Goal: Task Accomplishment & Management: Manage account settings

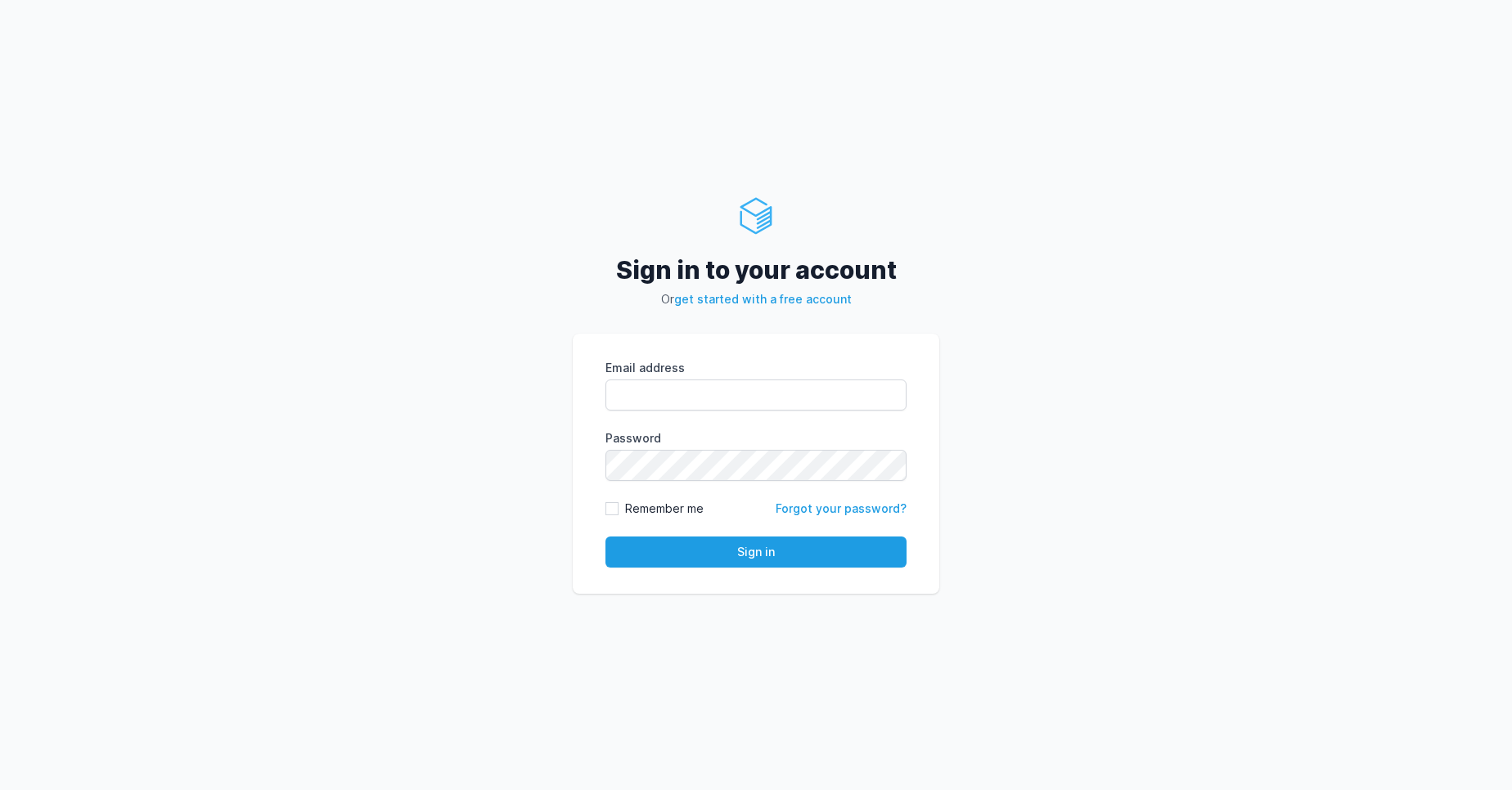
type input "vijendar.reddy@cdmx.in"
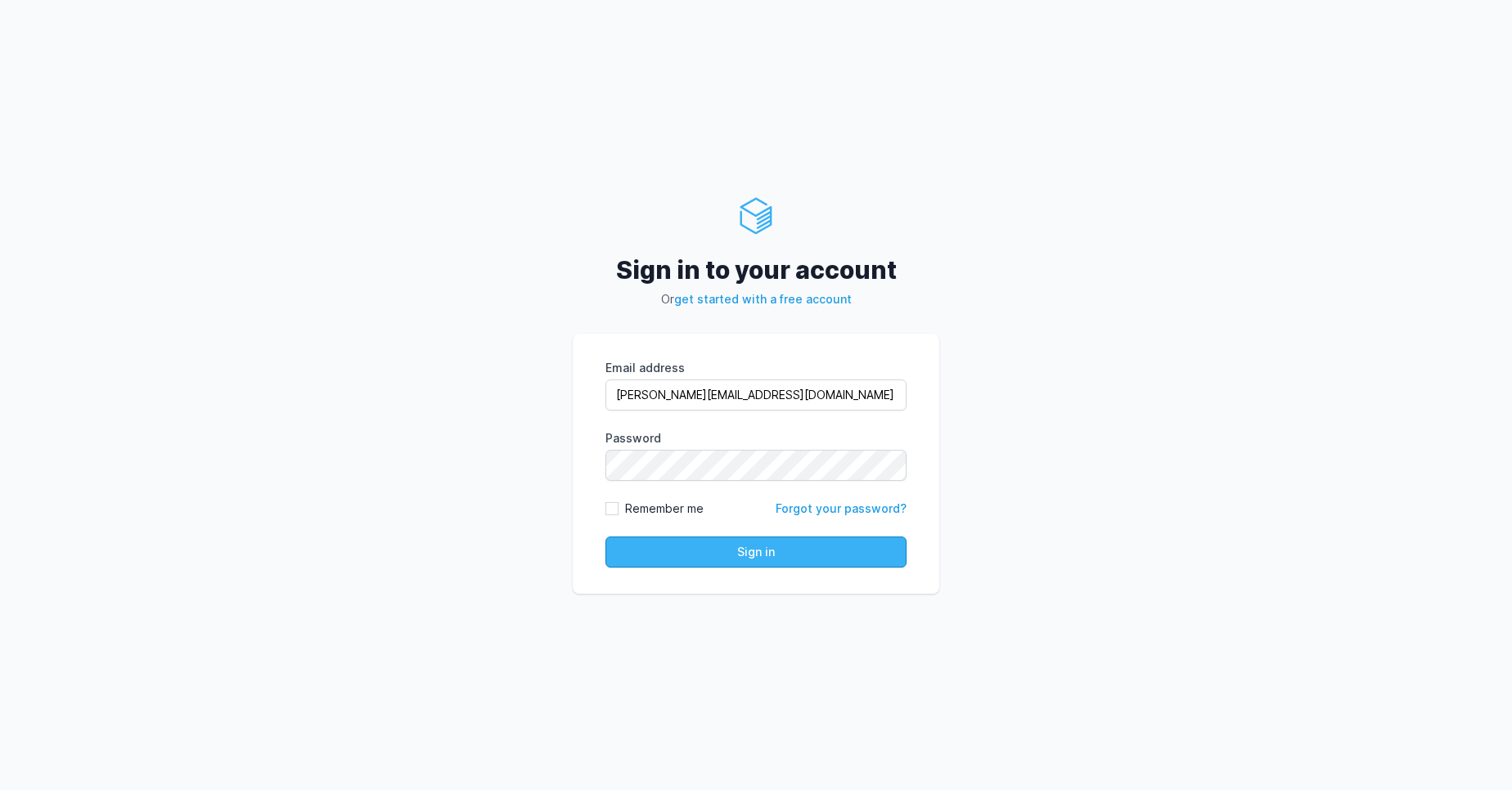
click at [678, 548] on button "Sign in" at bounding box center [756, 552] width 301 height 31
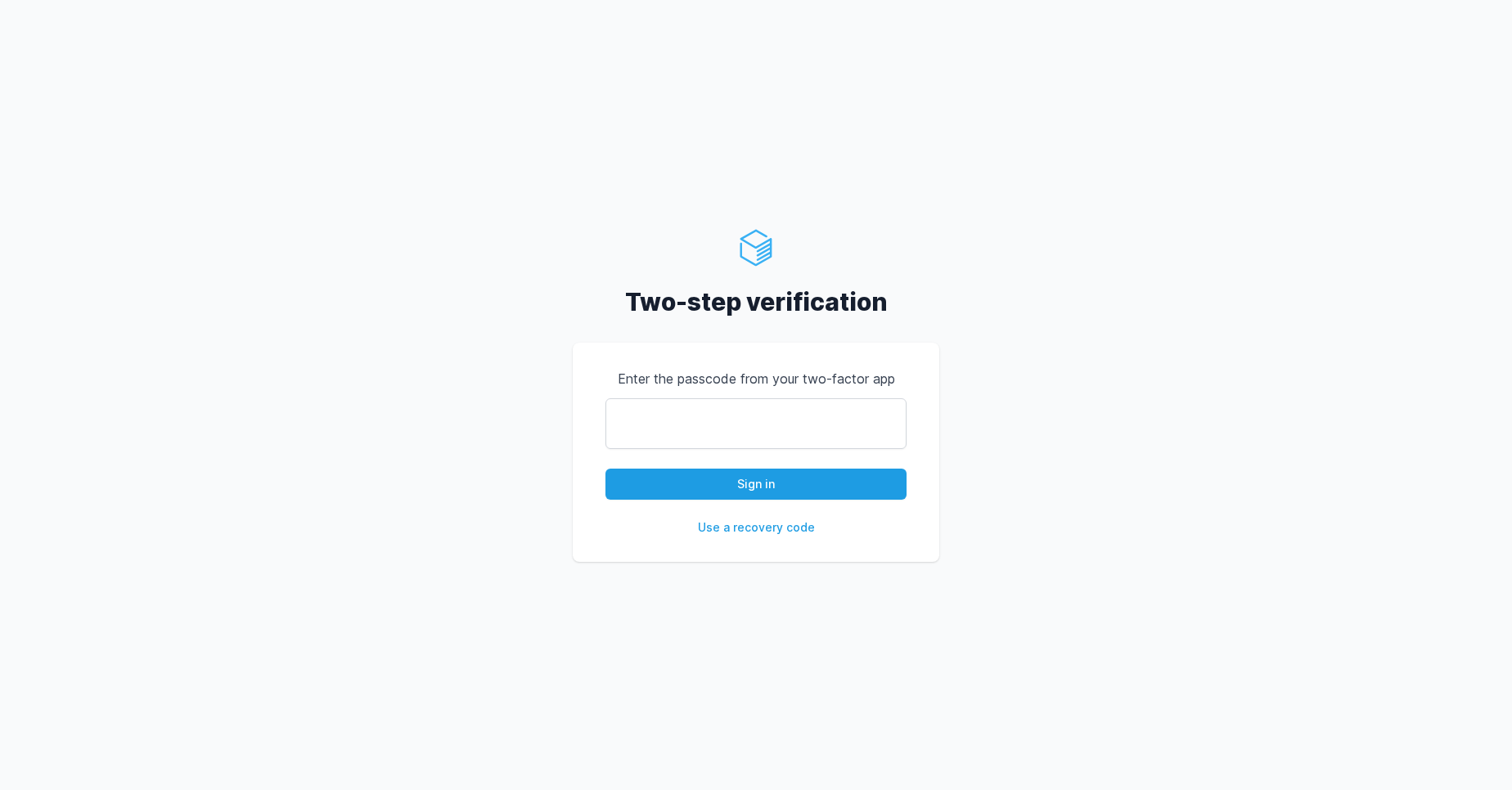
click at [693, 436] on input "text" at bounding box center [756, 423] width 301 height 51
type input "847162"
click at [605, 468] on button "Sign in" at bounding box center [756, 484] width 301 height 31
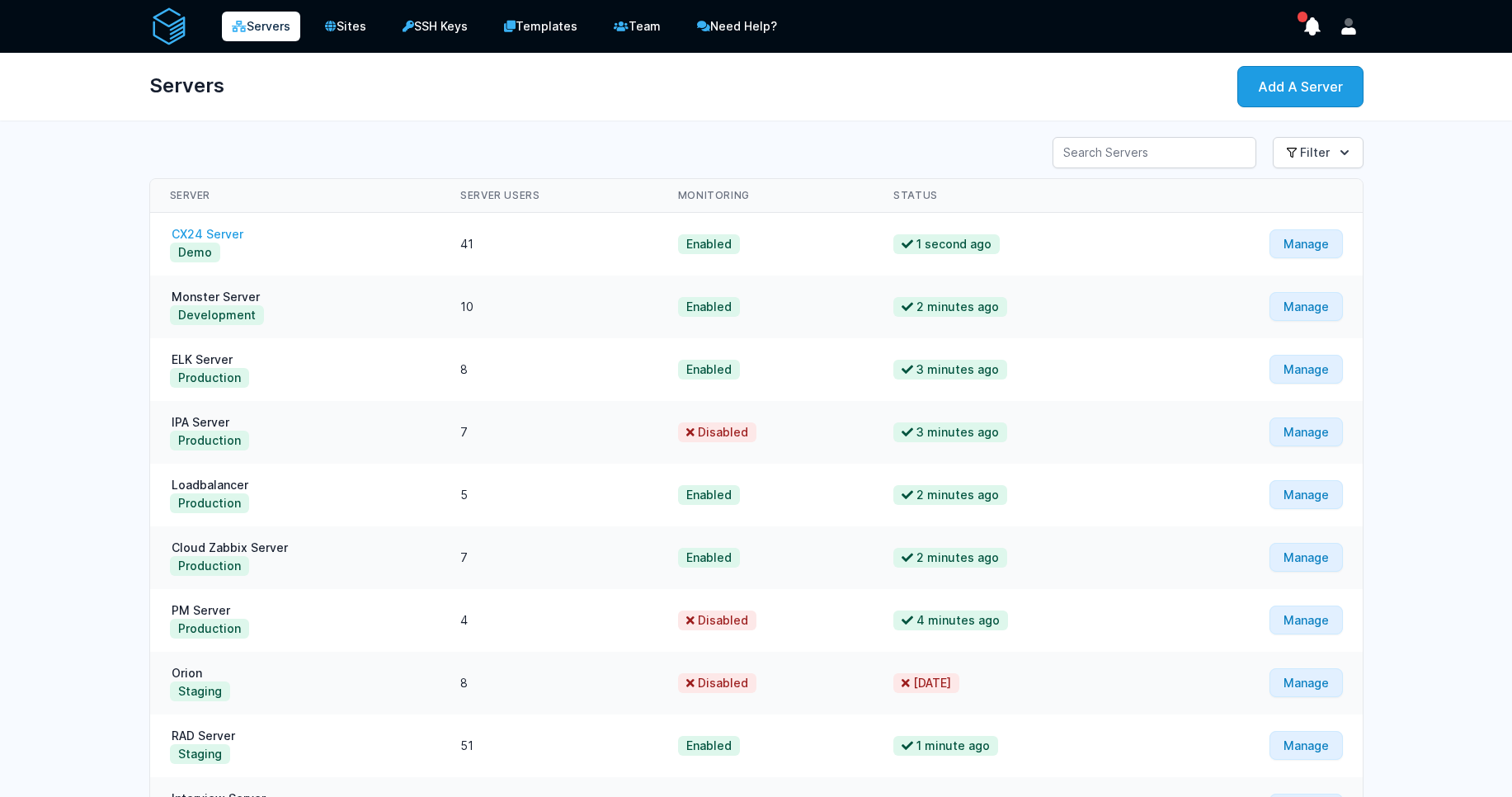
click at [210, 235] on link "CX24 Server" at bounding box center [207, 234] width 75 height 14
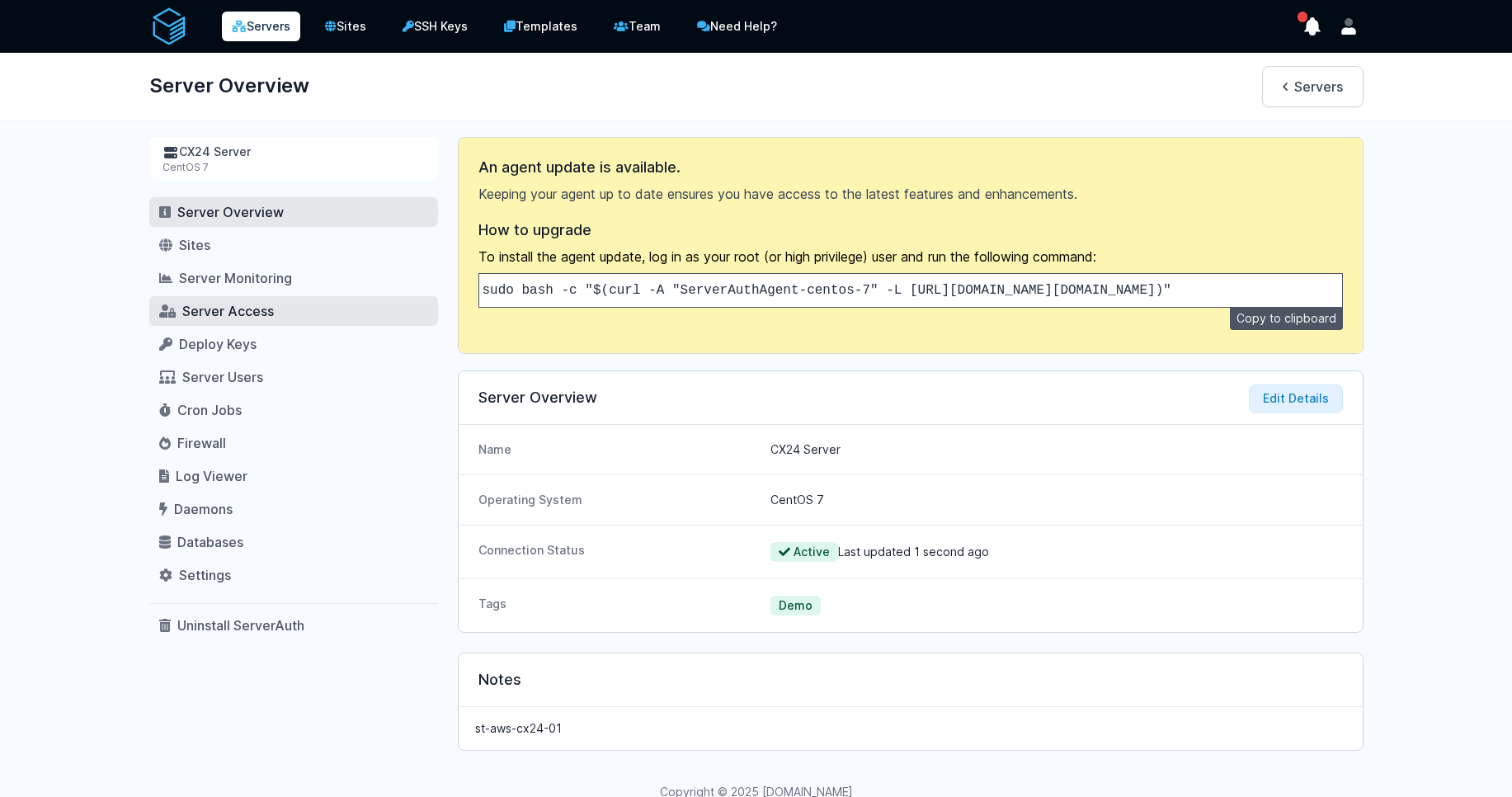
click at [227, 316] on span "Server Access" at bounding box center [228, 311] width 92 height 17
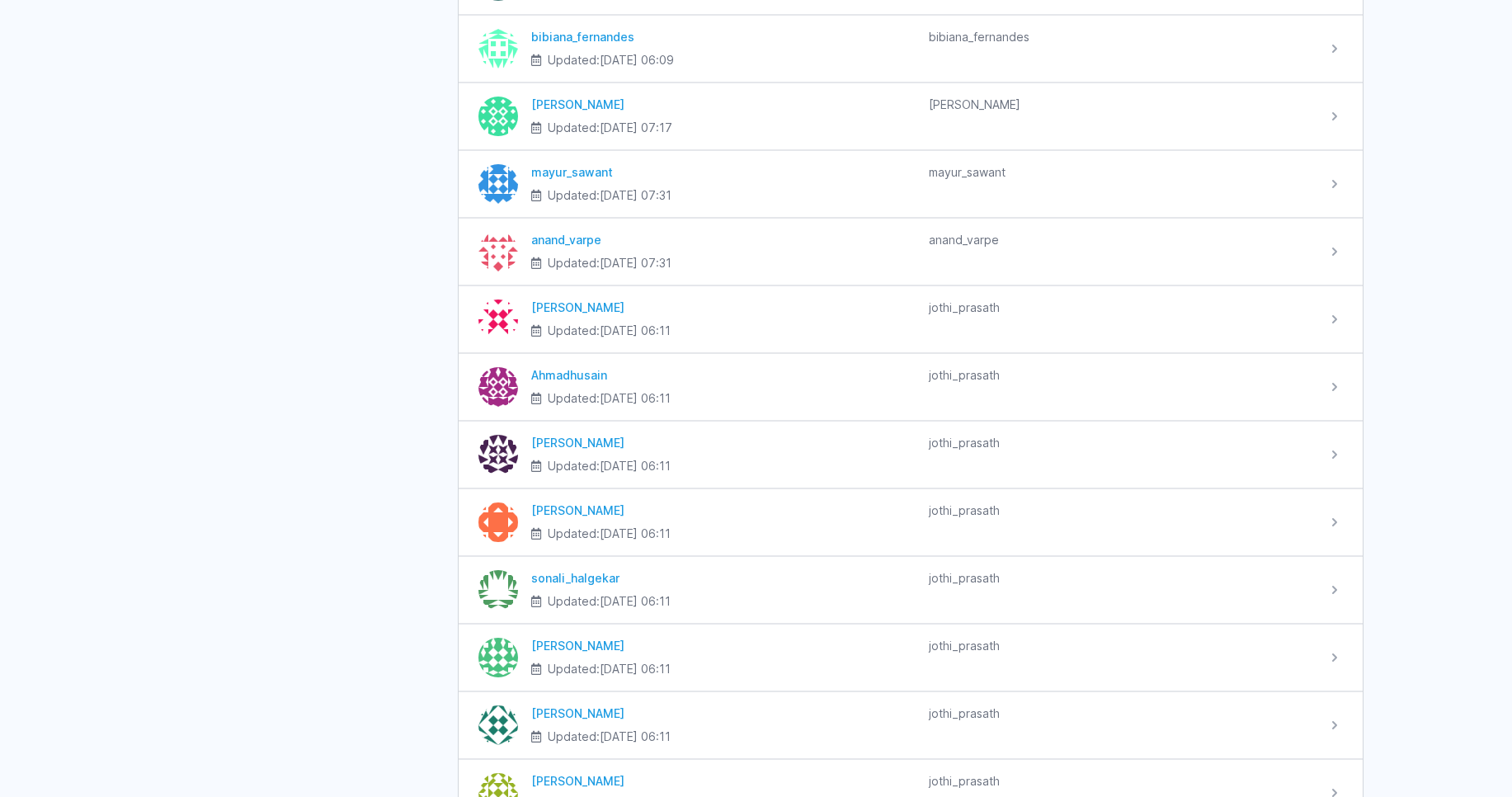
scroll to position [1682, 0]
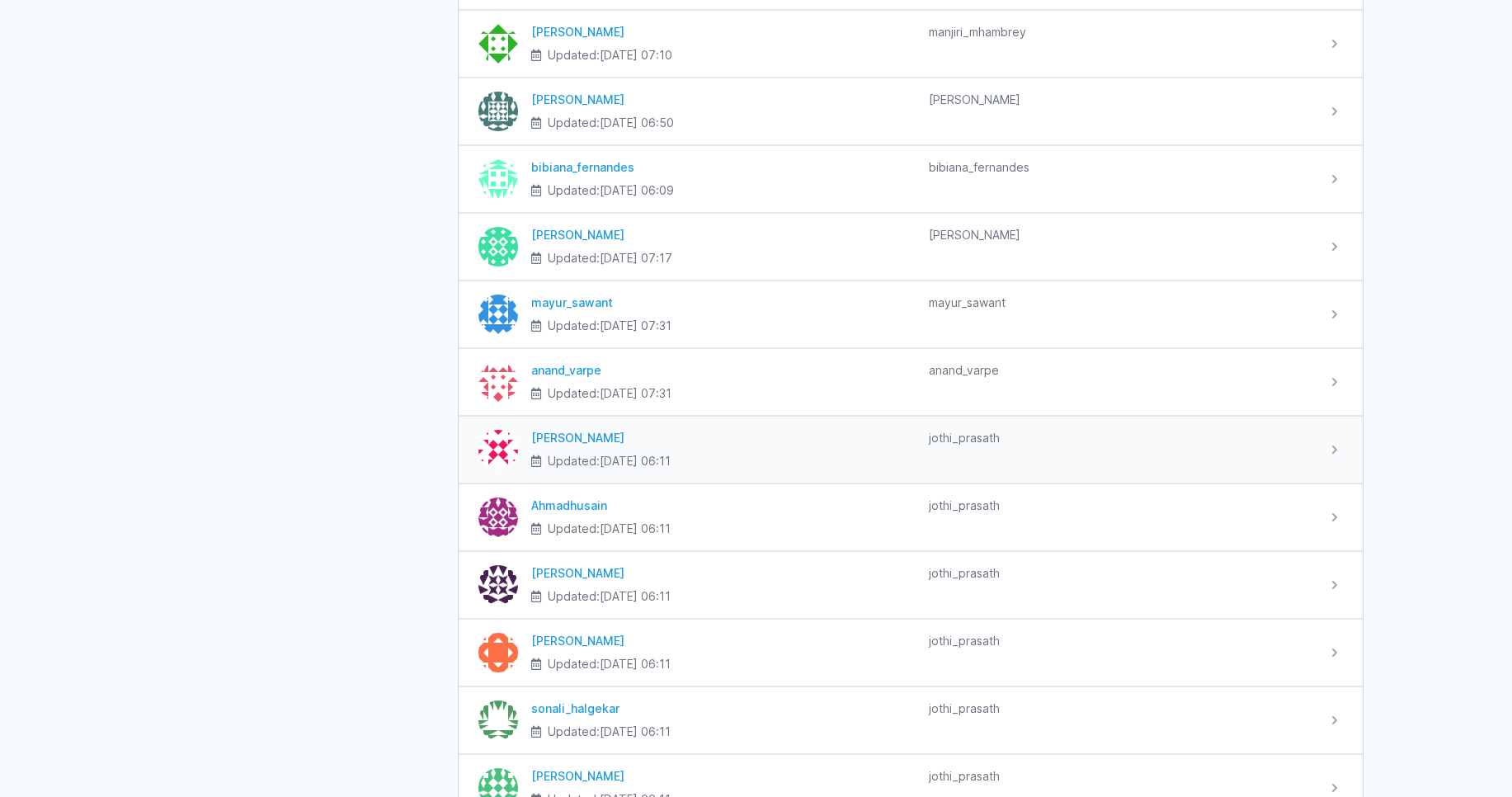
click at [568, 440] on div "Shriraj Naik" at bounding box center [723, 438] width 384 height 17
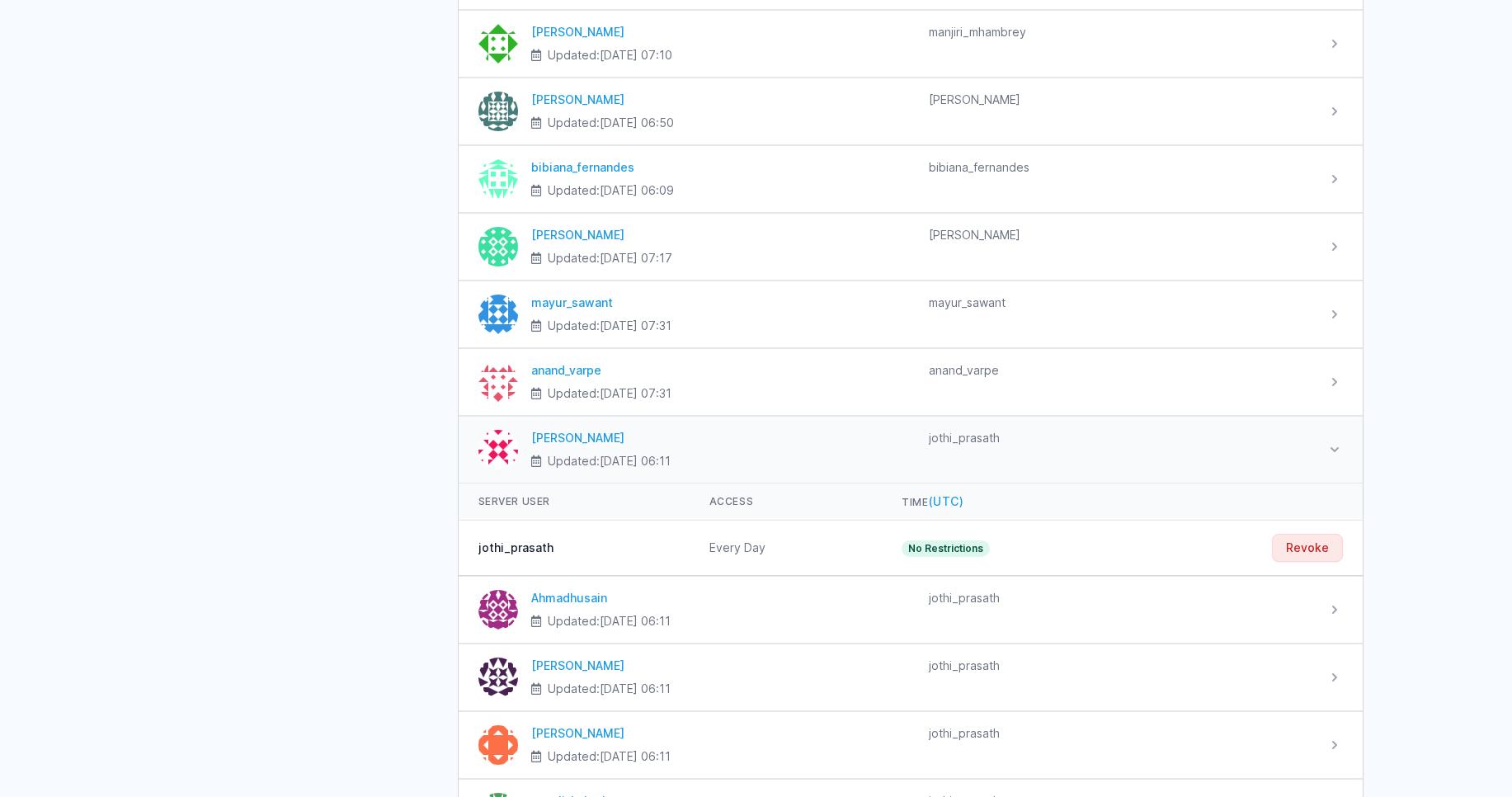
click at [568, 440] on div "[PERSON_NAME]" at bounding box center [723, 438] width 384 height 17
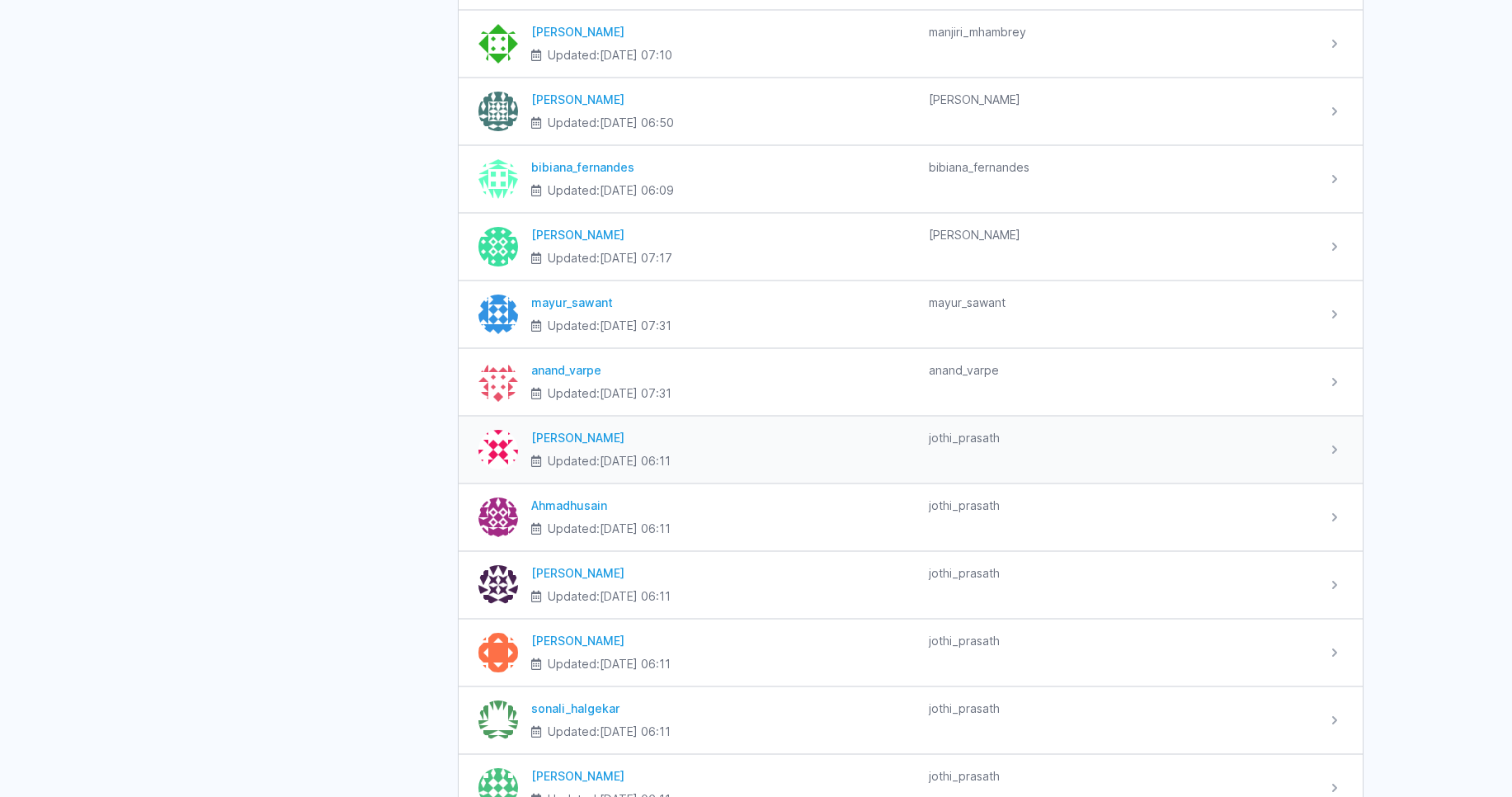
click at [568, 440] on div "[PERSON_NAME]" at bounding box center [723, 438] width 384 height 17
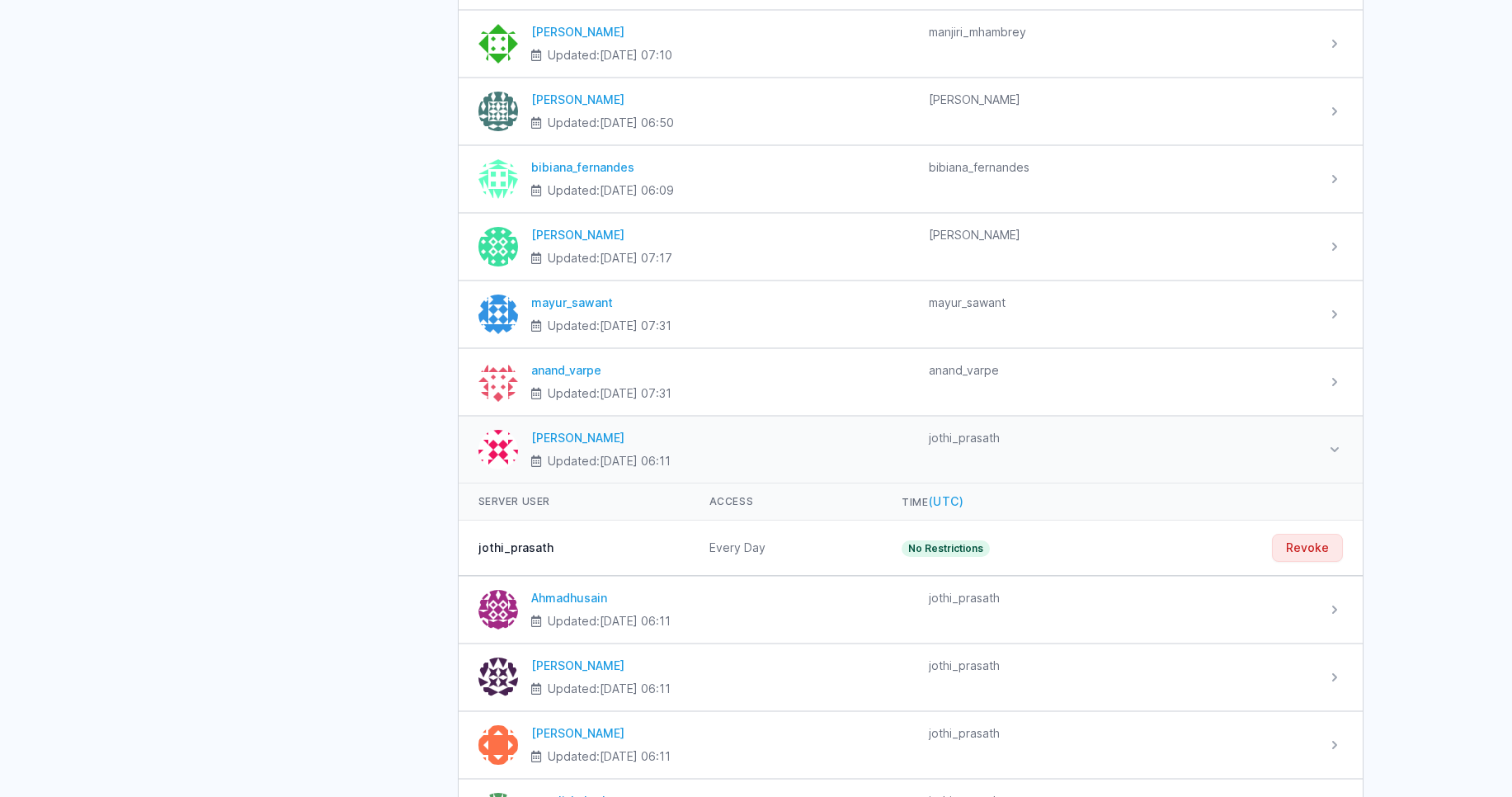
click at [568, 440] on div "[PERSON_NAME]" at bounding box center [723, 438] width 384 height 17
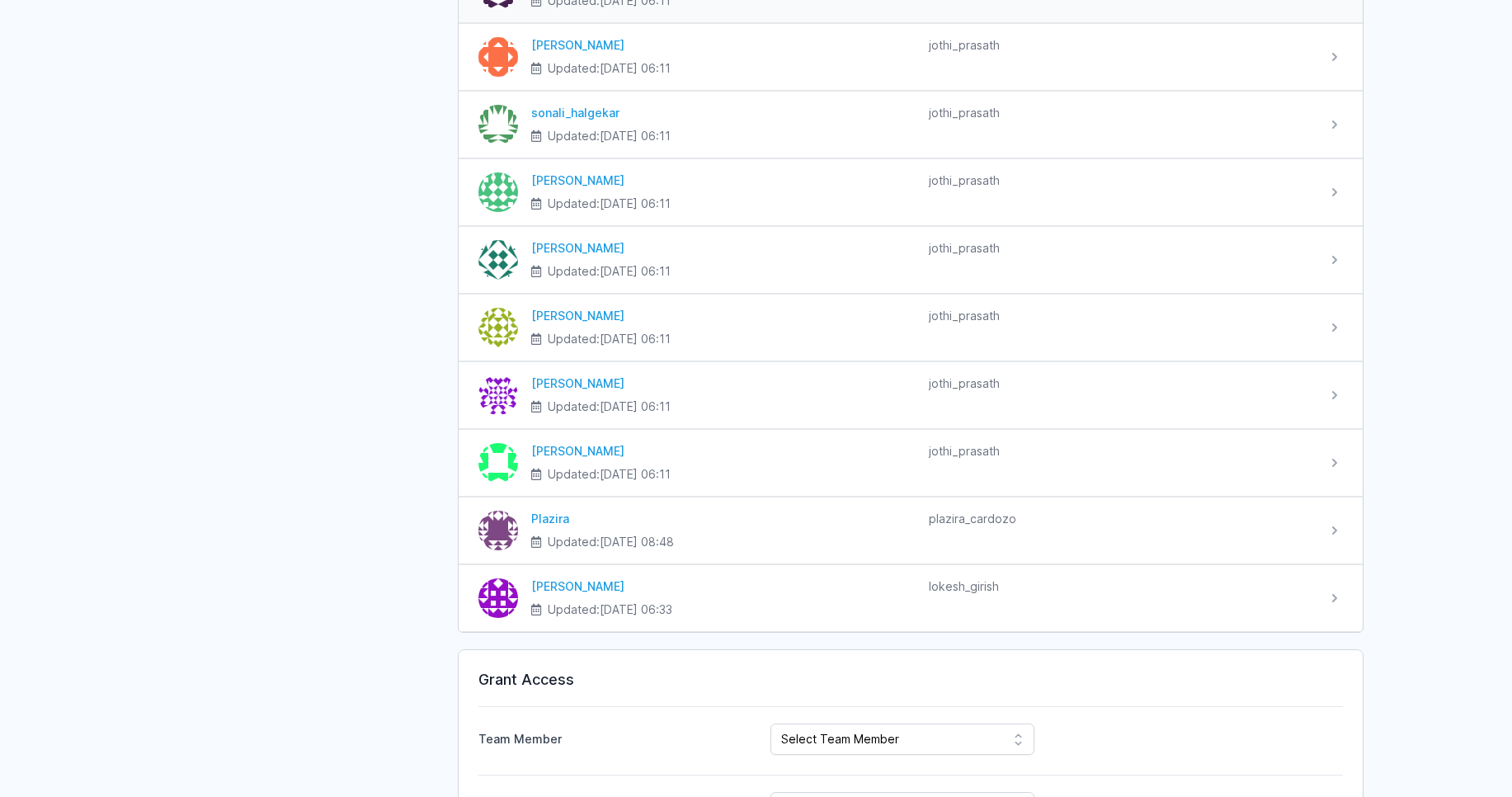
scroll to position [2276, 0]
click at [583, 312] on div "Shashikant" at bounding box center [723, 318] width 384 height 17
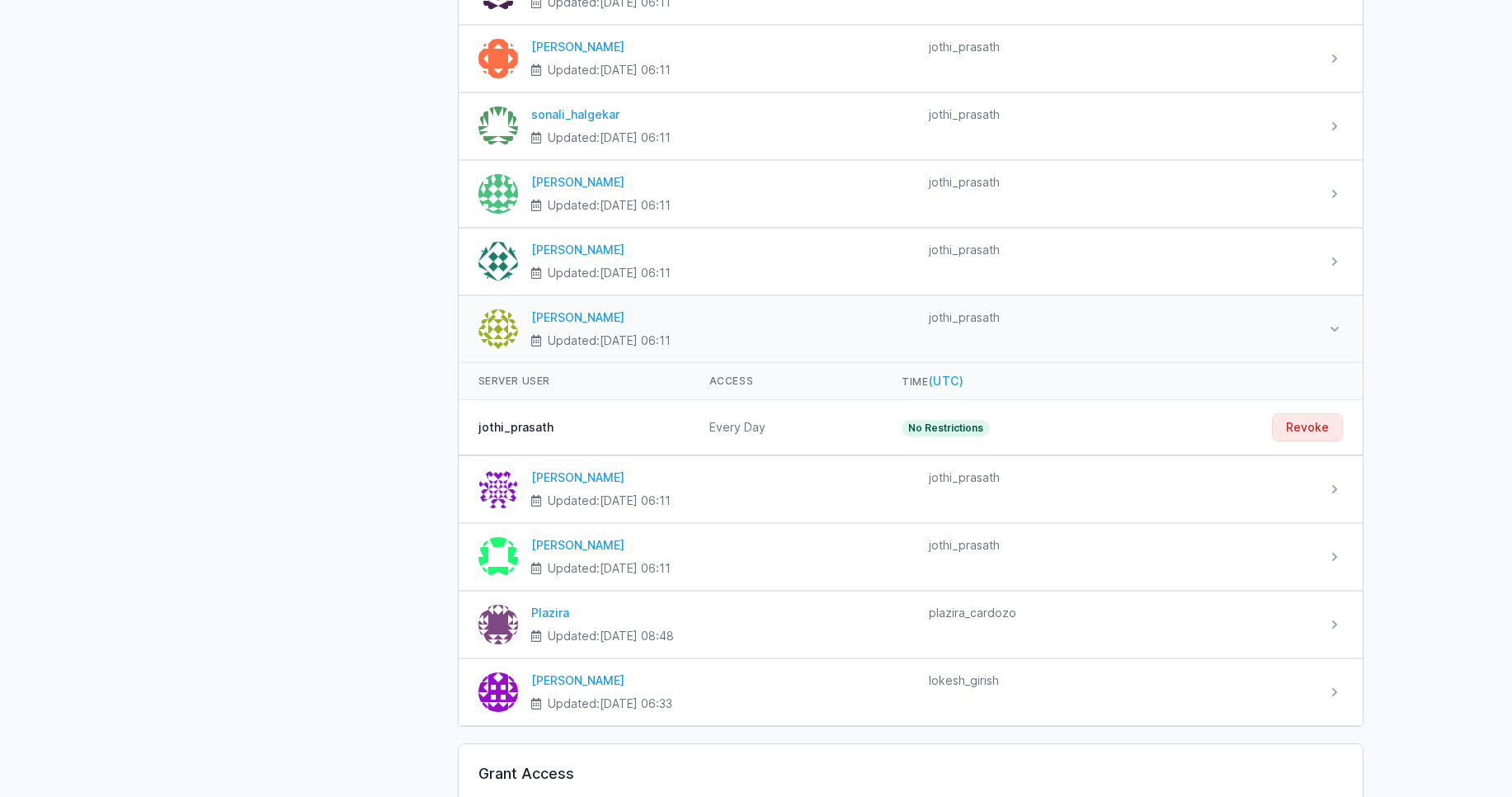
click at [583, 312] on div "Shashikant" at bounding box center [723, 318] width 384 height 17
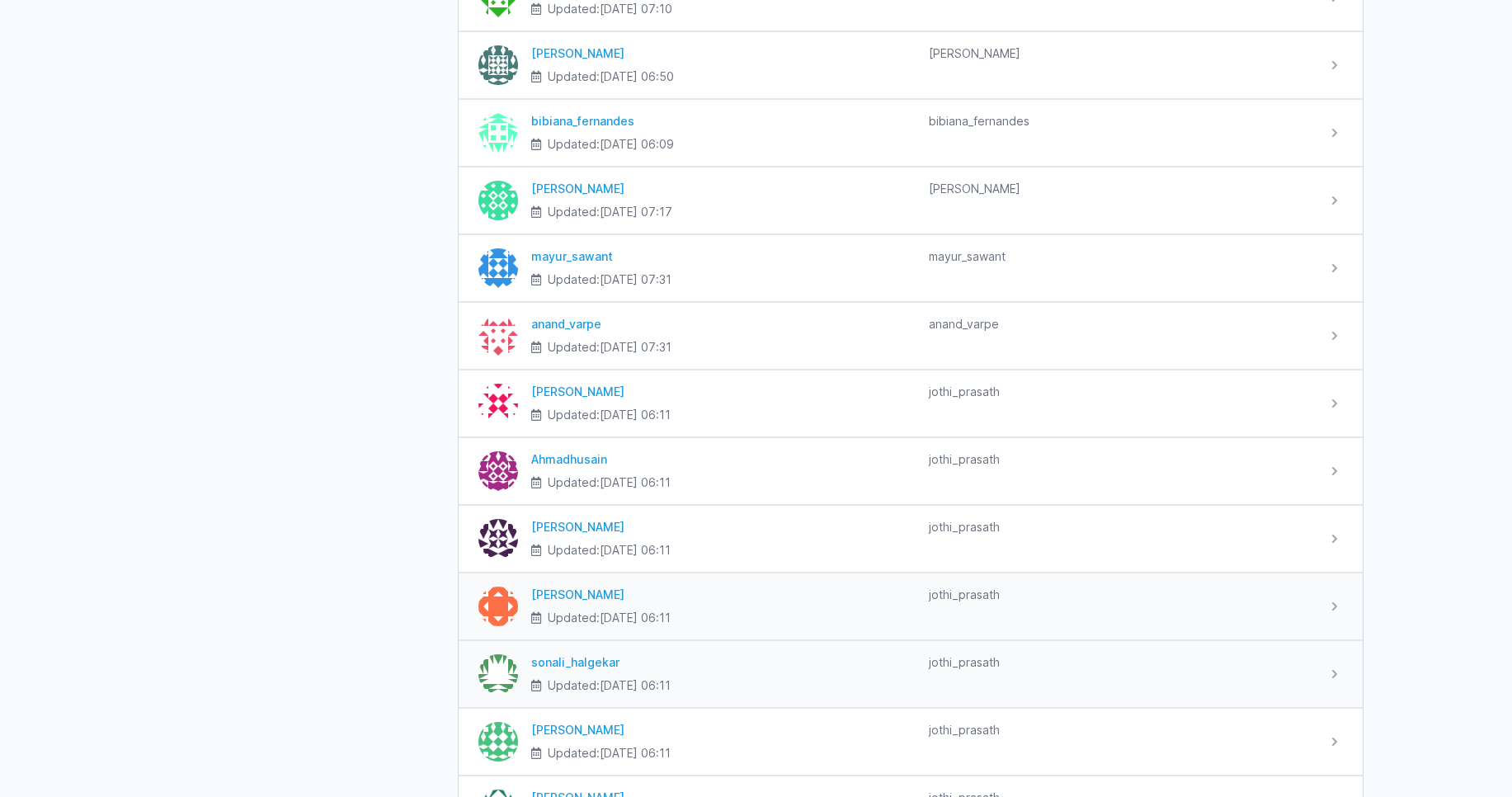
scroll to position [1781, 0]
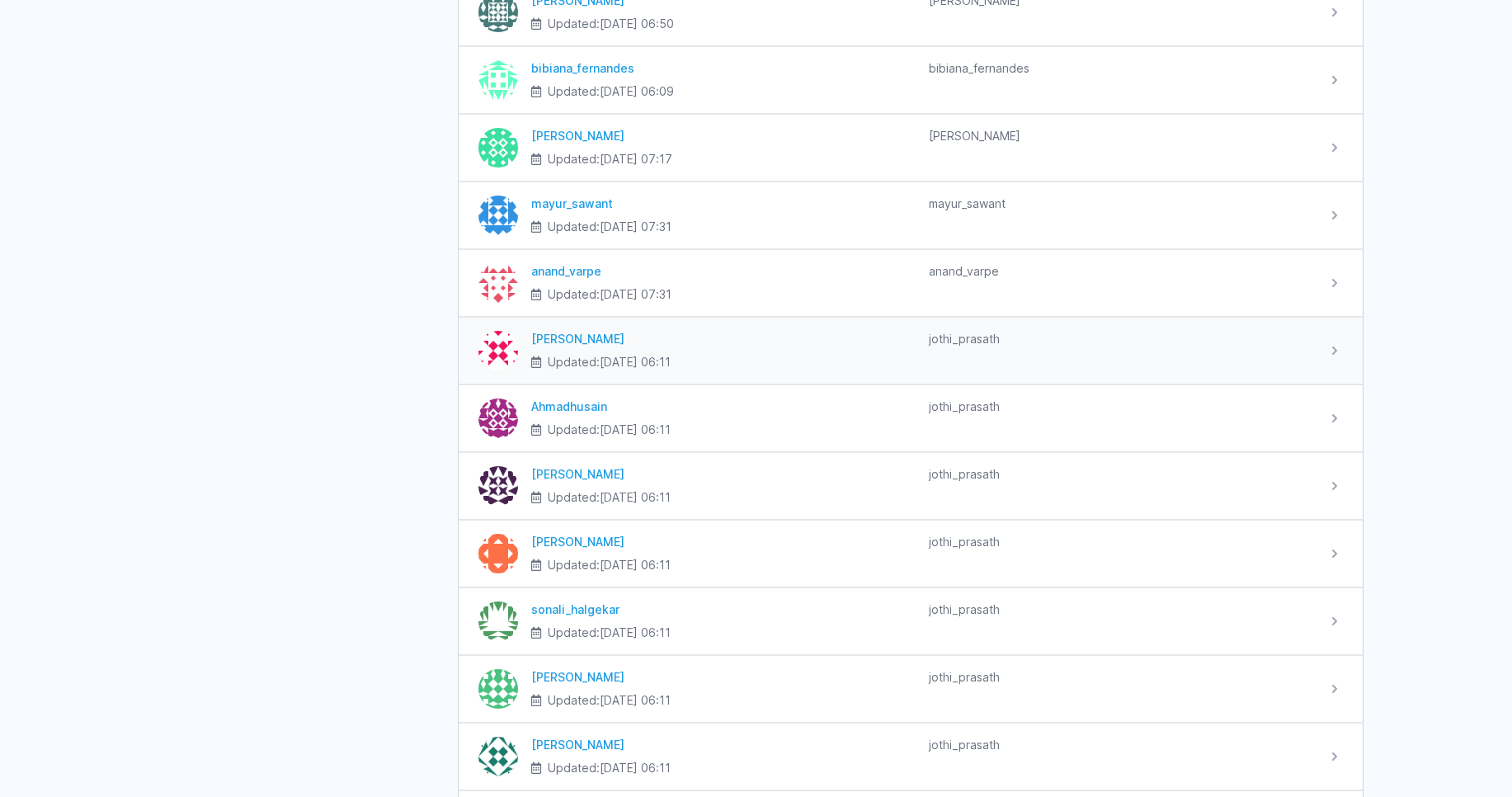
click at [503, 344] on img at bounding box center [498, 350] width 40 height 40
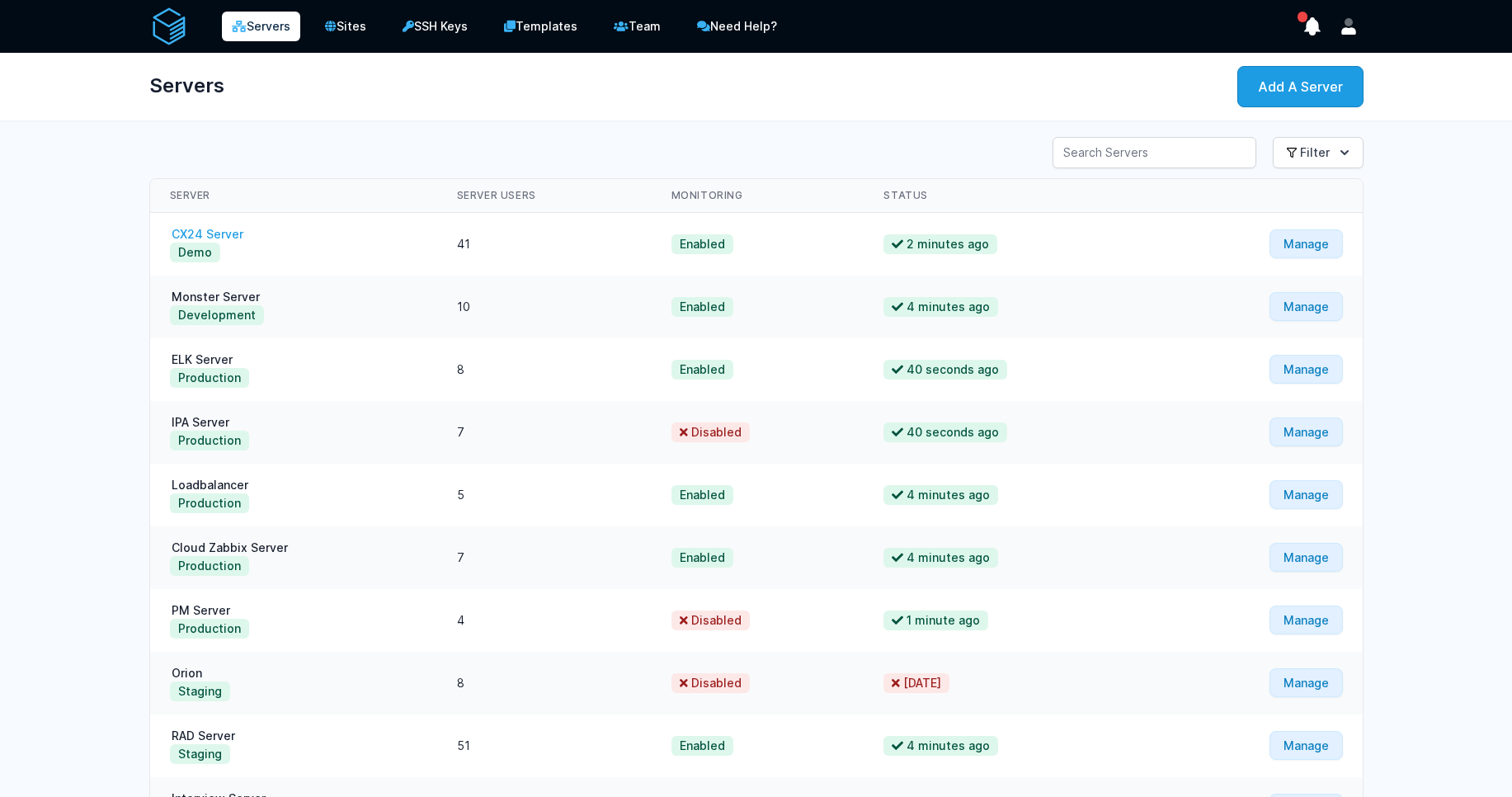
click at [209, 234] on link "CX24 Server" at bounding box center [207, 234] width 75 height 14
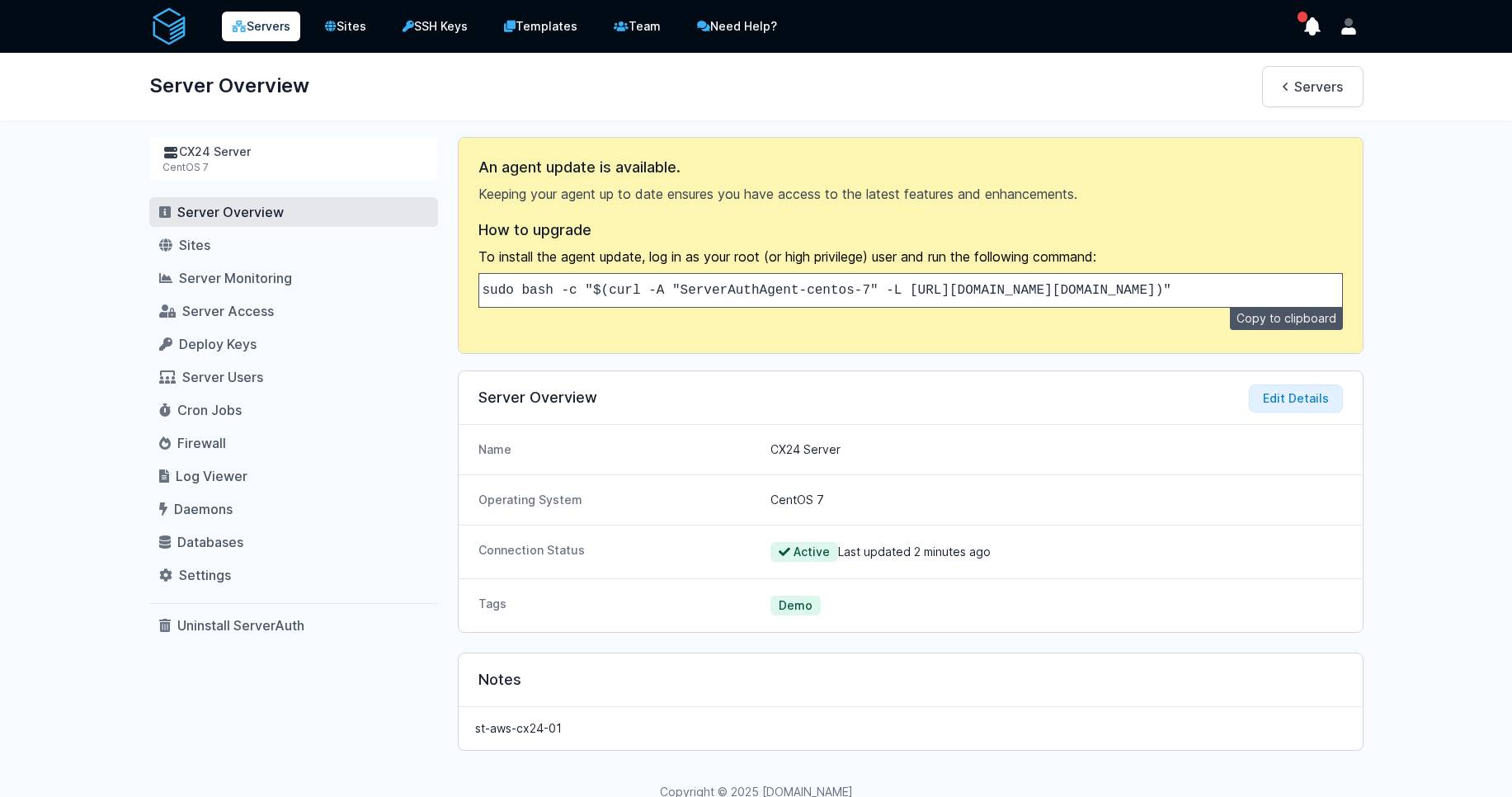
scroll to position [49, 0]
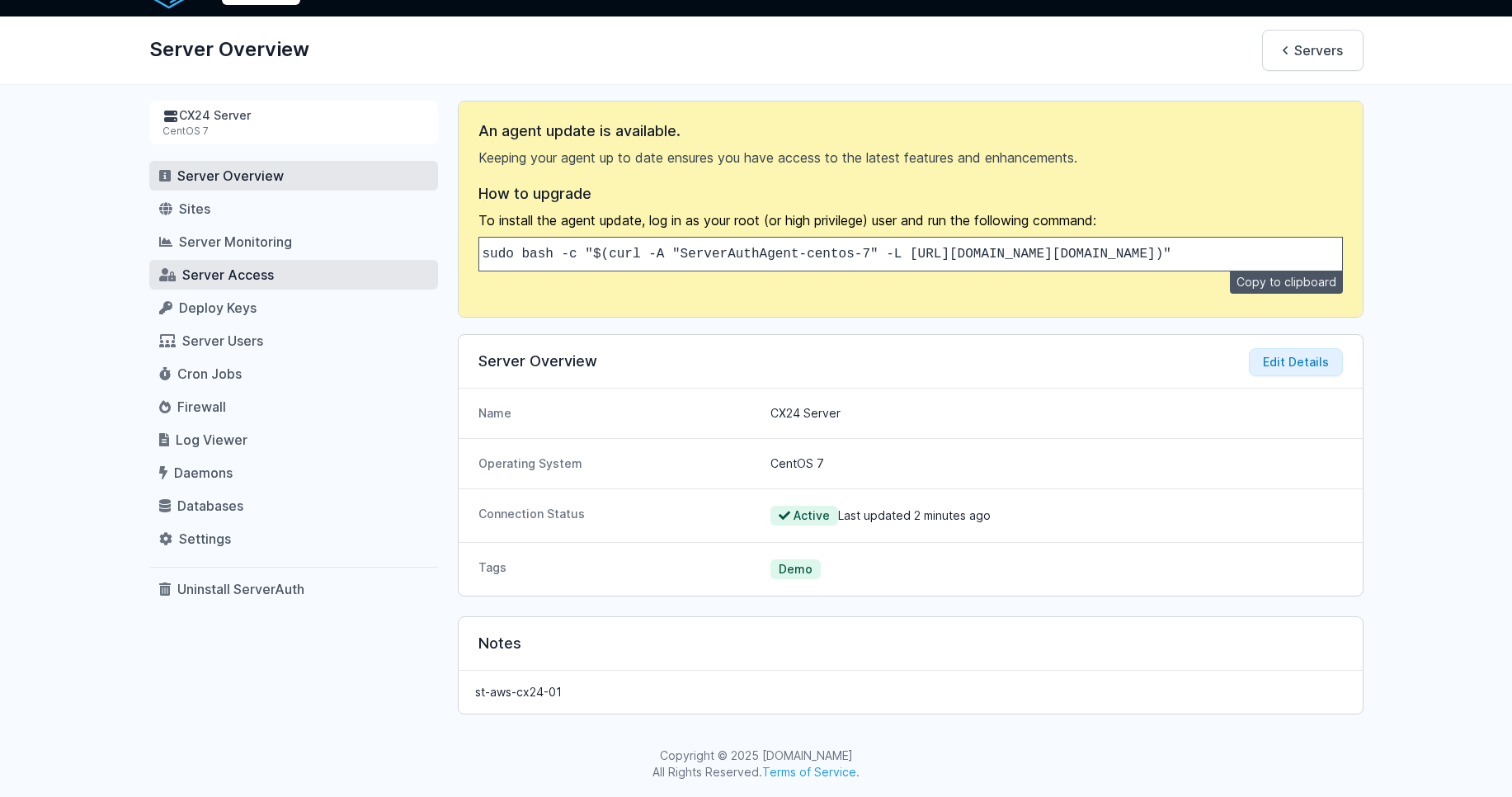
click at [246, 267] on span "Server Access" at bounding box center [228, 275] width 92 height 17
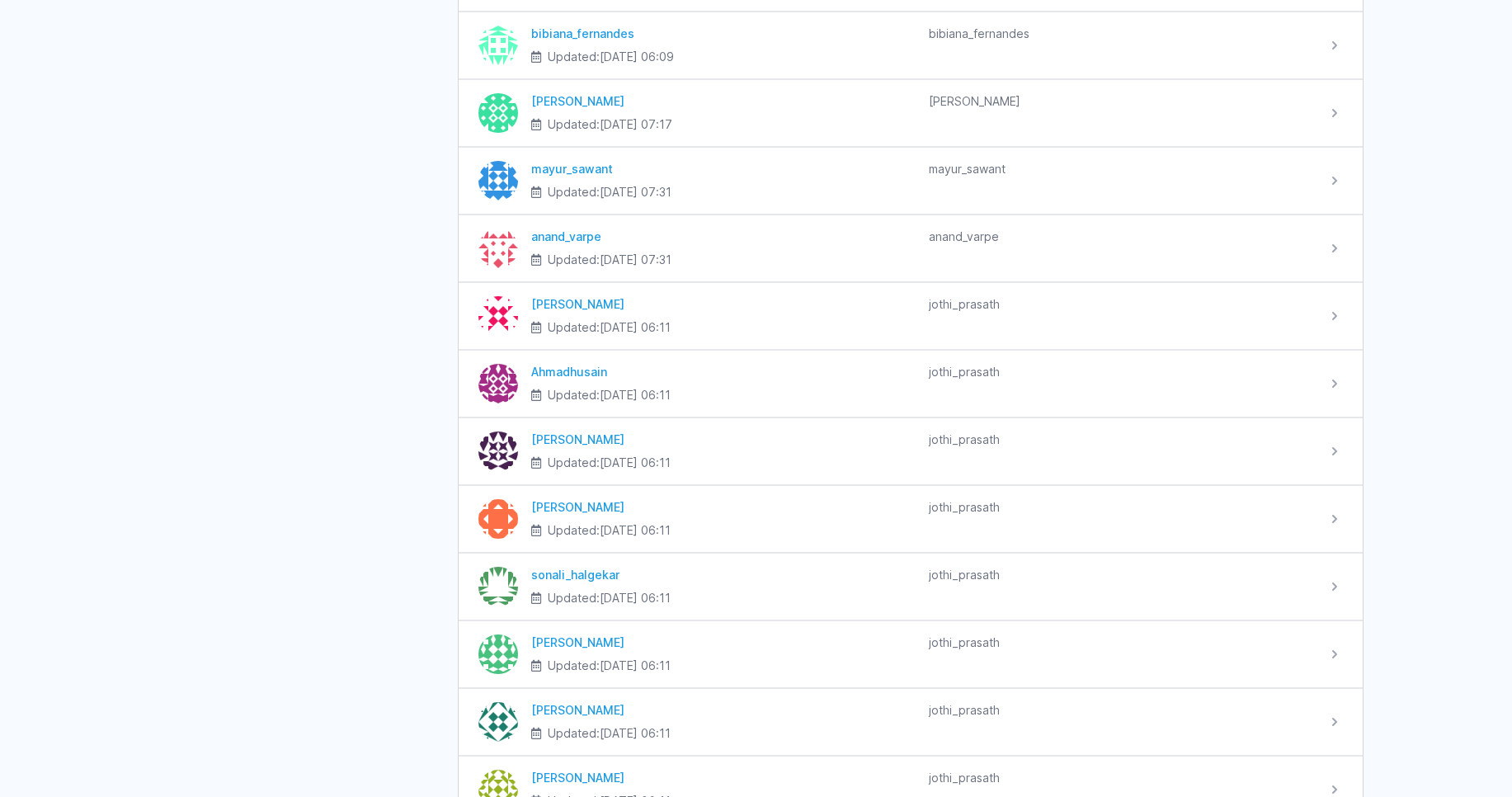
scroll to position [1781, 0]
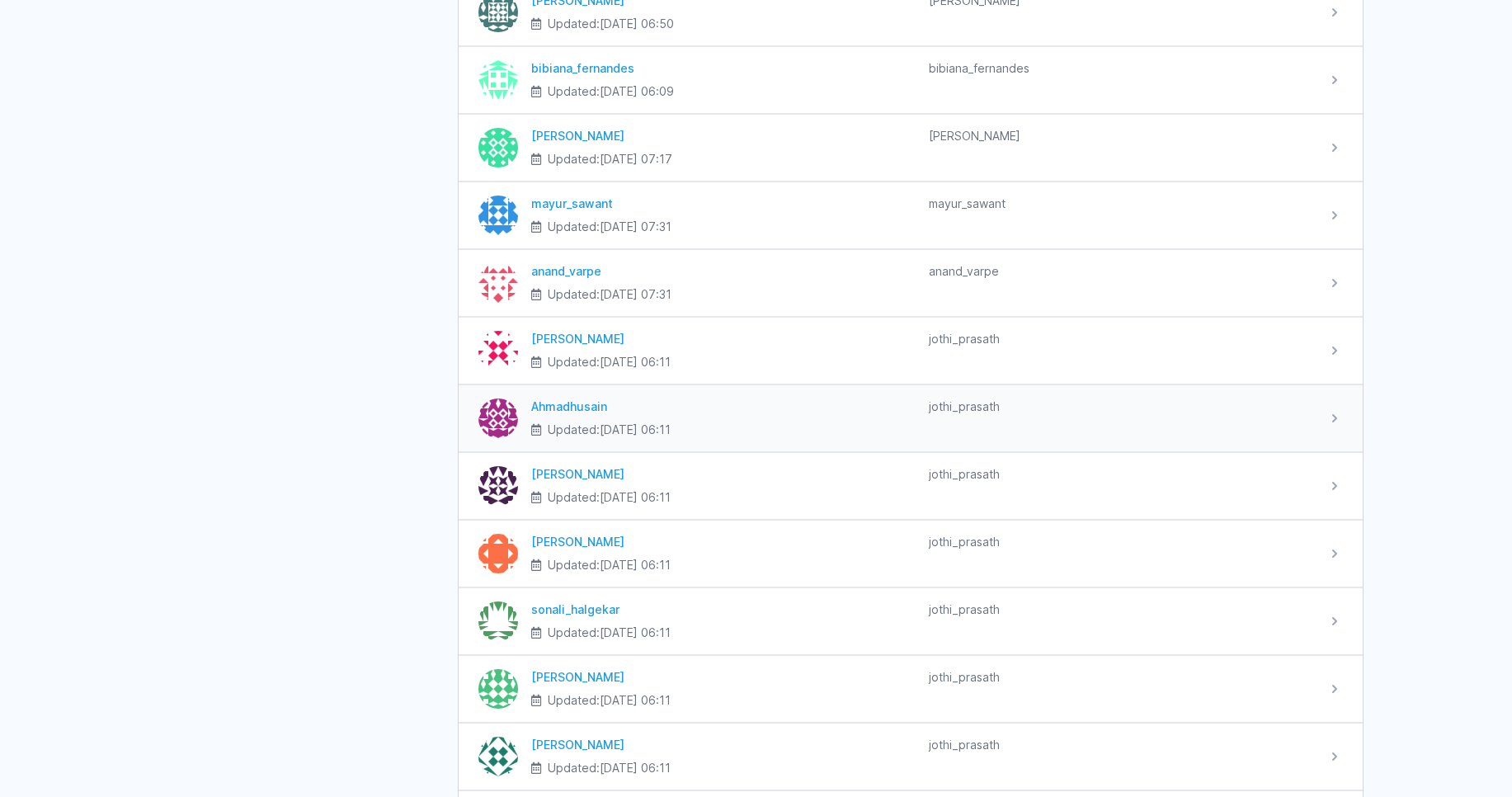
click at [586, 407] on div "Ahmadhusain" at bounding box center [723, 406] width 384 height 17
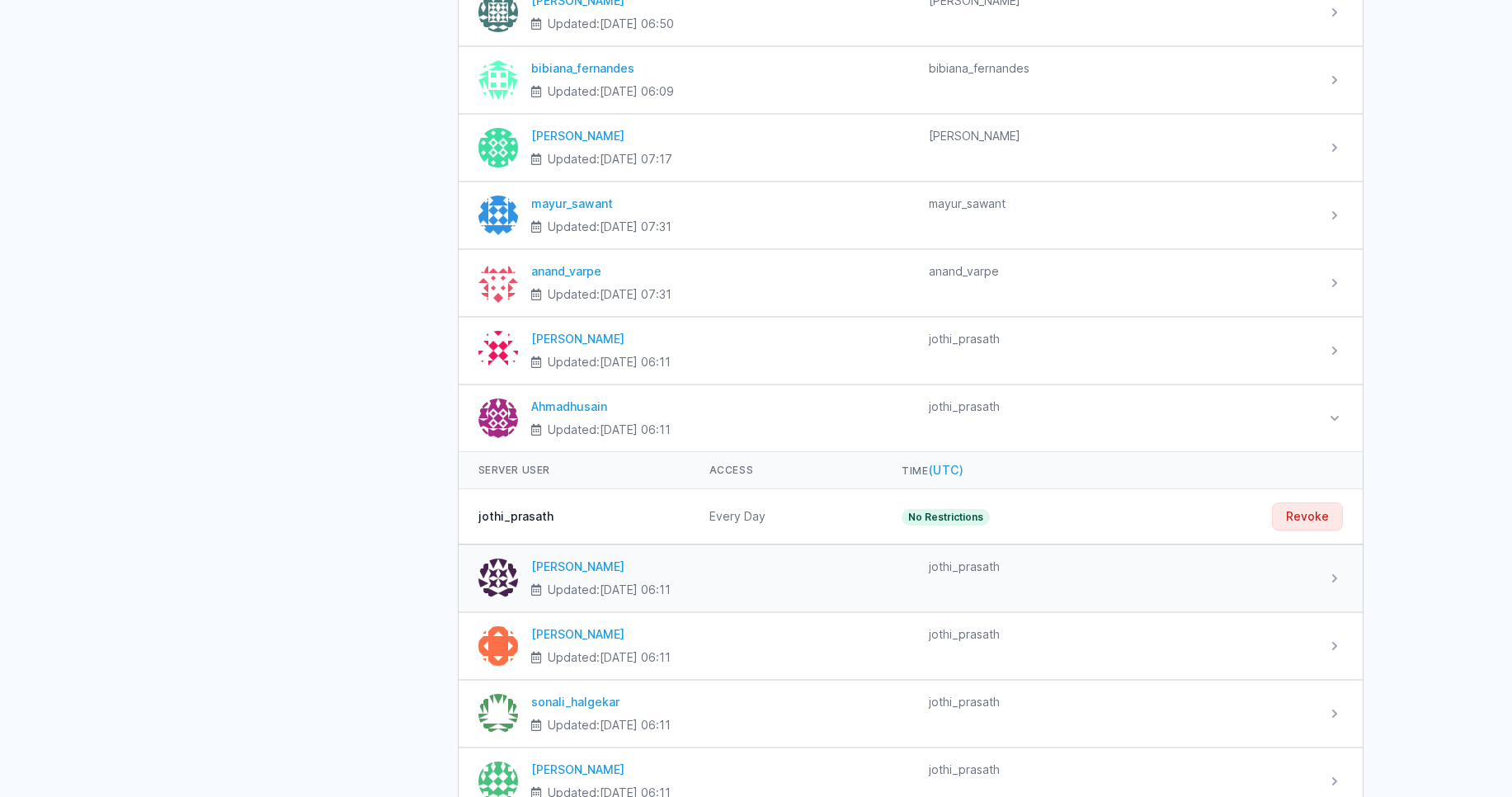
click at [581, 567] on div "Cia Fernandes" at bounding box center [723, 567] width 384 height 17
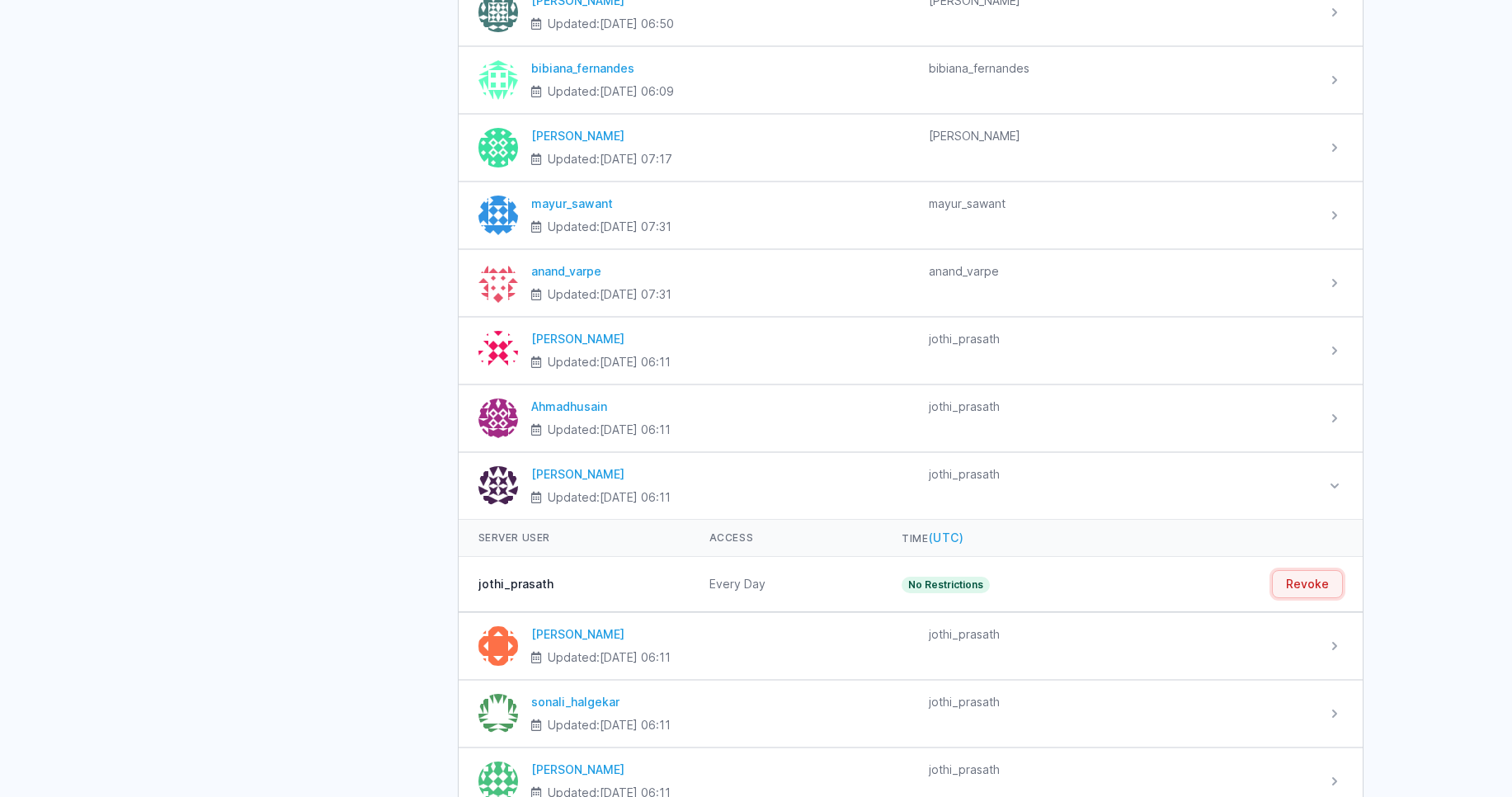
click at [1310, 577] on button "Revoke" at bounding box center [1307, 584] width 71 height 28
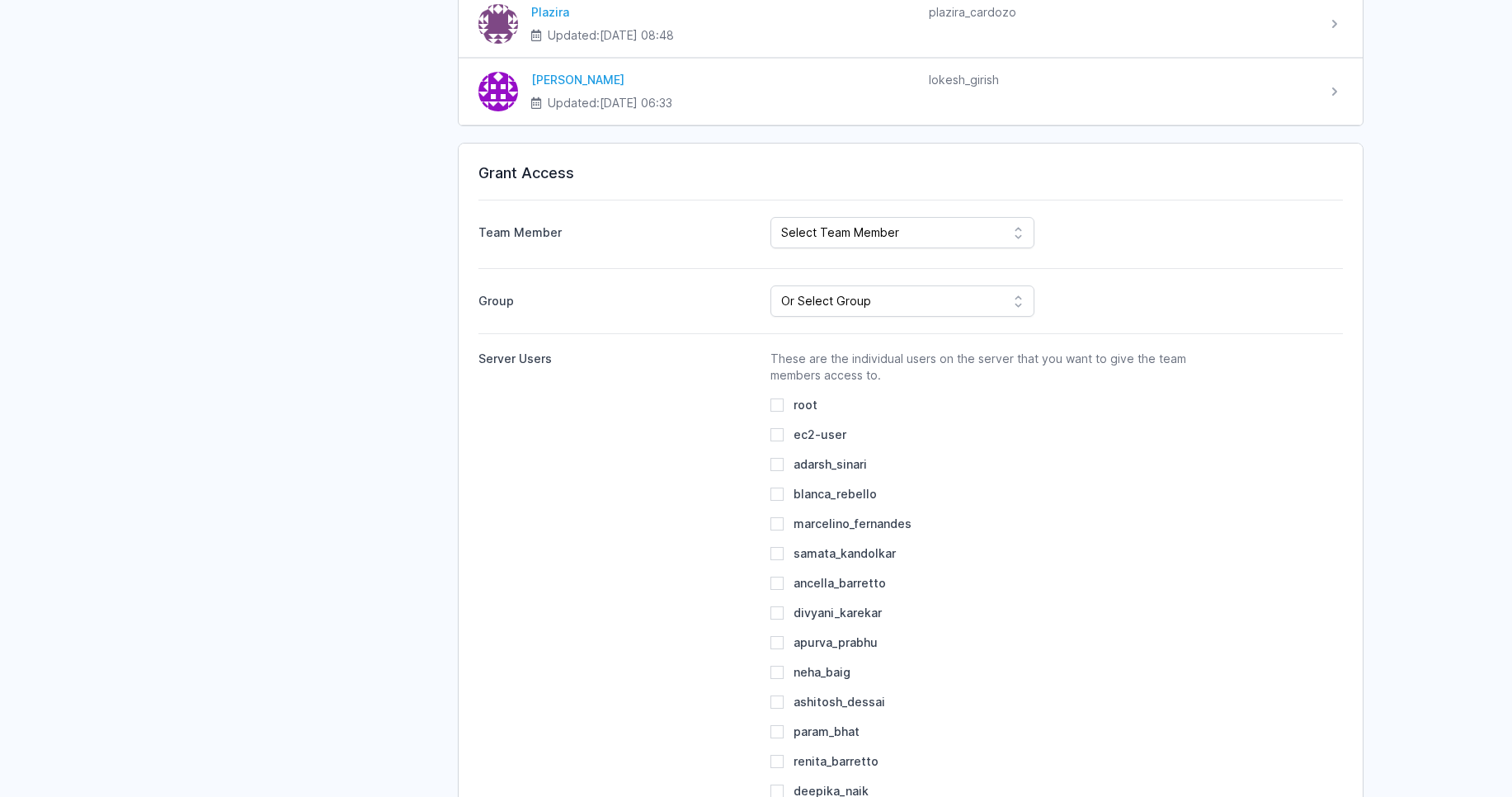
scroll to position [2673, 0]
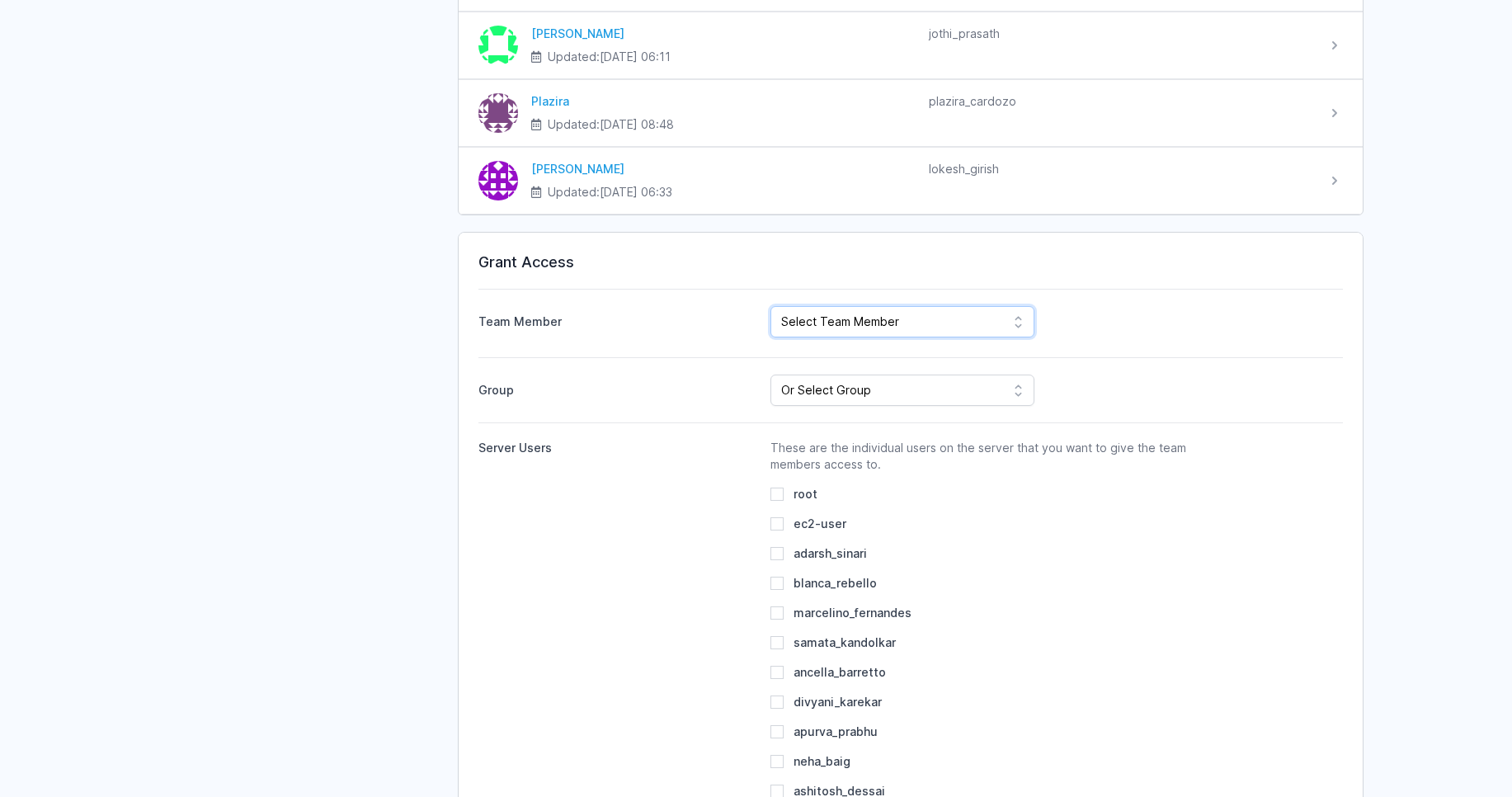
select select "1065"
click at [770, 306] on select "Select Team Member CodeMax IT Solutions Pvt Ltd Roney Dsilva Rahul Raikar Ajay …" at bounding box center [903, 322] width 264 height 31
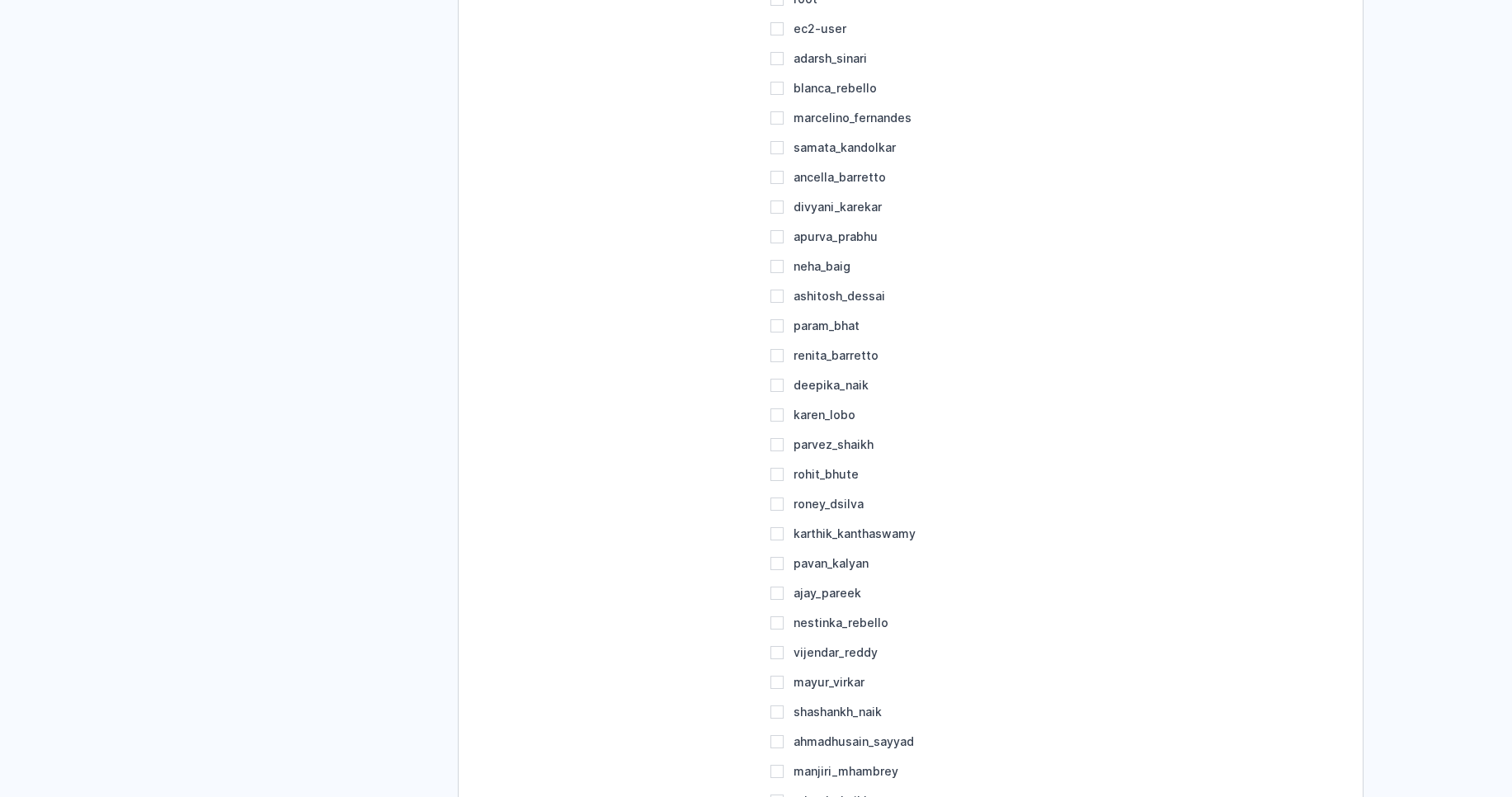
scroll to position [3068, 0]
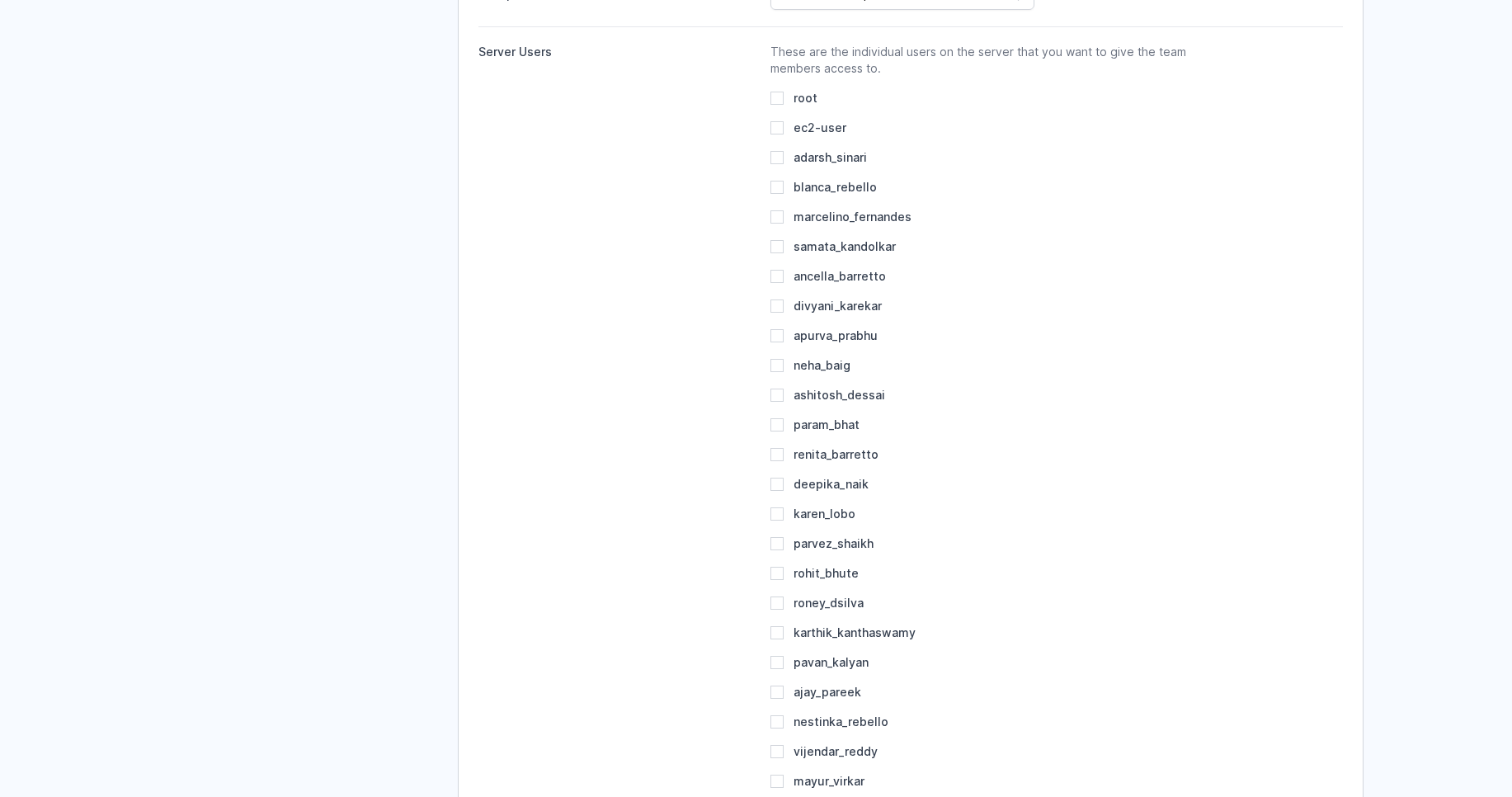
click at [1109, 539] on div "parvez_shaikh" at bounding box center [981, 543] width 422 height 17
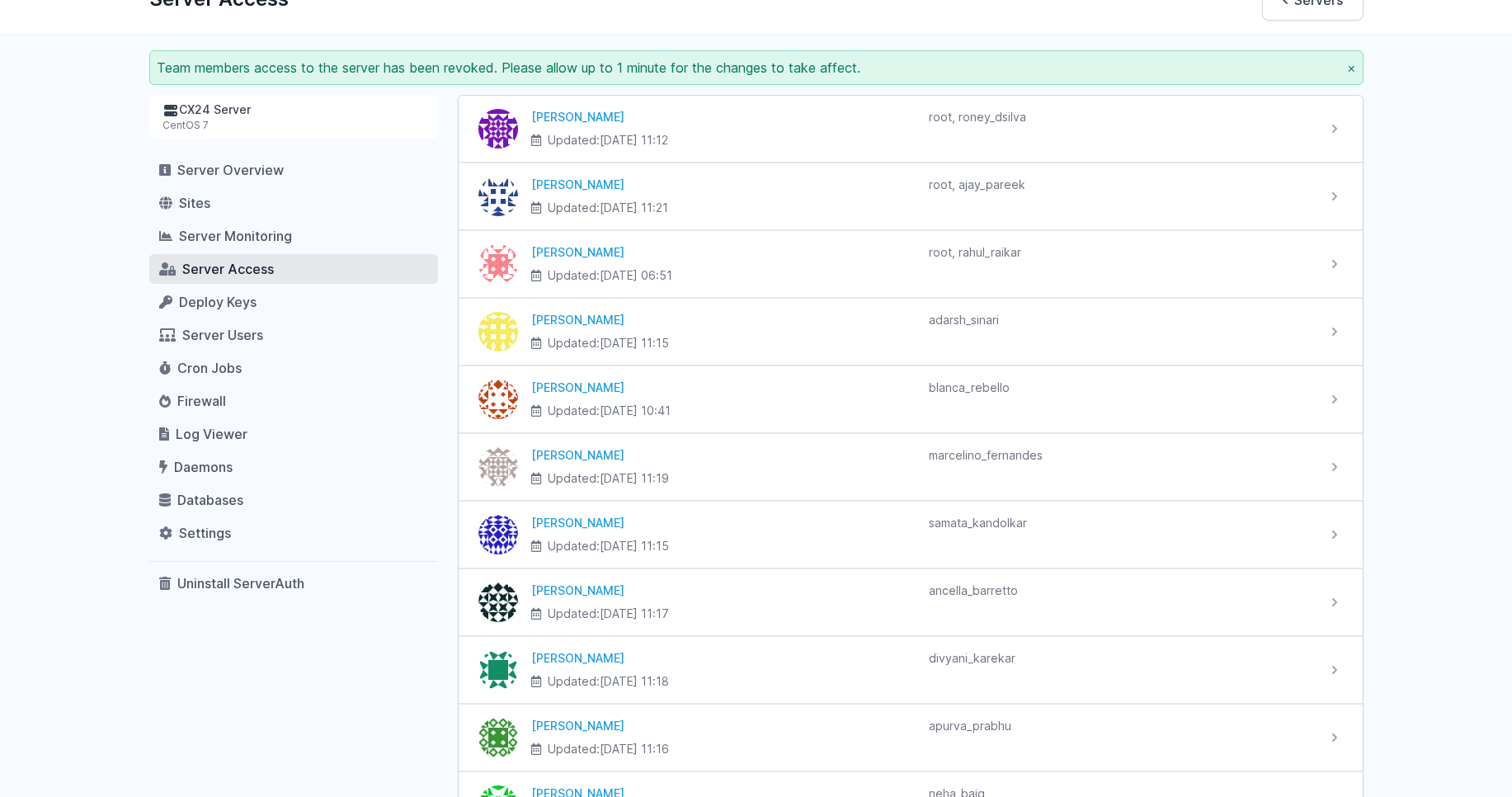
scroll to position [0, 0]
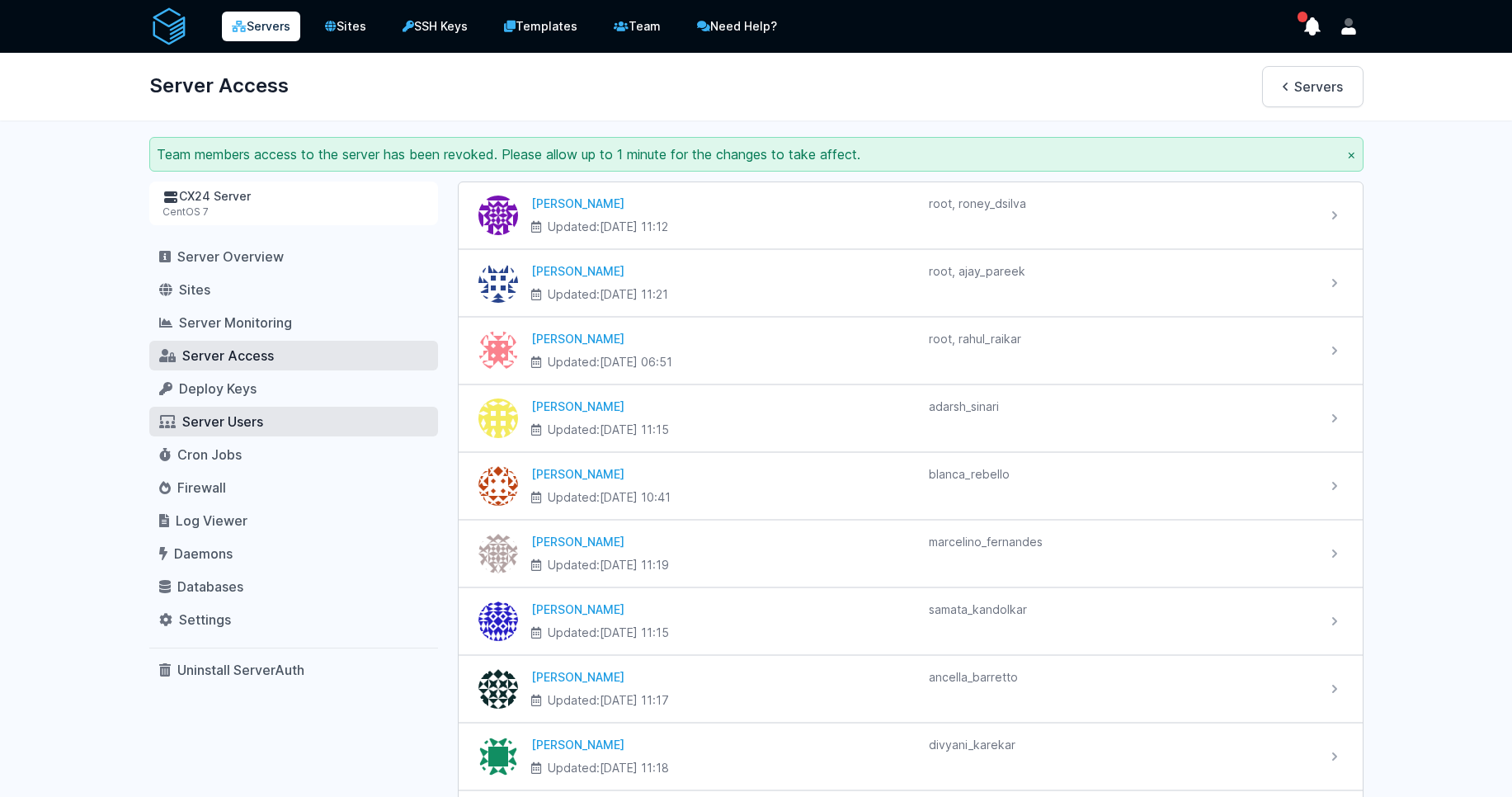
click at [238, 412] on link "Server Users" at bounding box center [294, 421] width 289 height 30
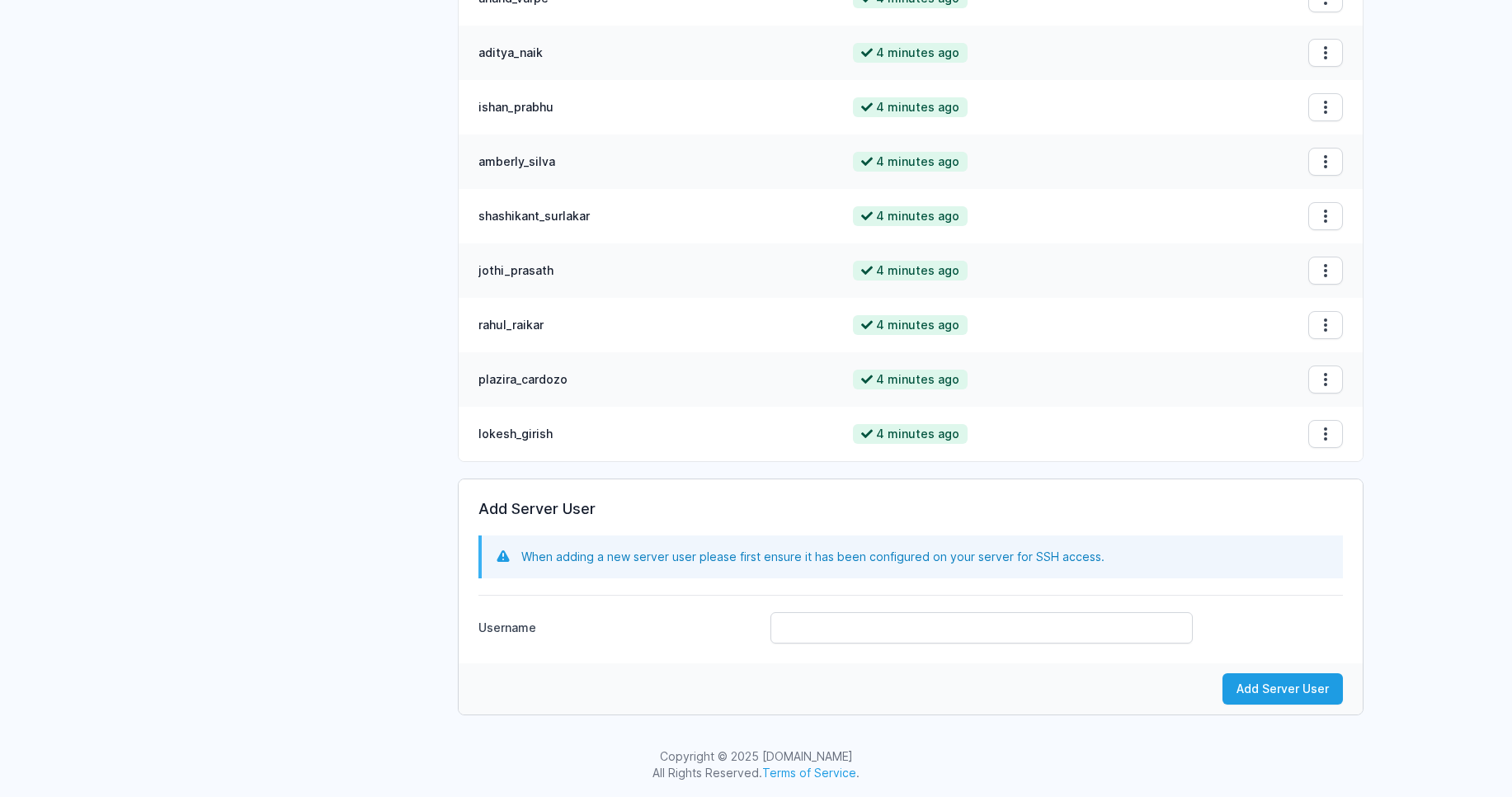
scroll to position [1943, 0]
click at [805, 638] on input "Username" at bounding box center [981, 627] width 422 height 31
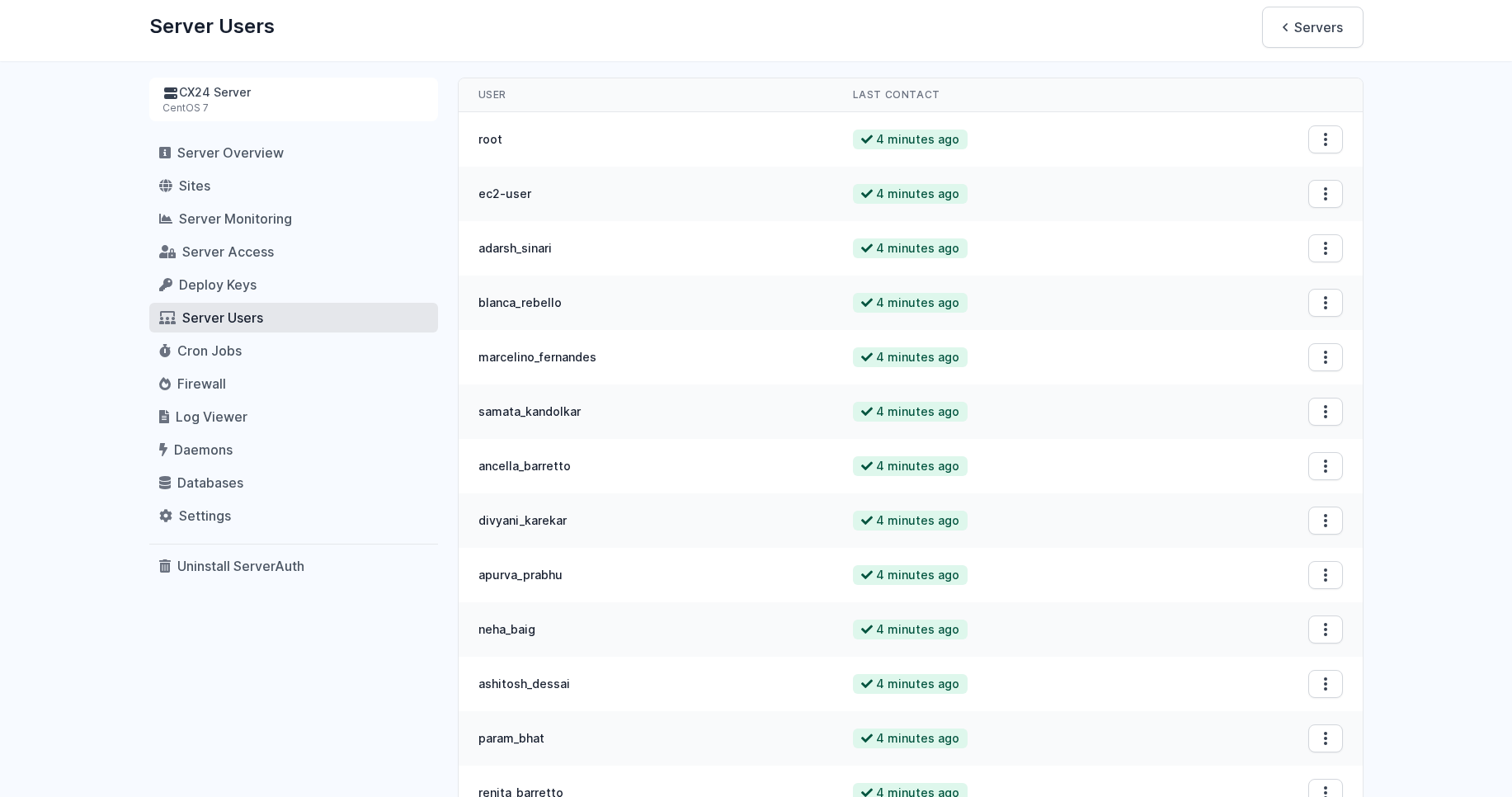
scroll to position [0, 0]
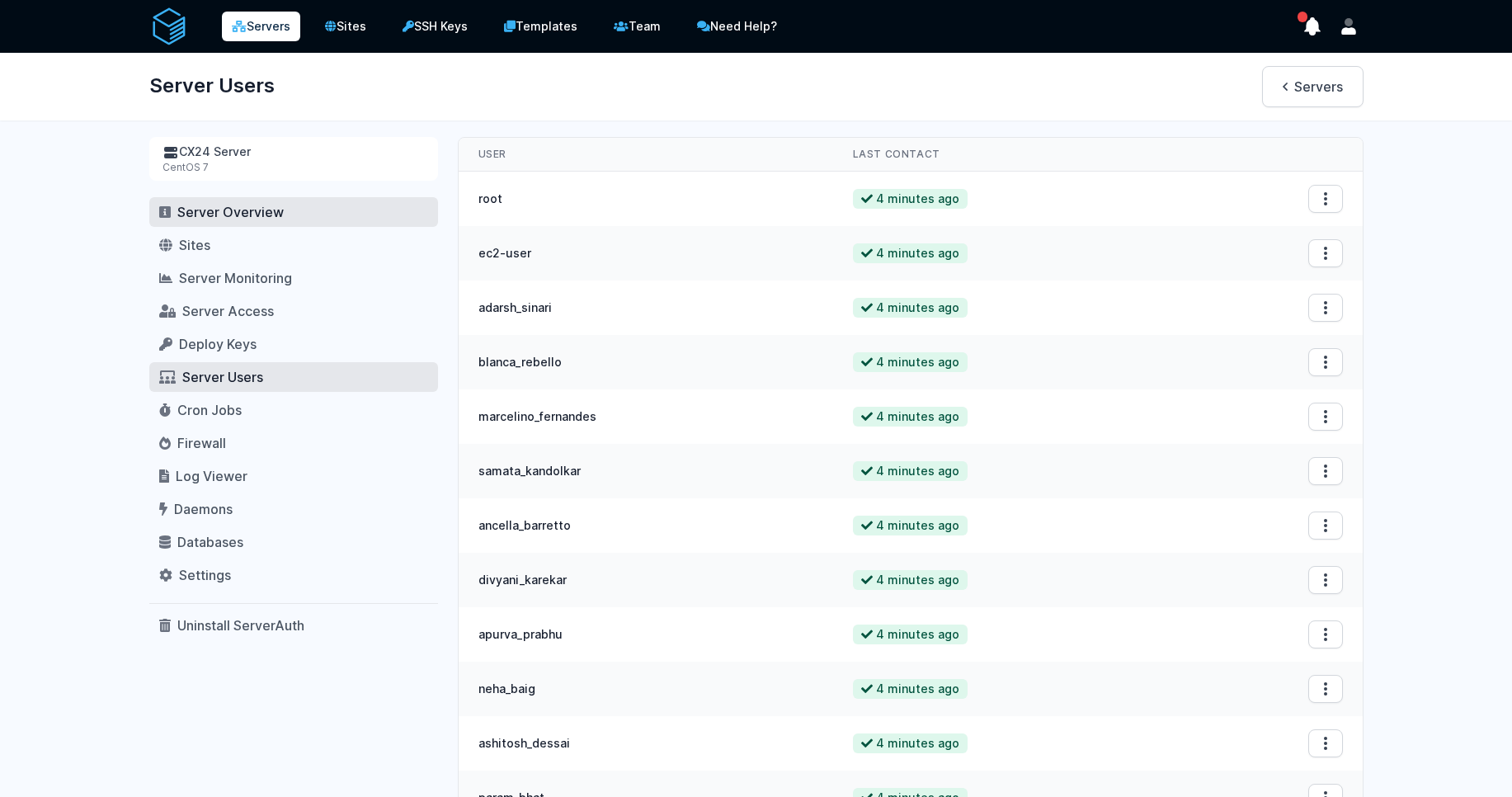
click at [228, 217] on span "Server Overview" at bounding box center [230, 212] width 107 height 17
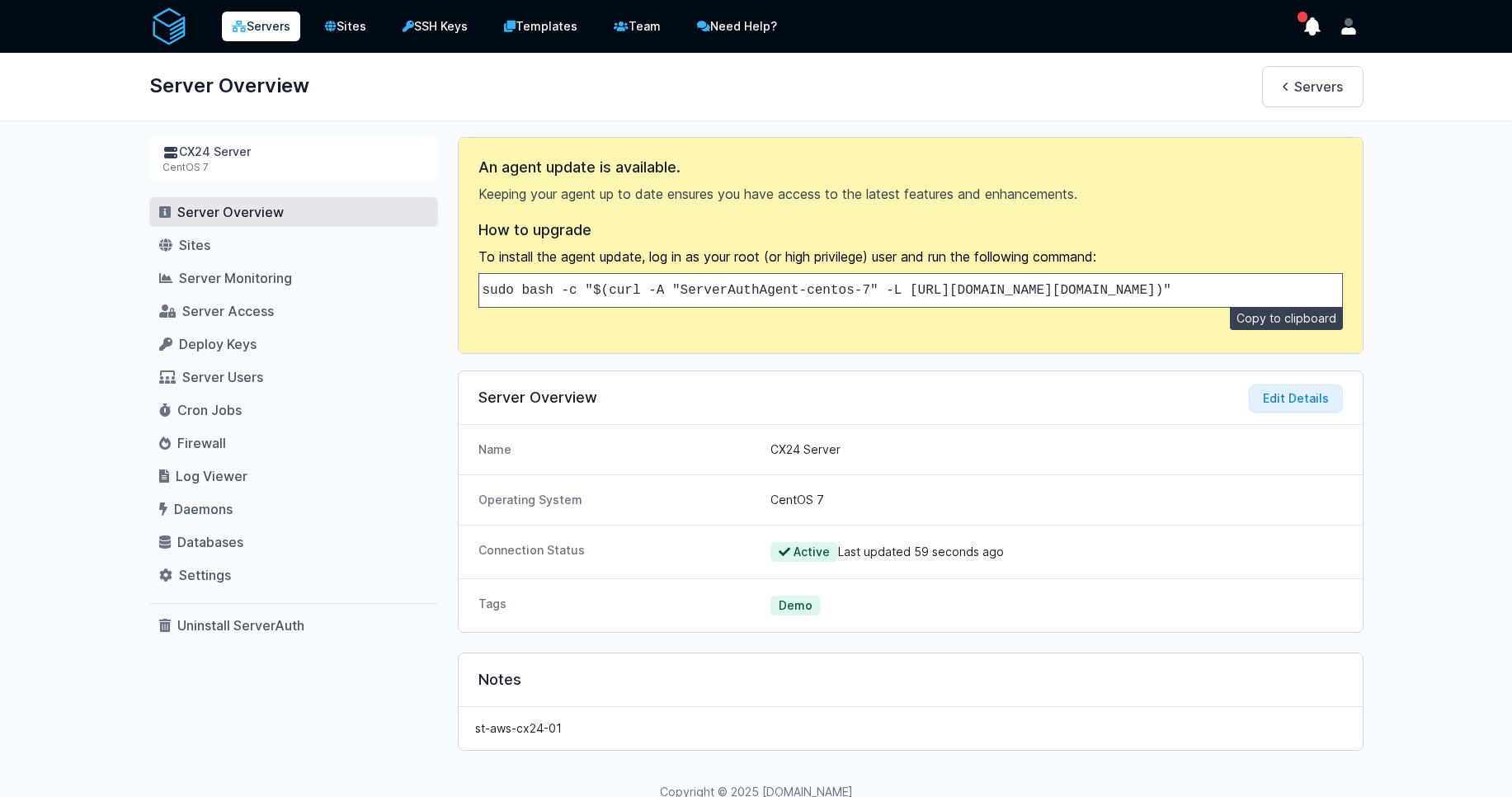
click at [1295, 326] on button "Copy to clipboard" at bounding box center [1286, 319] width 113 height 23
click at [219, 216] on span "Server Overview" at bounding box center [230, 212] width 107 height 17
click at [223, 316] on span "Server Access" at bounding box center [228, 311] width 92 height 17
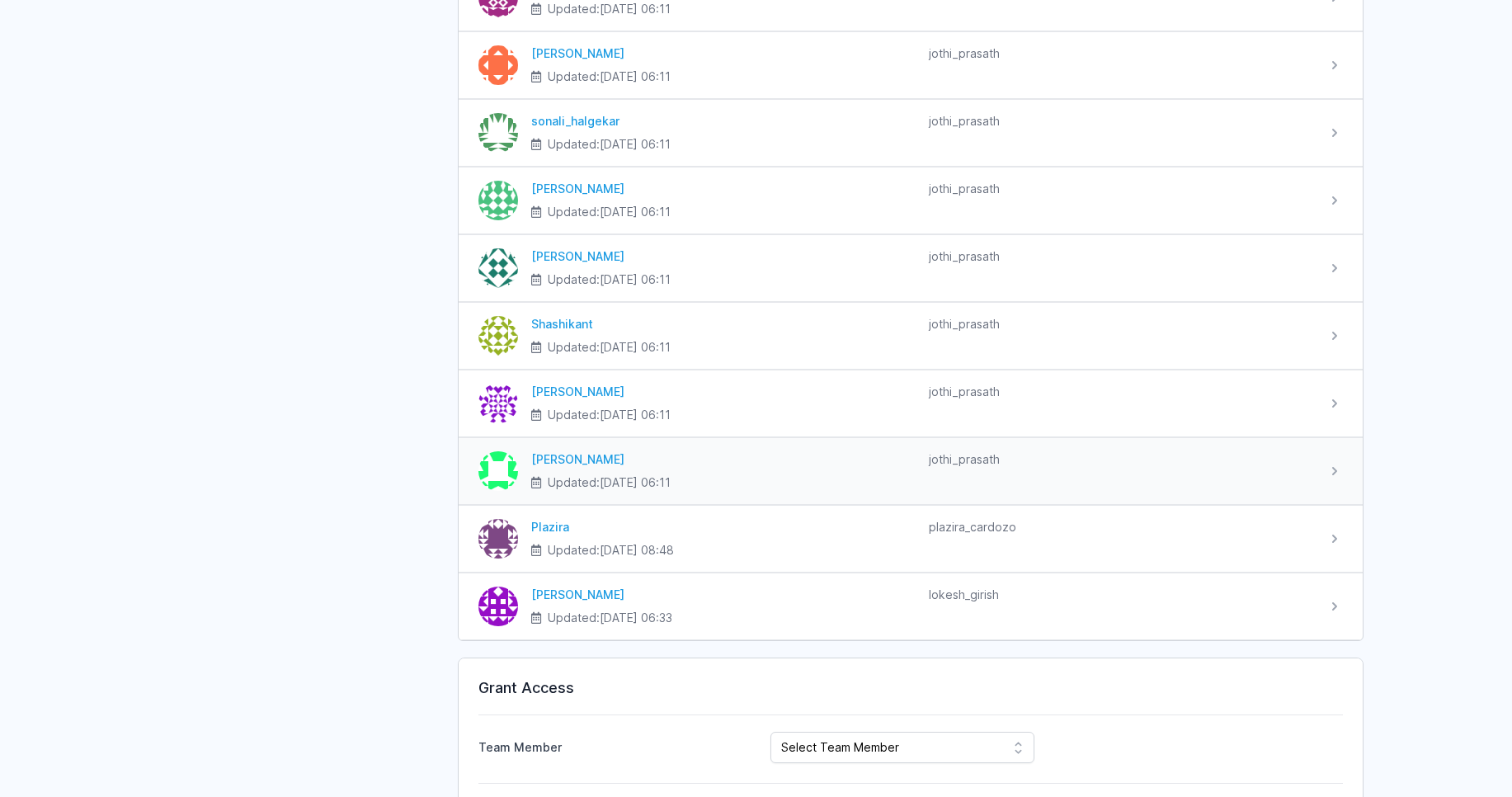
scroll to position [2178, 0]
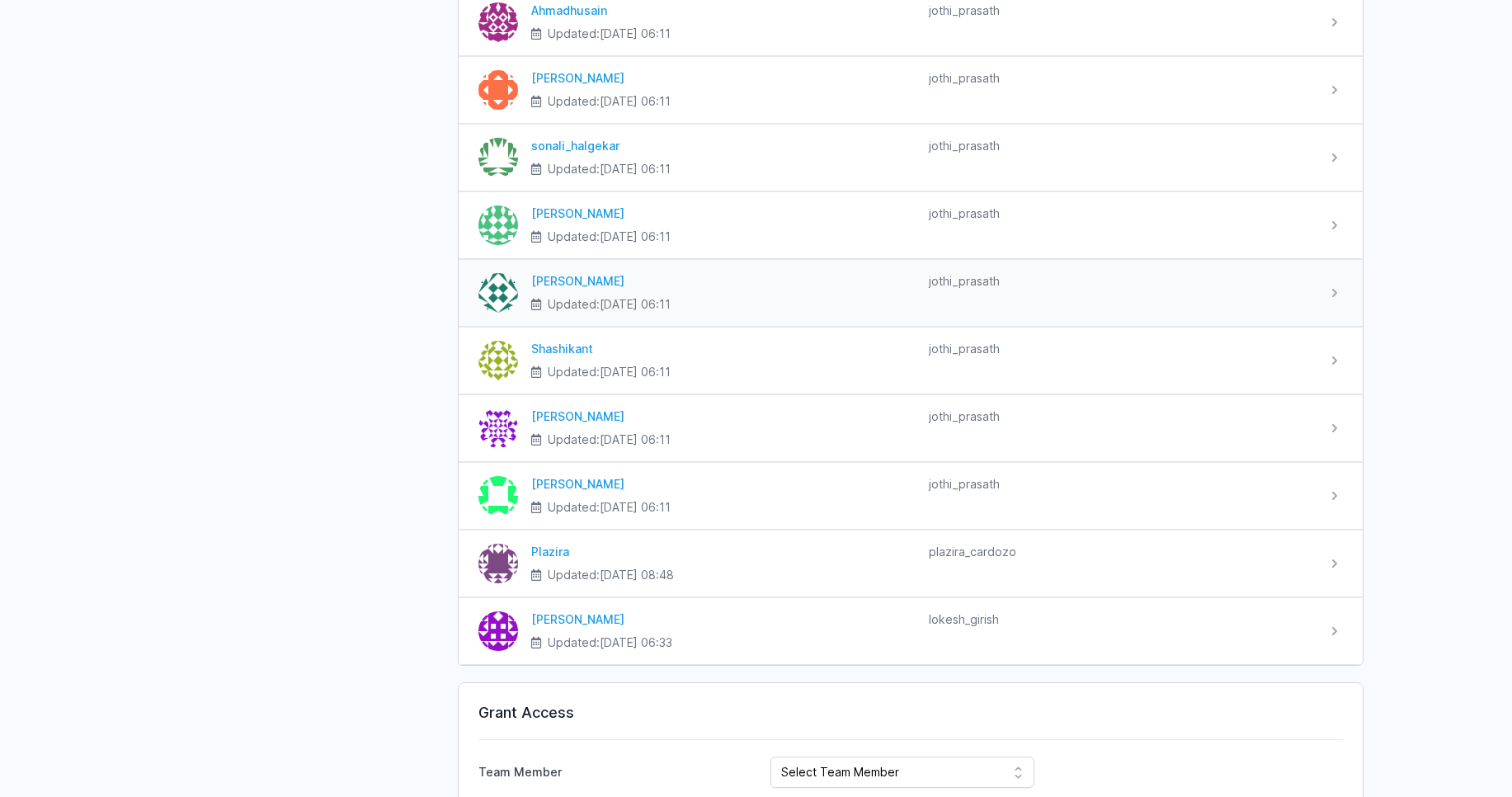
click at [1336, 288] on icon at bounding box center [1334, 293] width 17 height 17
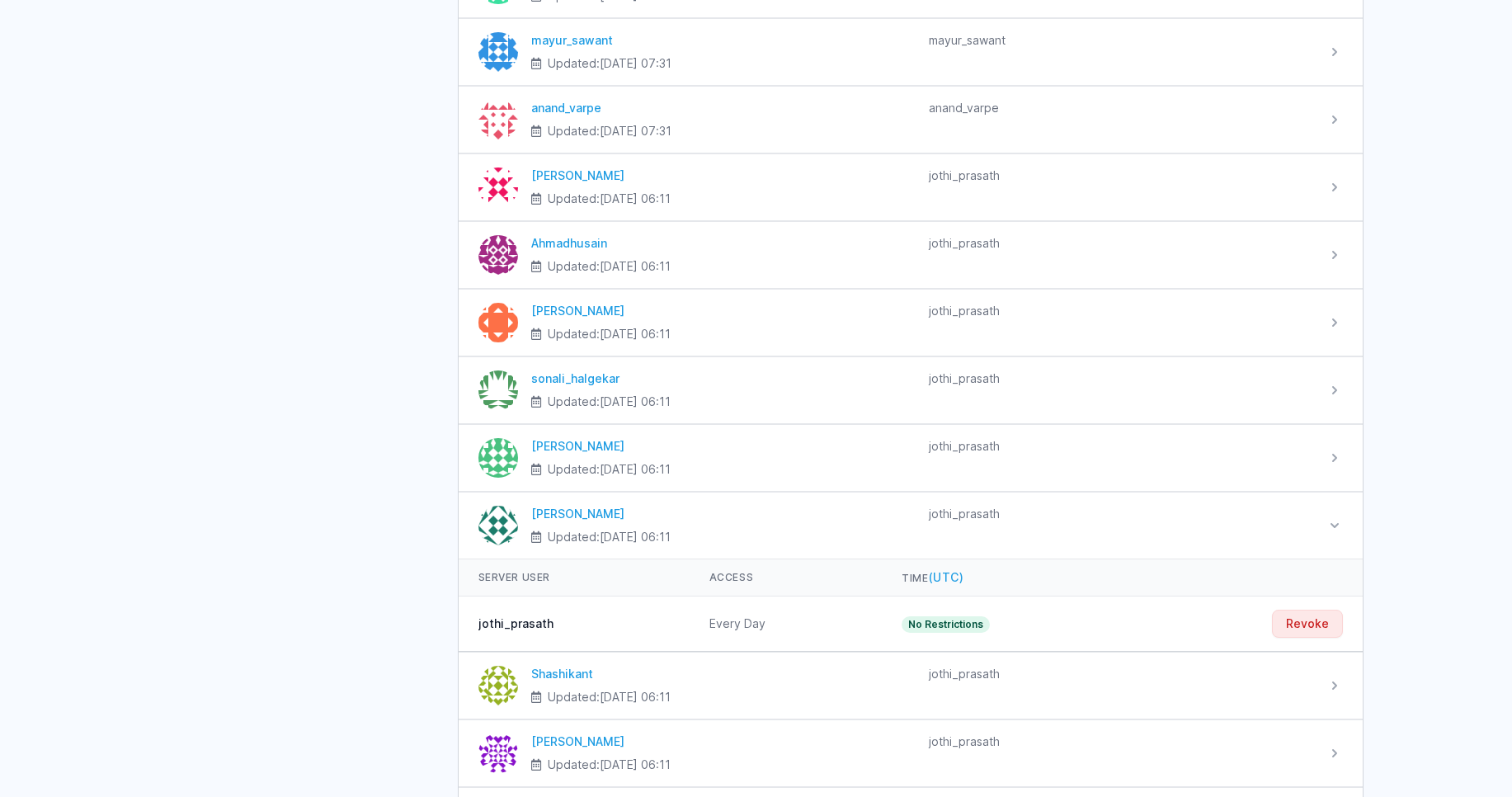
scroll to position [1881, 0]
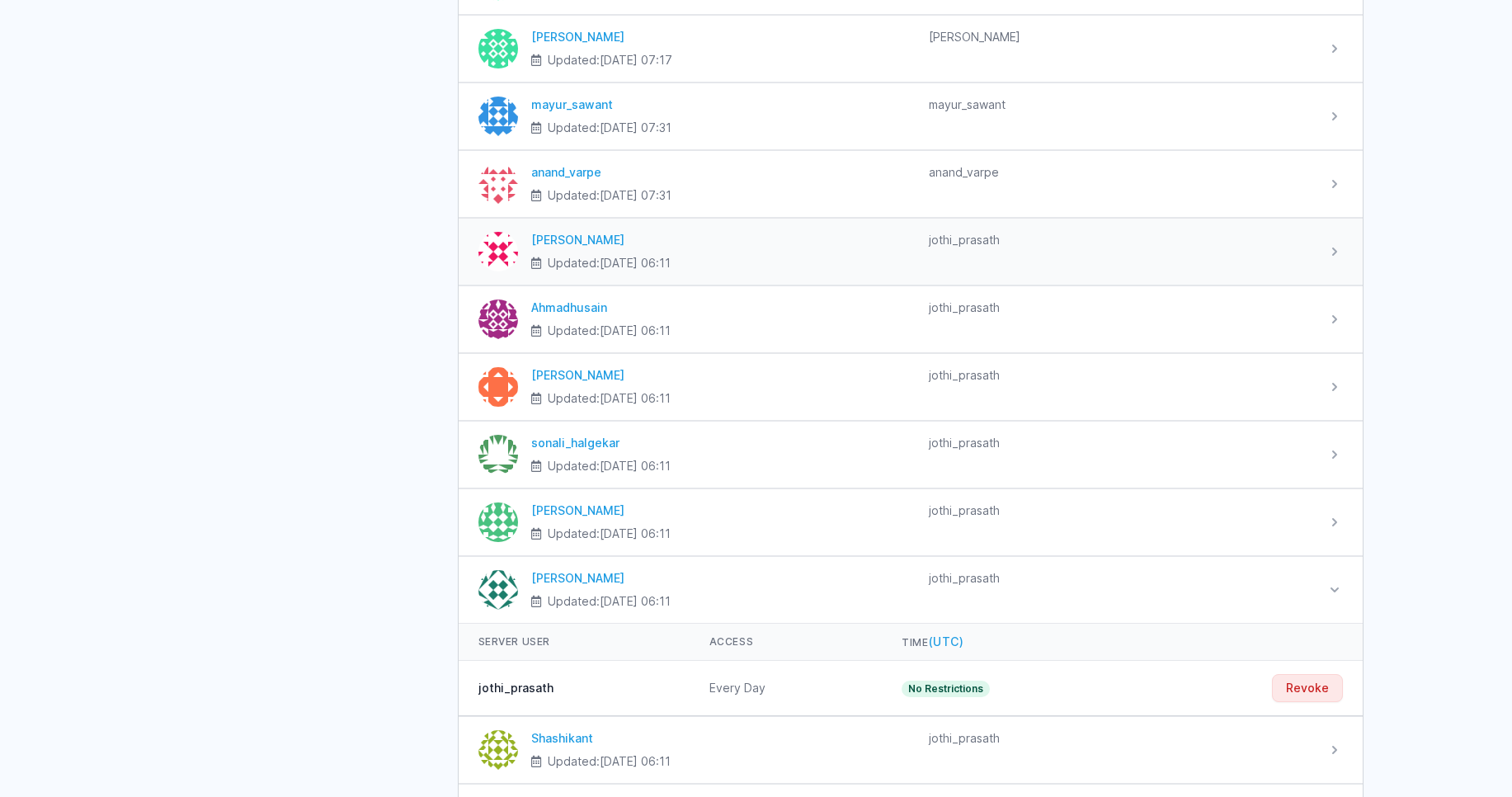
click at [1326, 256] on icon at bounding box center [1334, 252] width 17 height 17
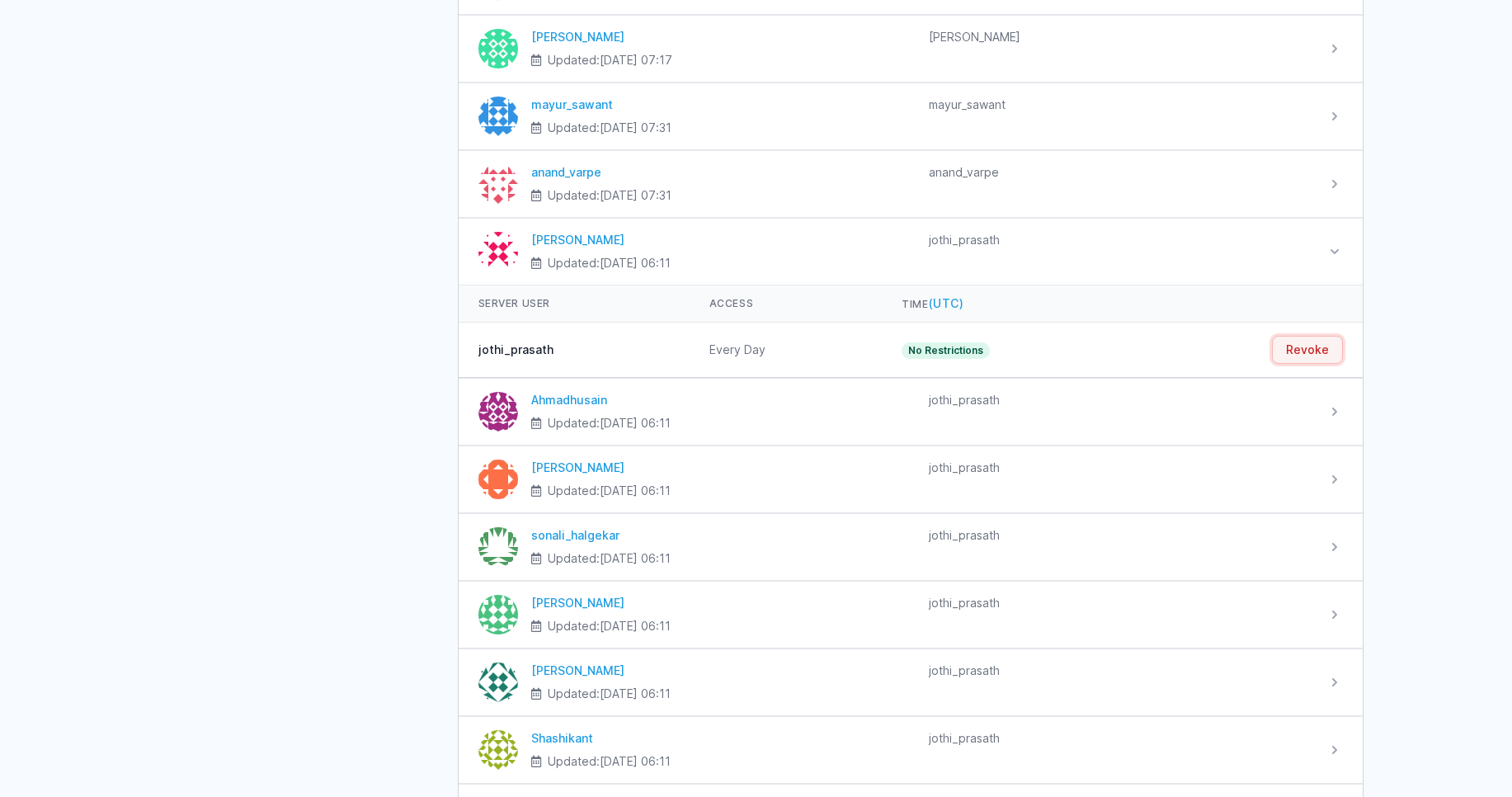
click at [1301, 342] on button "Revoke" at bounding box center [1307, 349] width 71 height 28
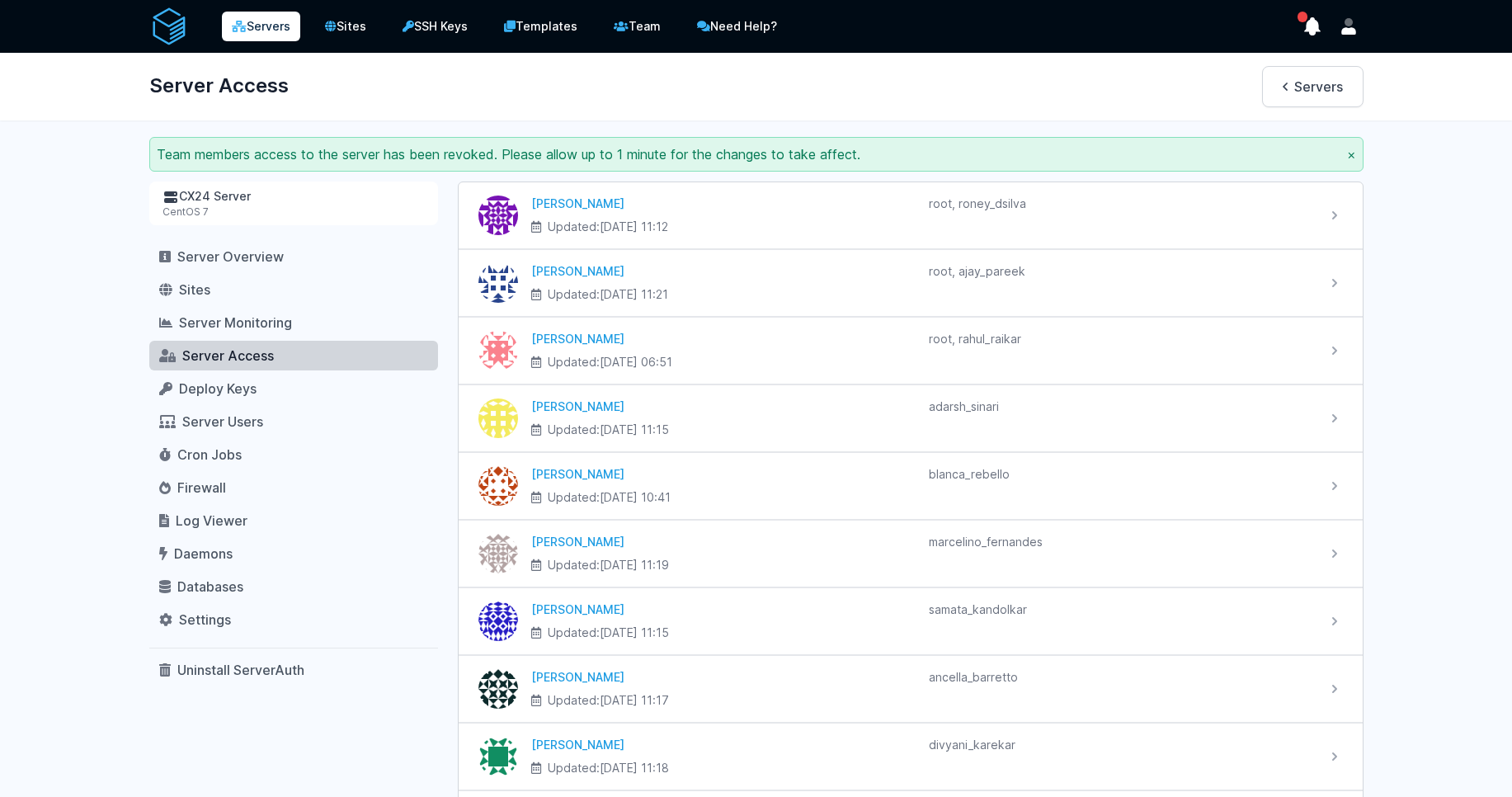
click at [238, 353] on span "Server Access" at bounding box center [228, 355] width 92 height 17
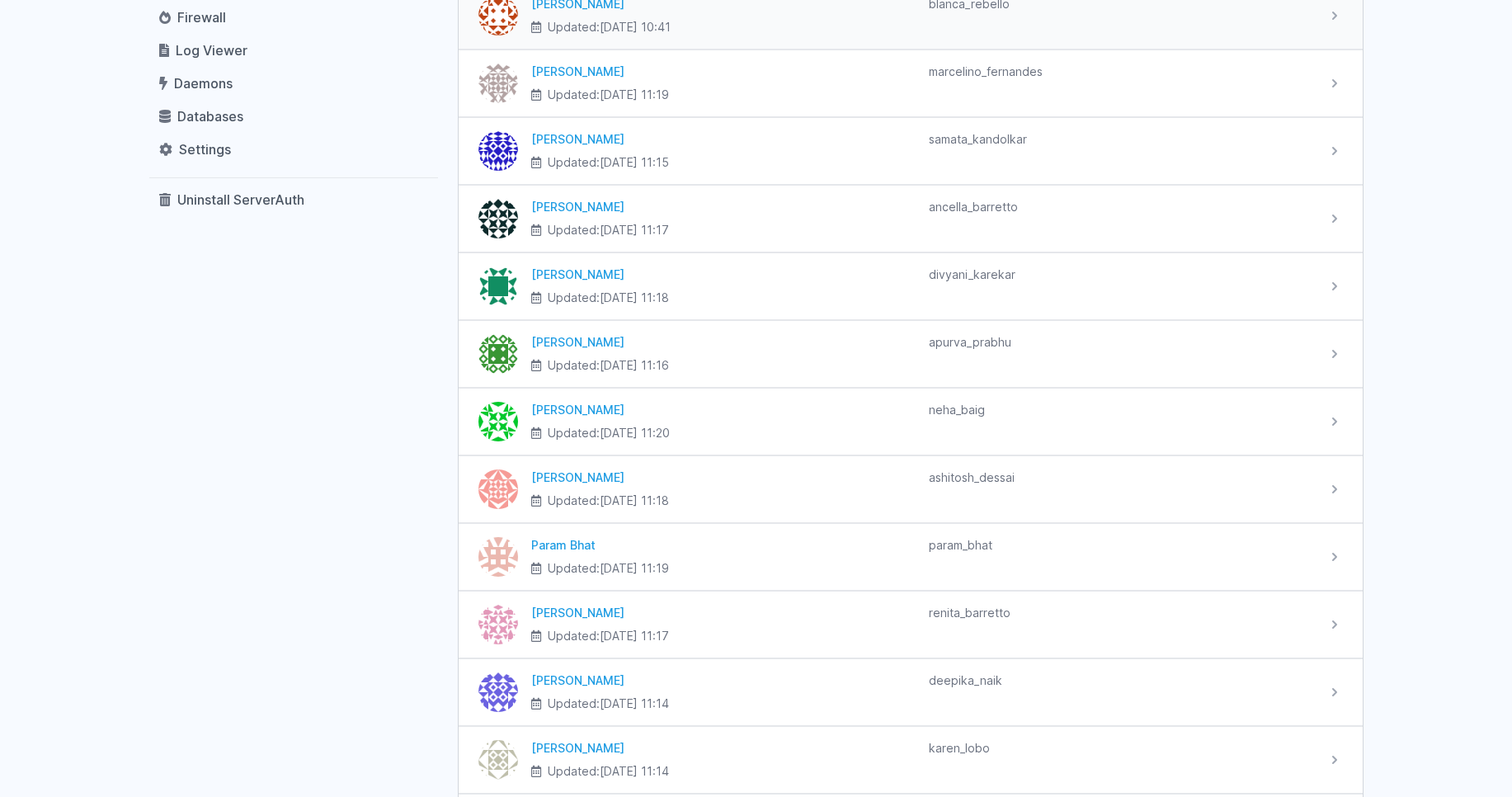
scroll to position [495, 0]
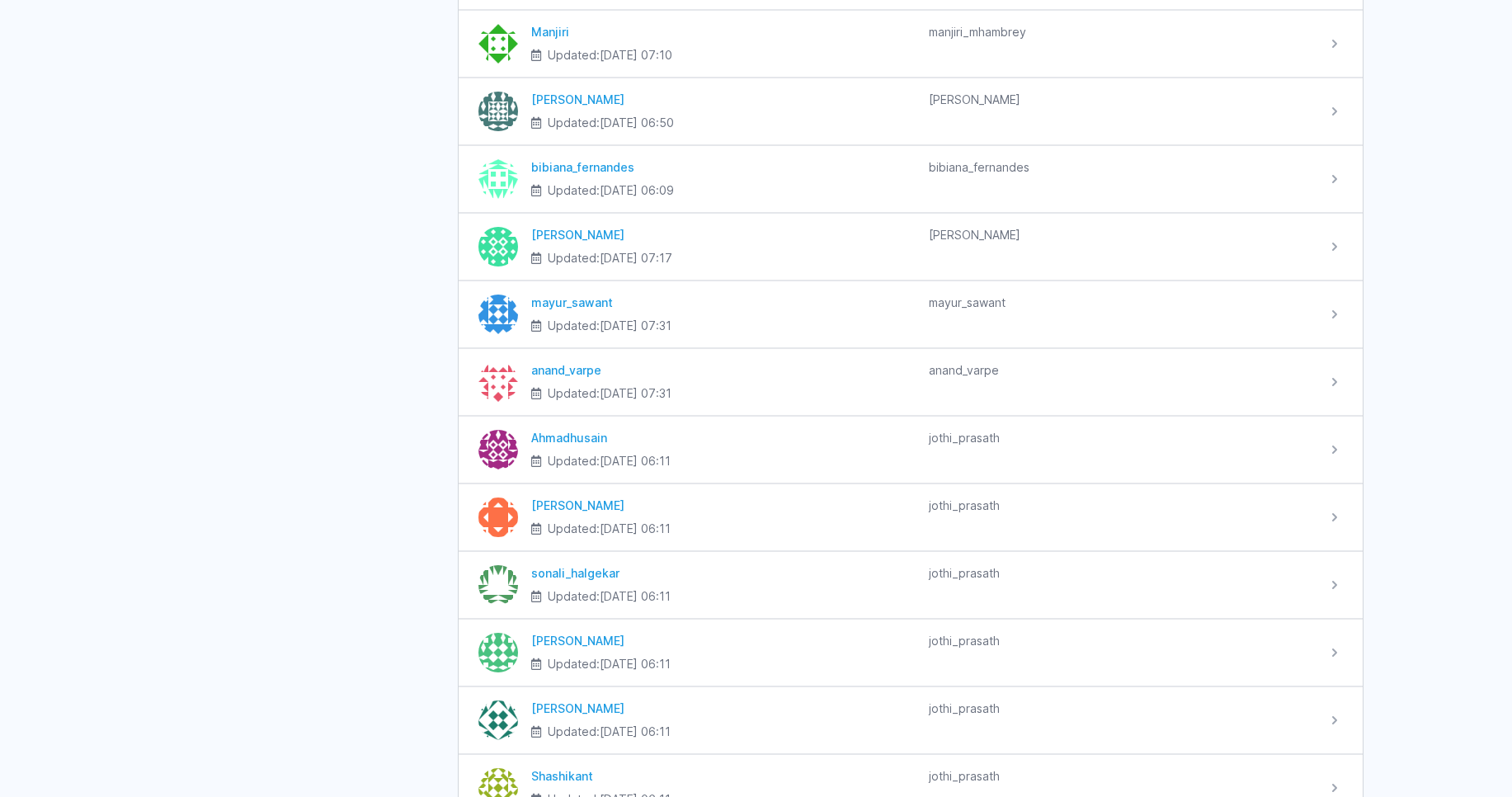
scroll to position [1781, 0]
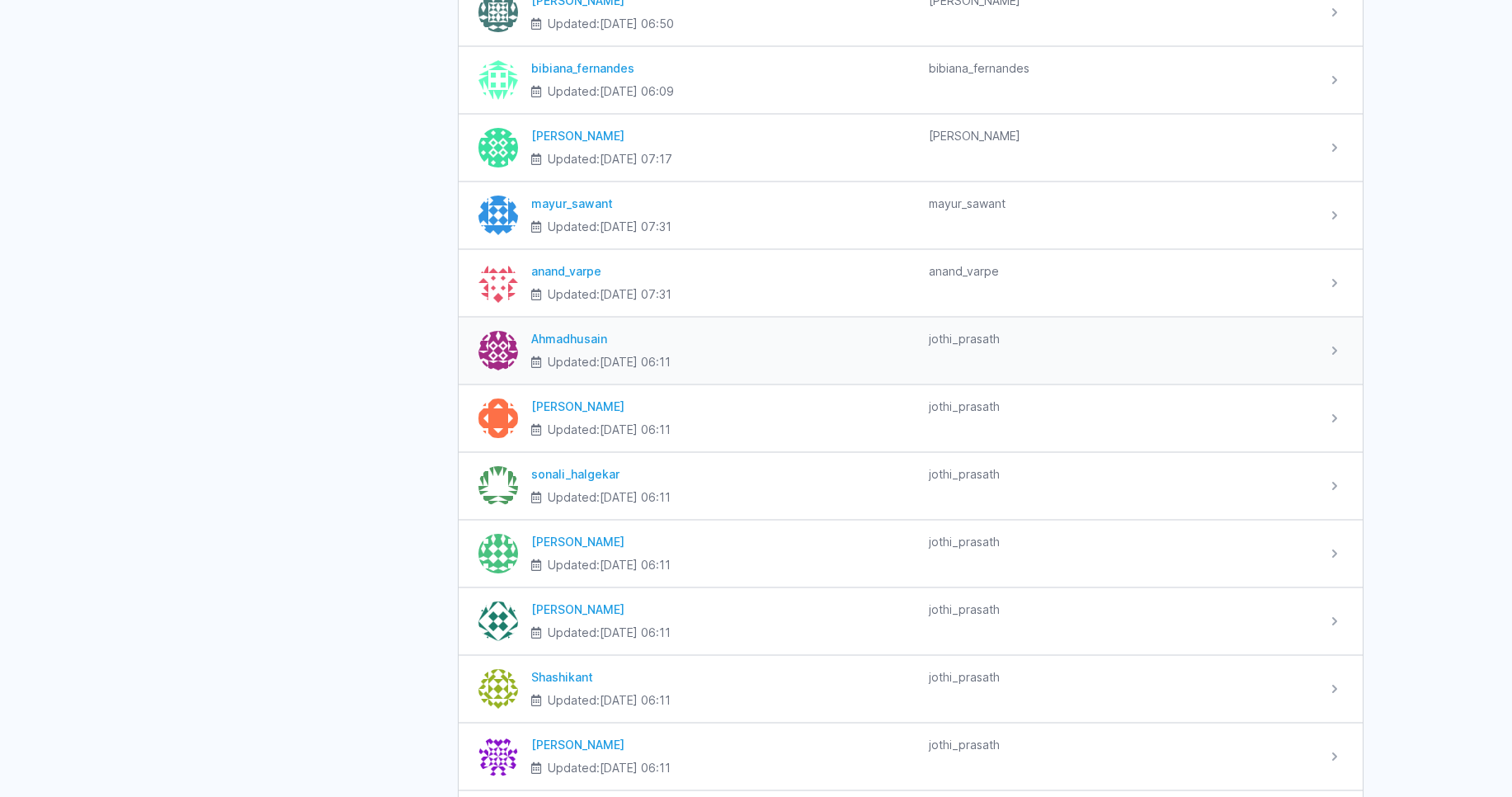
click at [1316, 344] on div "Ahmadhusain Updated: 2025-04-01 at 06:11 jothi_prasath" at bounding box center [922, 350] width 808 height 40
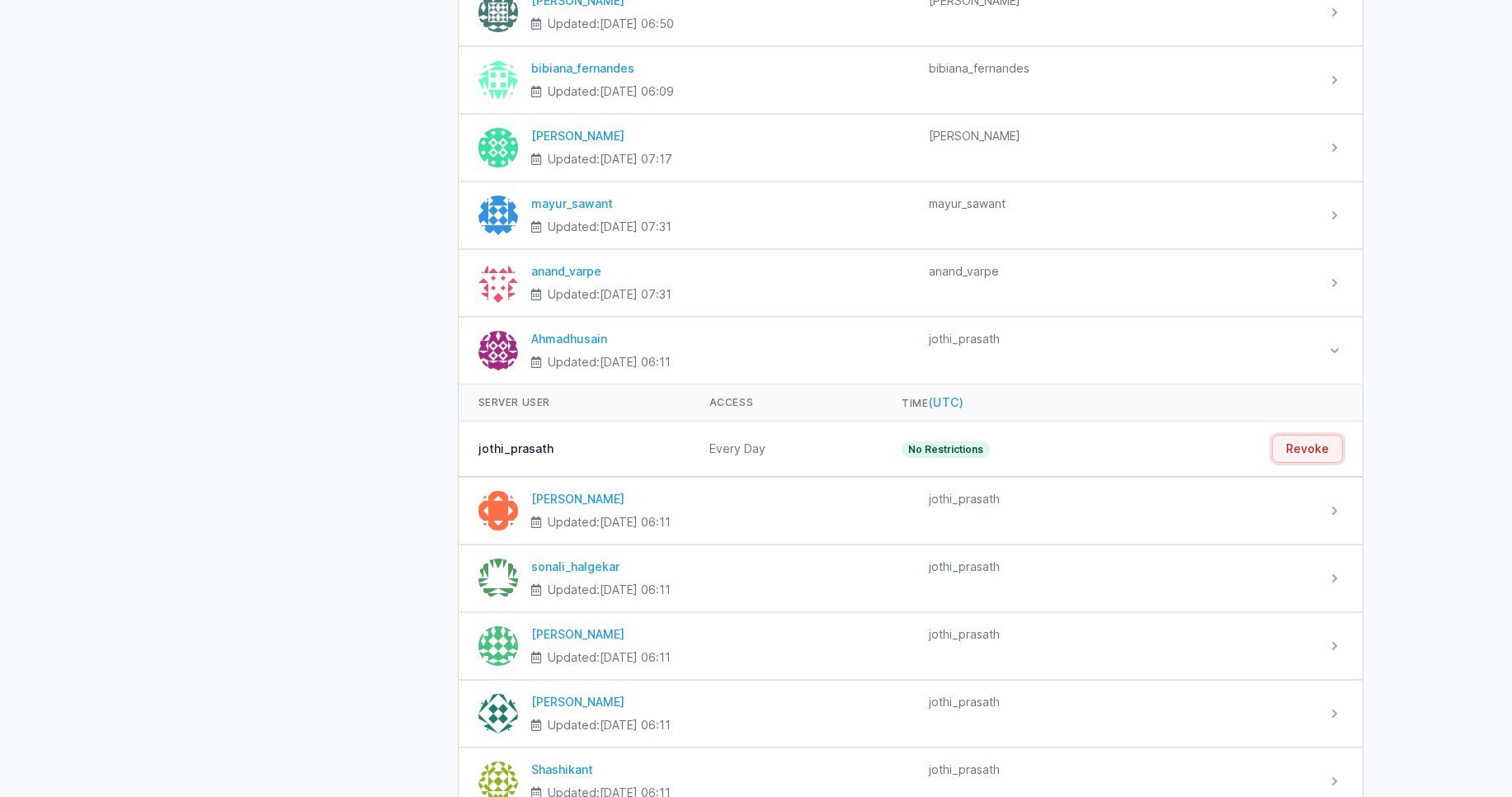
click at [1306, 444] on button "Revoke" at bounding box center [1307, 448] width 71 height 28
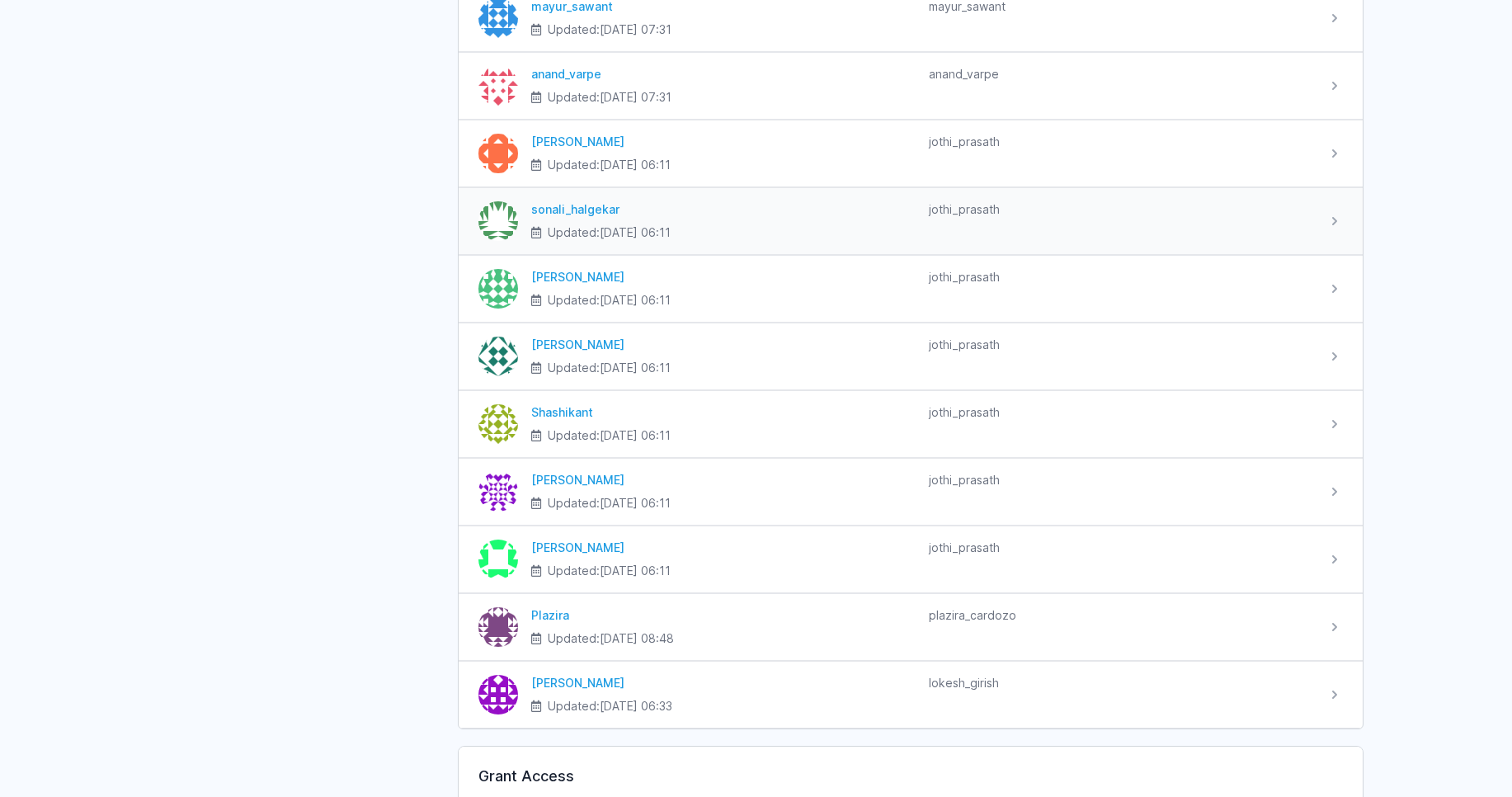
scroll to position [1980, 0]
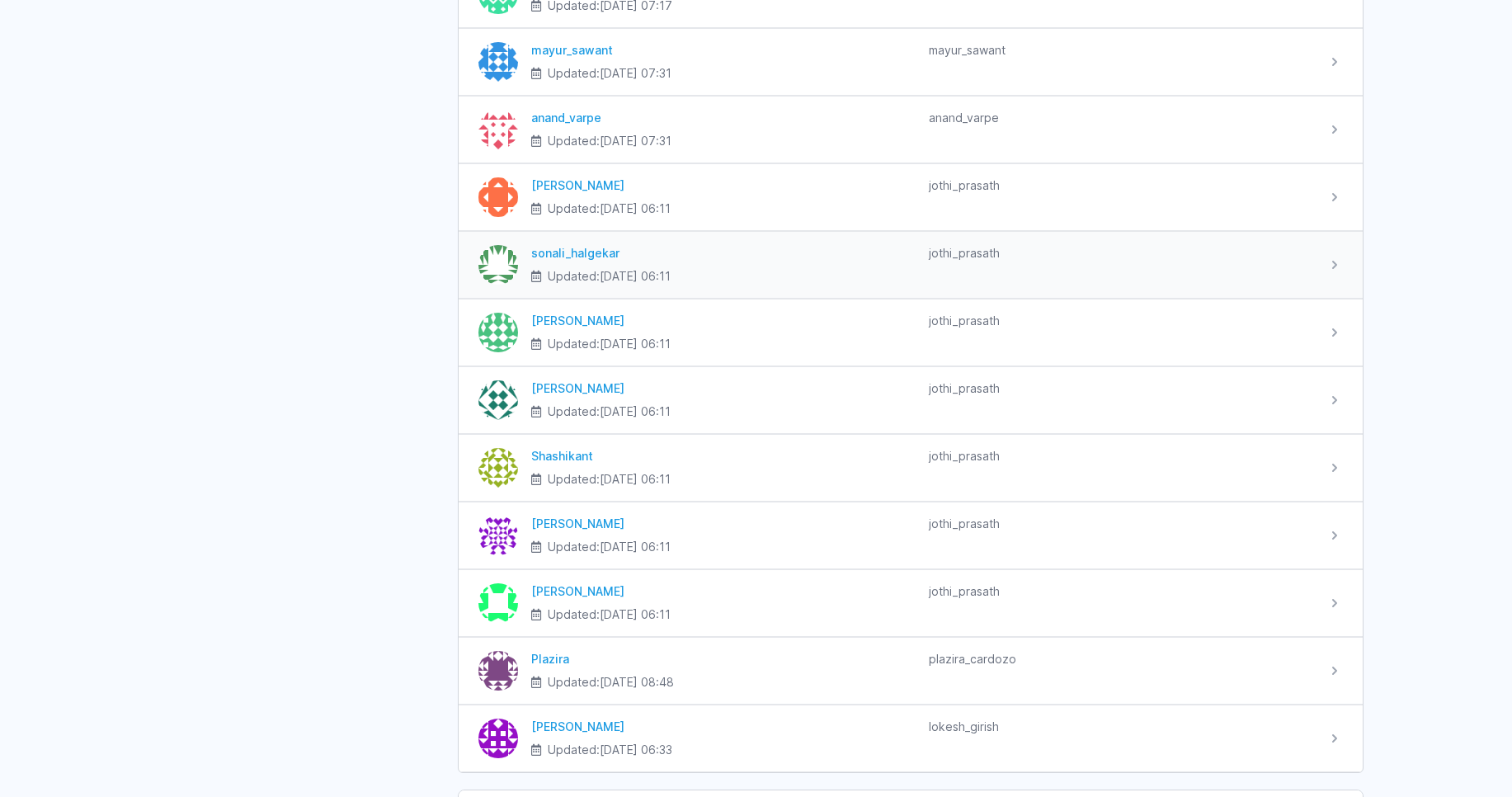
click at [1317, 259] on div "sonali_halgekar Updated: [DATE] 06:11 jothi_prasath" at bounding box center [922, 265] width 808 height 40
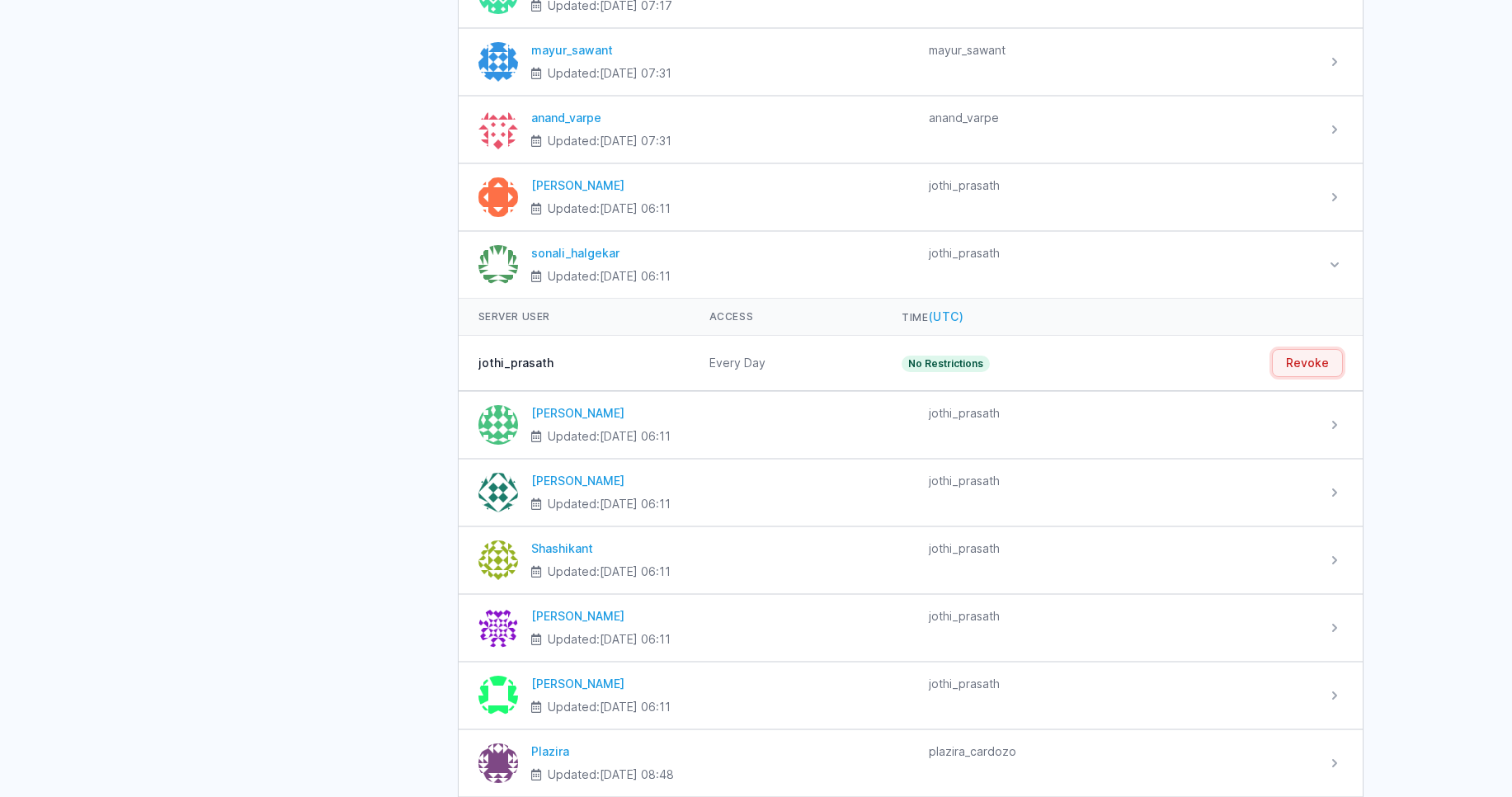
click at [1301, 359] on button "Revoke" at bounding box center [1307, 363] width 71 height 28
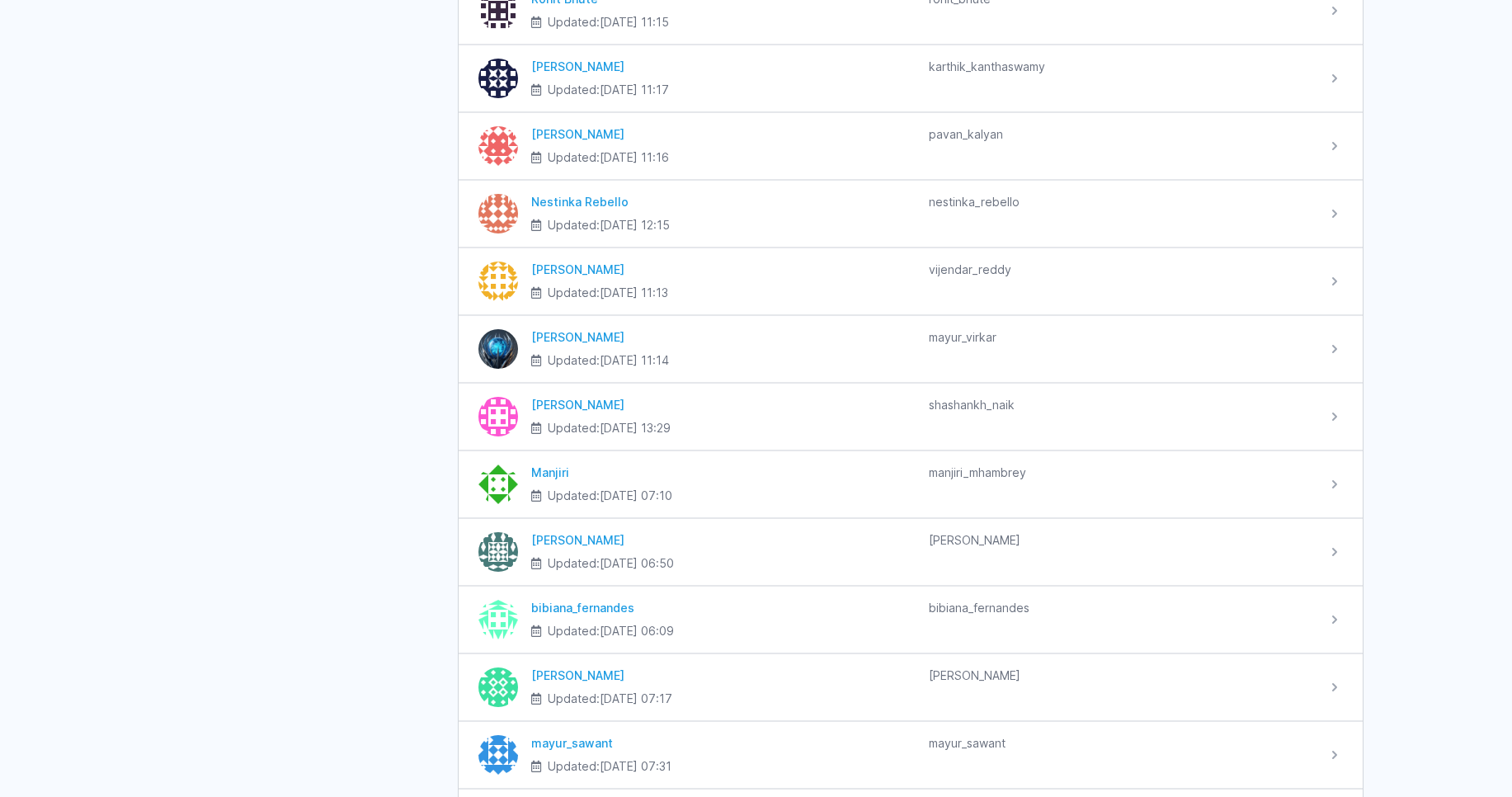
scroll to position [1781, 0]
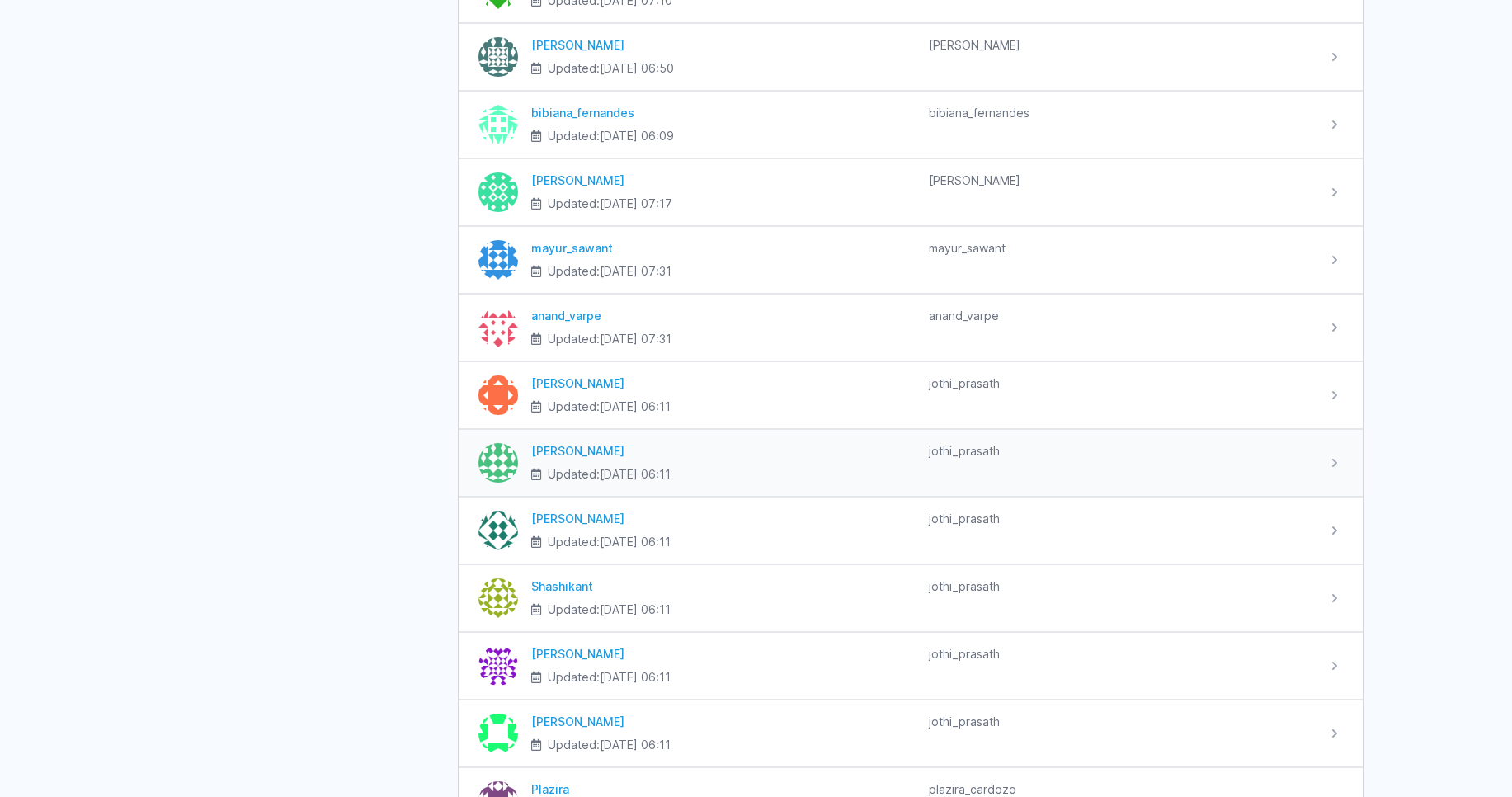
click at [1328, 458] on icon at bounding box center [1334, 463] width 17 height 17
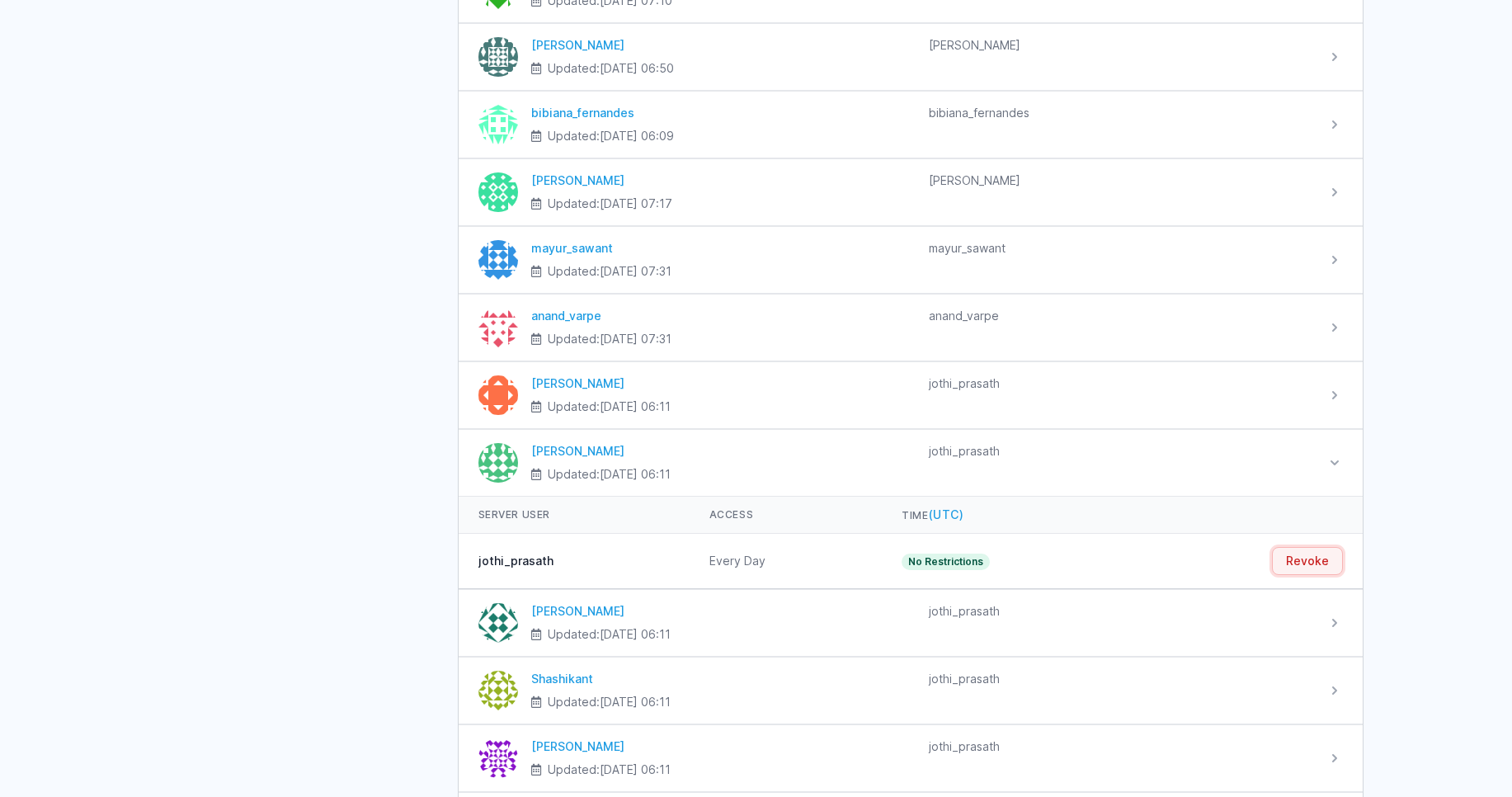
drag, startPoint x: 1322, startPoint y: 568, endPoint x: 895, endPoint y: 99, distance: 634.3
click at [1321, 568] on button "Revoke" at bounding box center [1307, 561] width 71 height 28
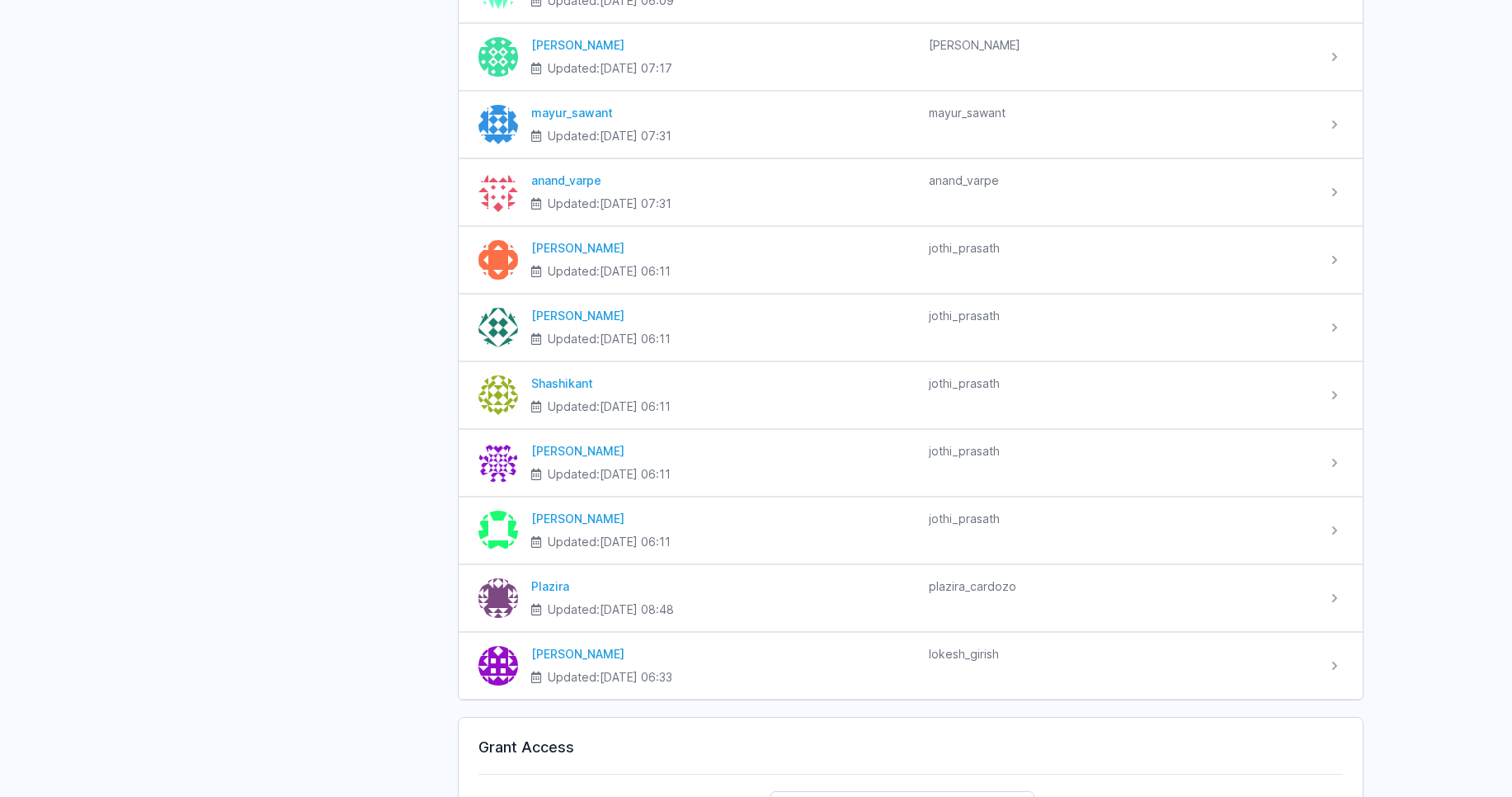
scroll to position [2079, 0]
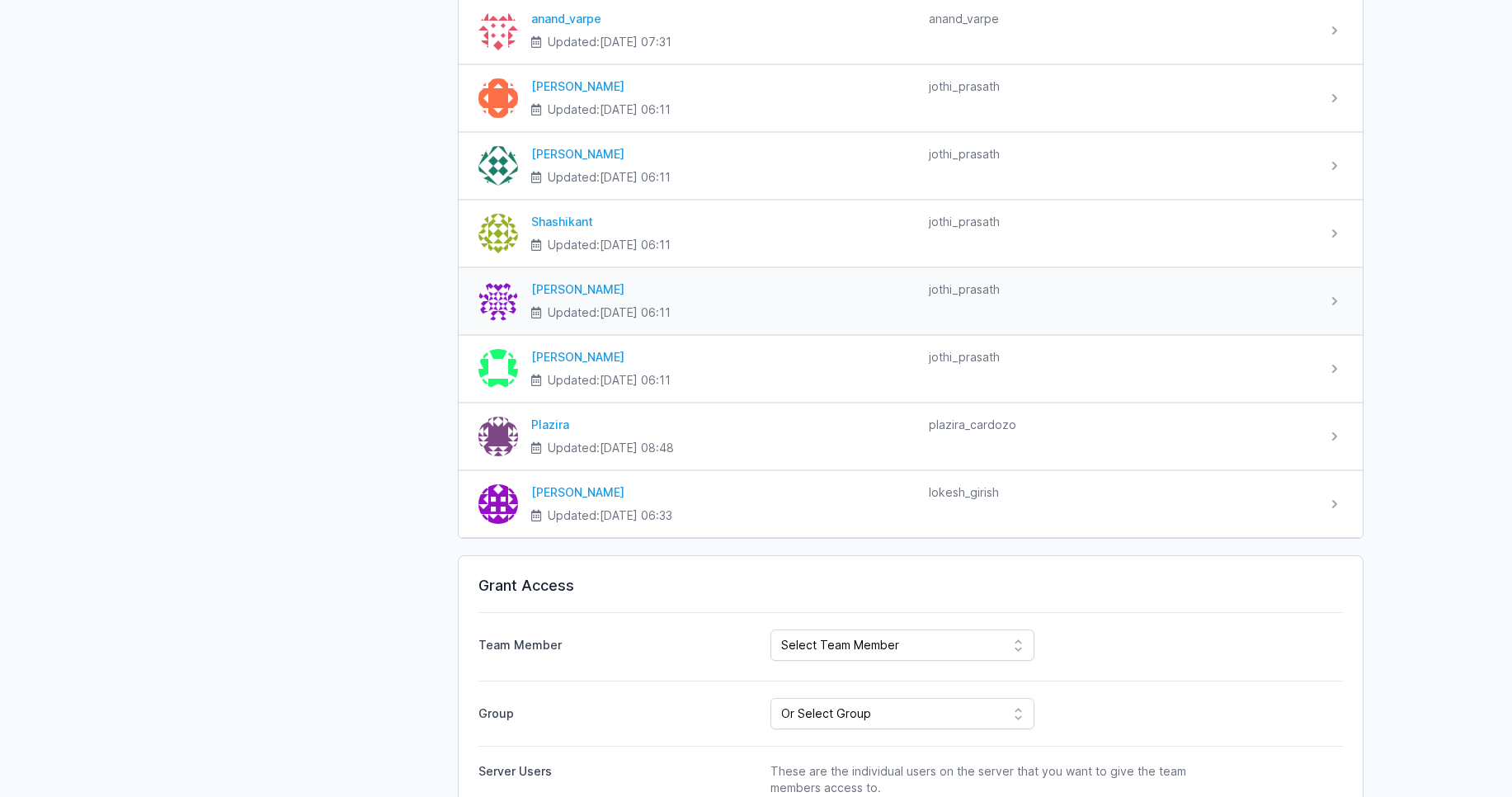
click at [1287, 308] on div "jothi_prasath" at bounding box center [1121, 301] width 384 height 40
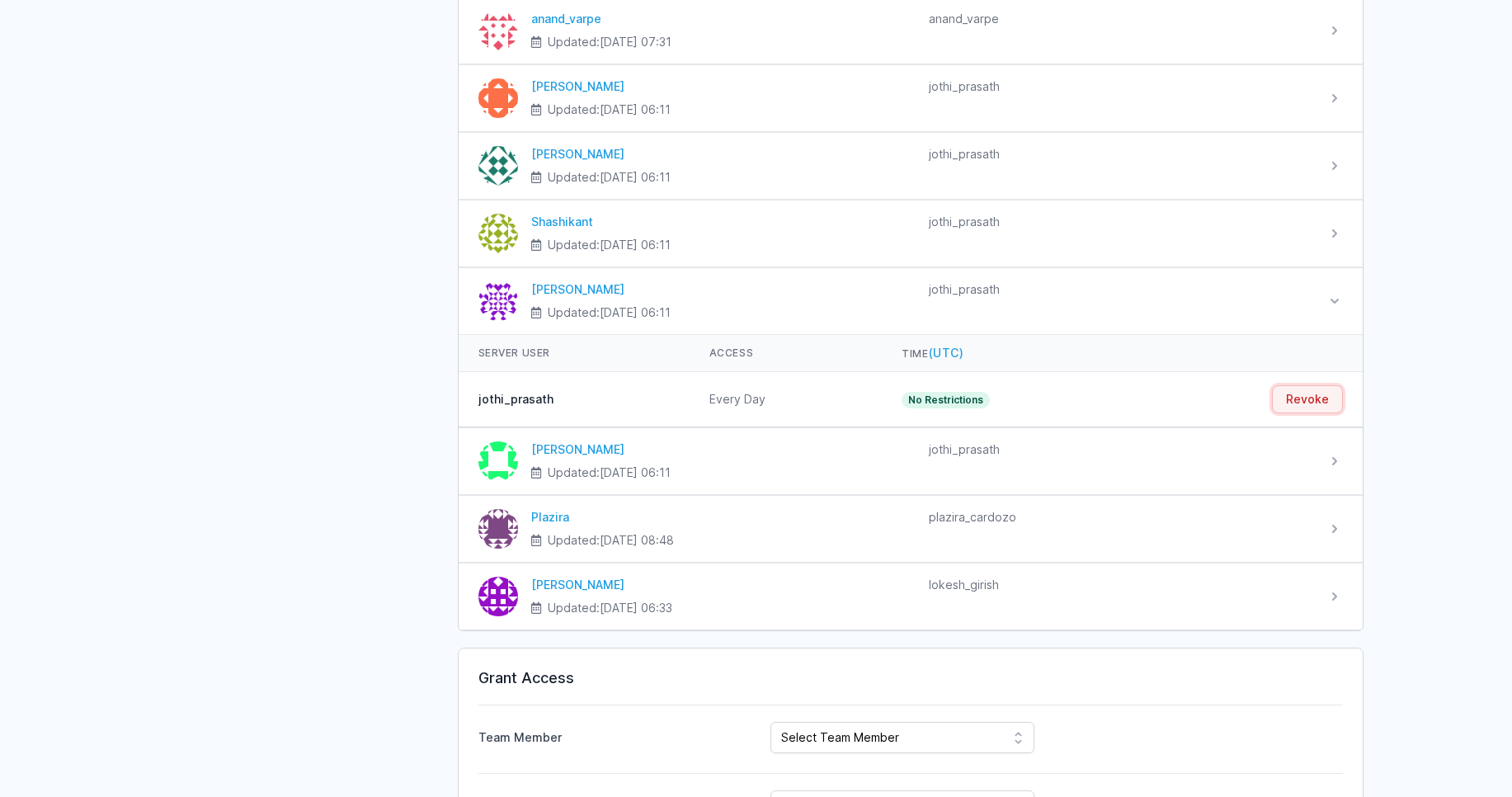
click at [1313, 407] on button "Revoke" at bounding box center [1307, 399] width 71 height 28
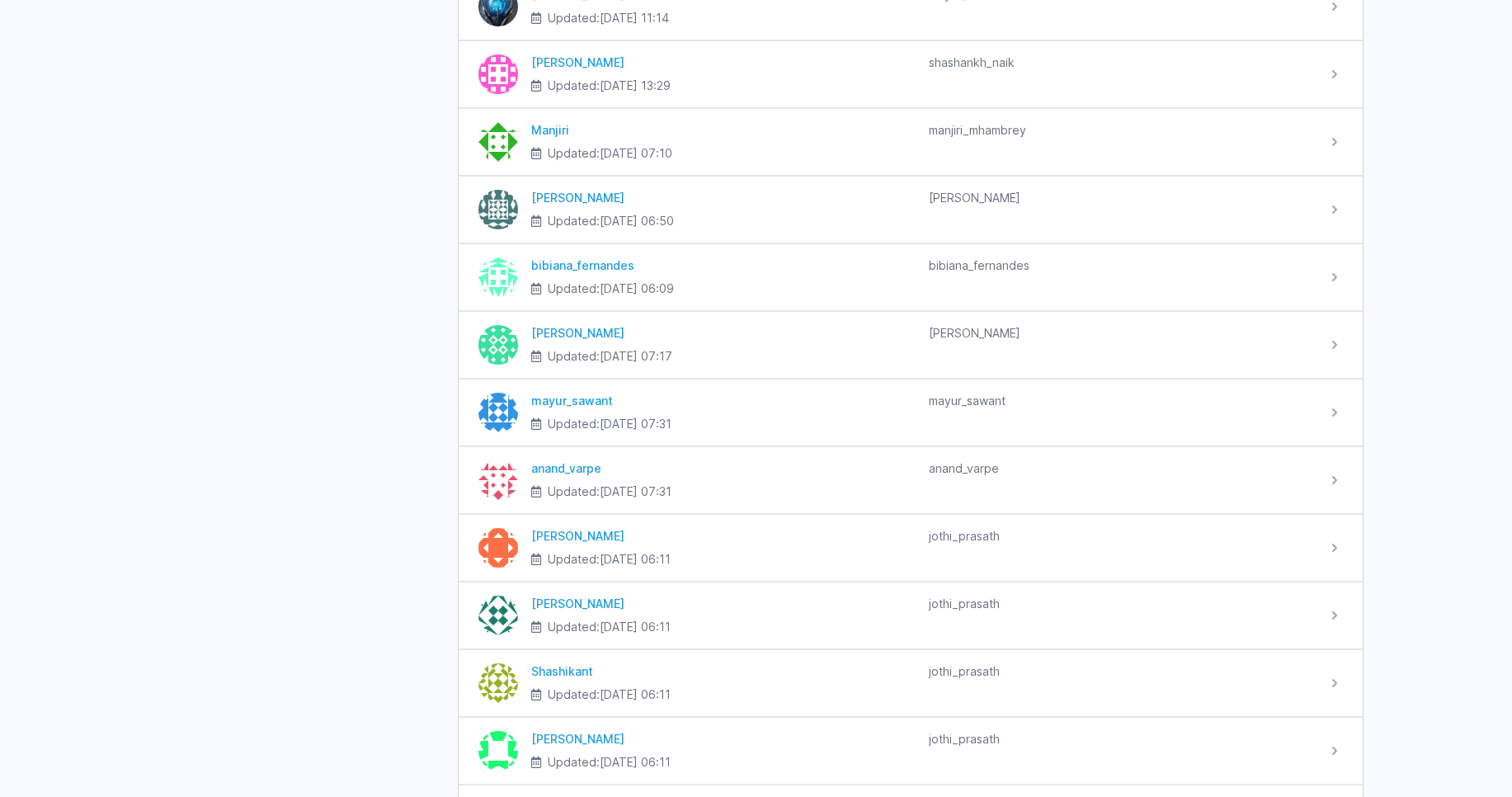
scroll to position [1881, 0]
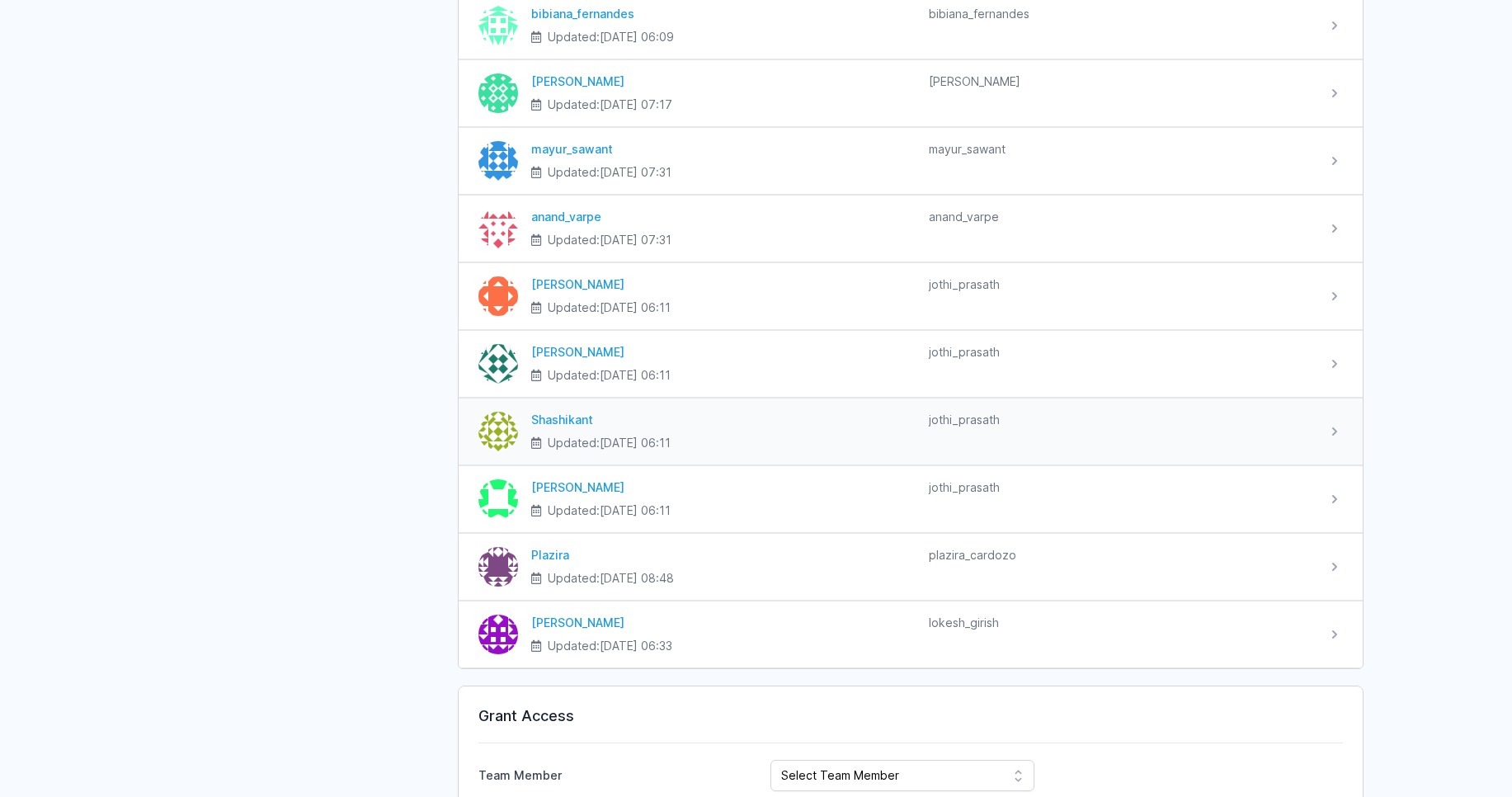
click at [1164, 432] on div "jothi_prasath" at bounding box center [1121, 431] width 384 height 40
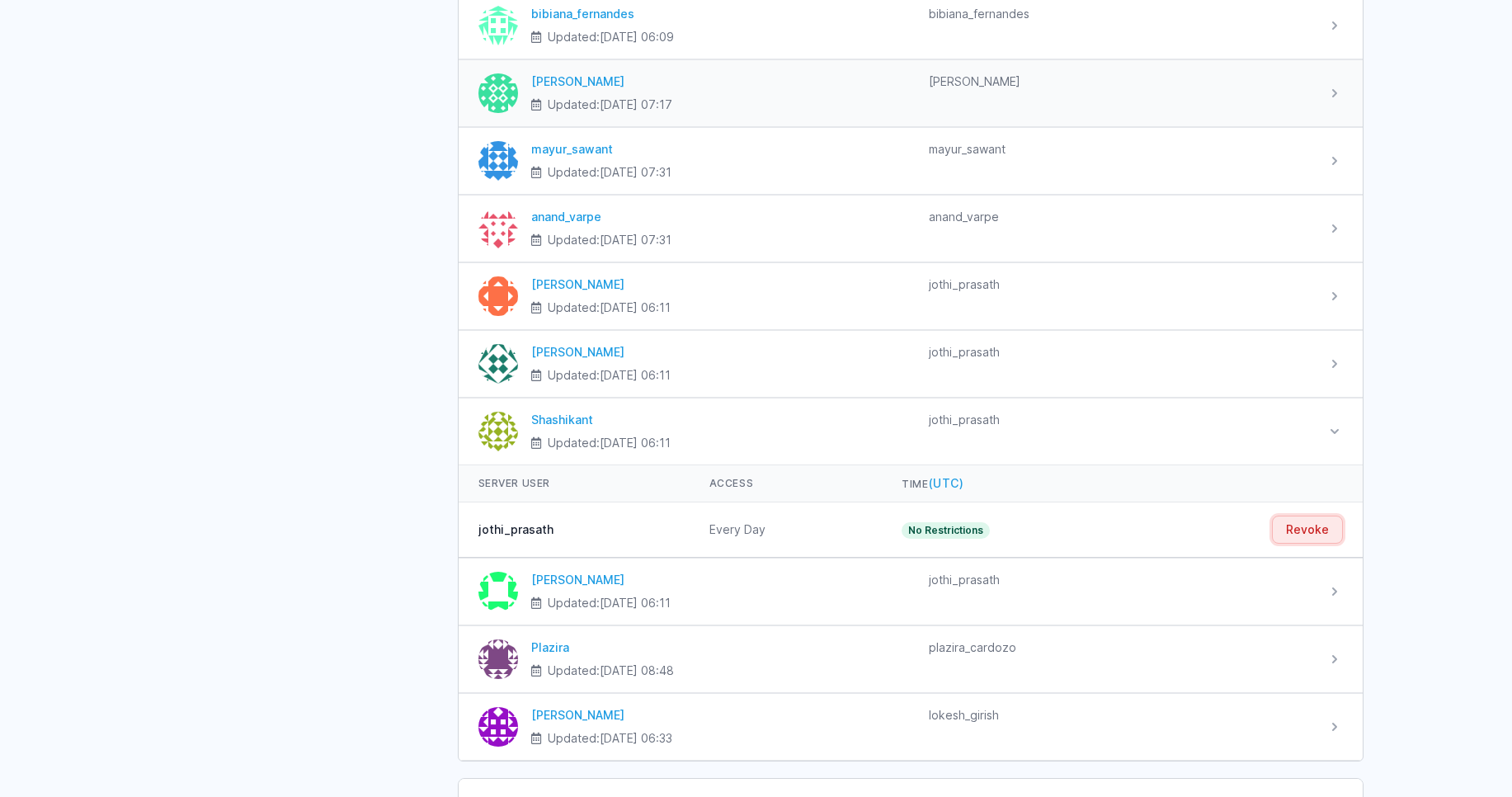
drag, startPoint x: 1293, startPoint y: 530, endPoint x: 901, endPoint y: 78, distance: 598.3
click at [1293, 530] on button "Revoke" at bounding box center [1307, 529] width 71 height 28
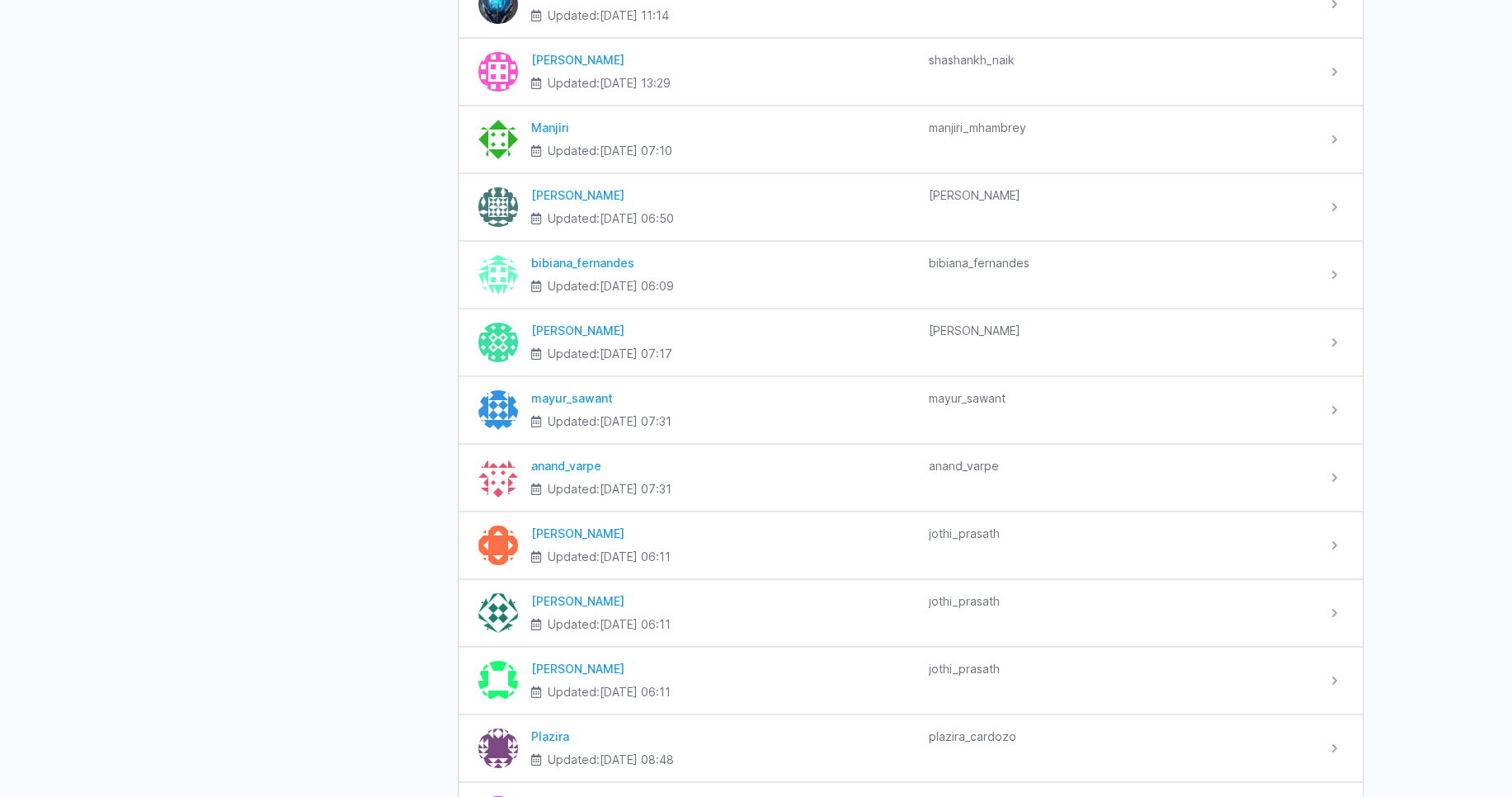
scroll to position [1881, 0]
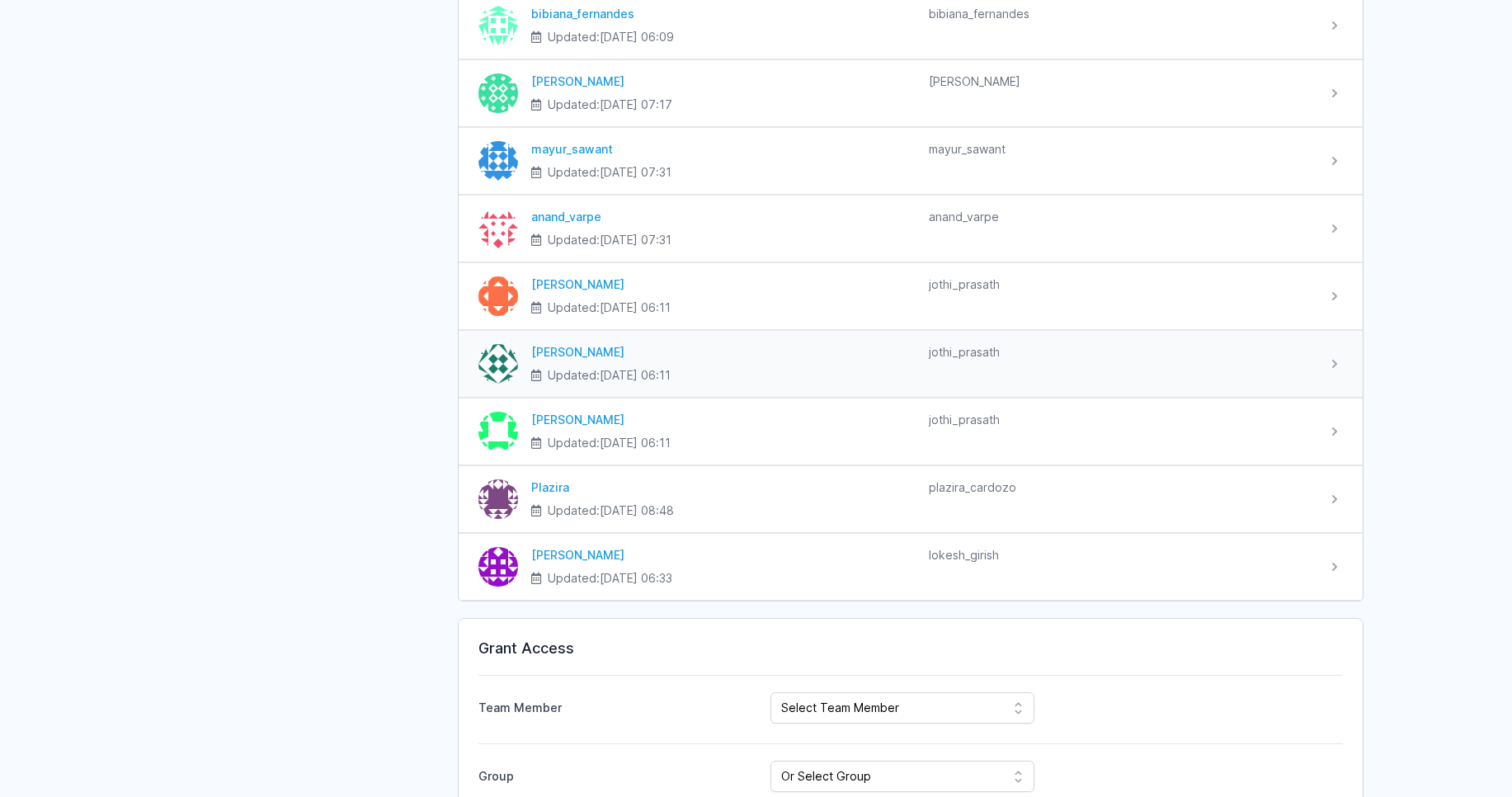
click at [1298, 355] on div "jothi_prasath" at bounding box center [1121, 352] width 384 height 17
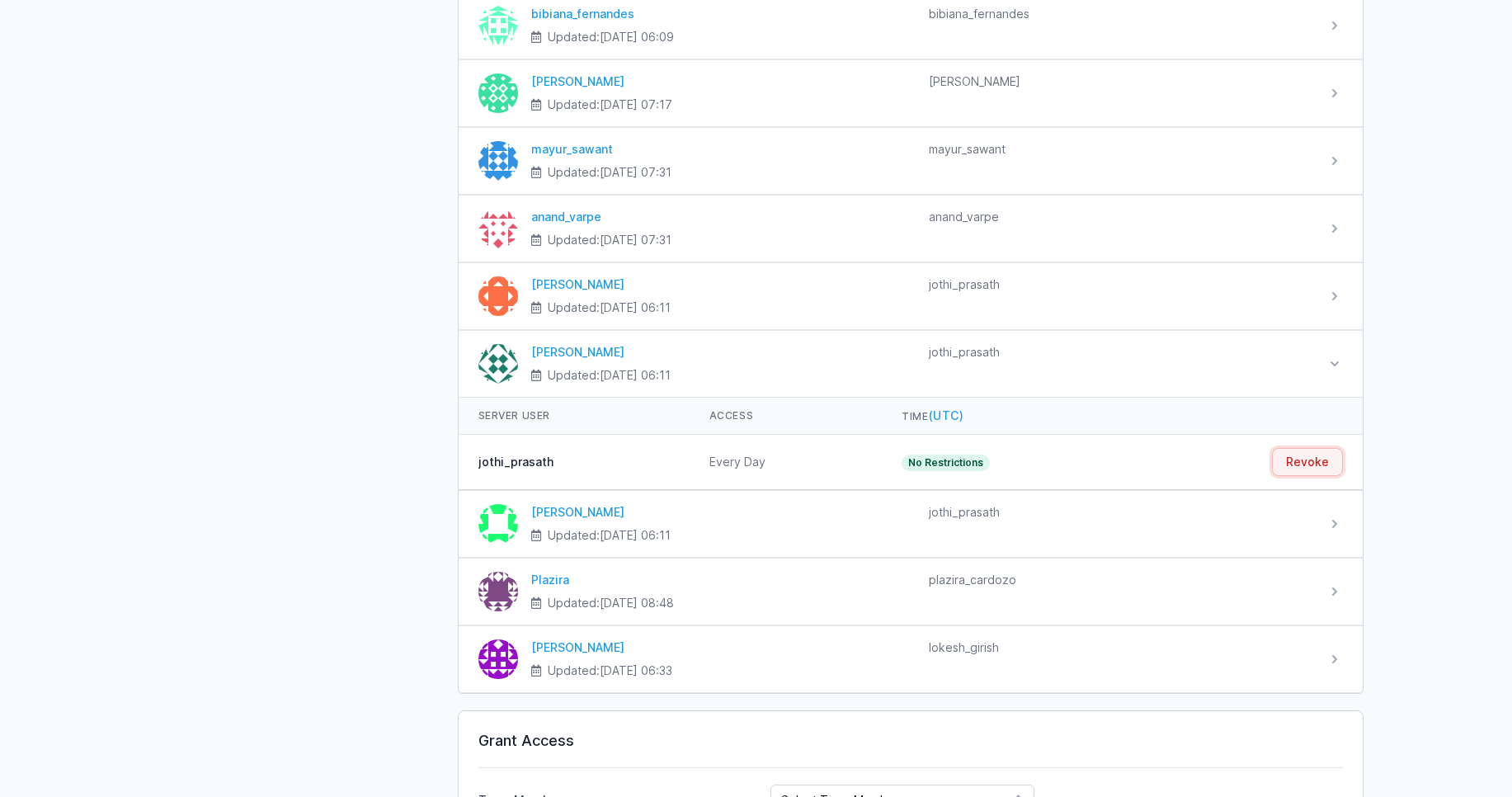
click at [1314, 453] on button "Revoke" at bounding box center [1307, 462] width 71 height 28
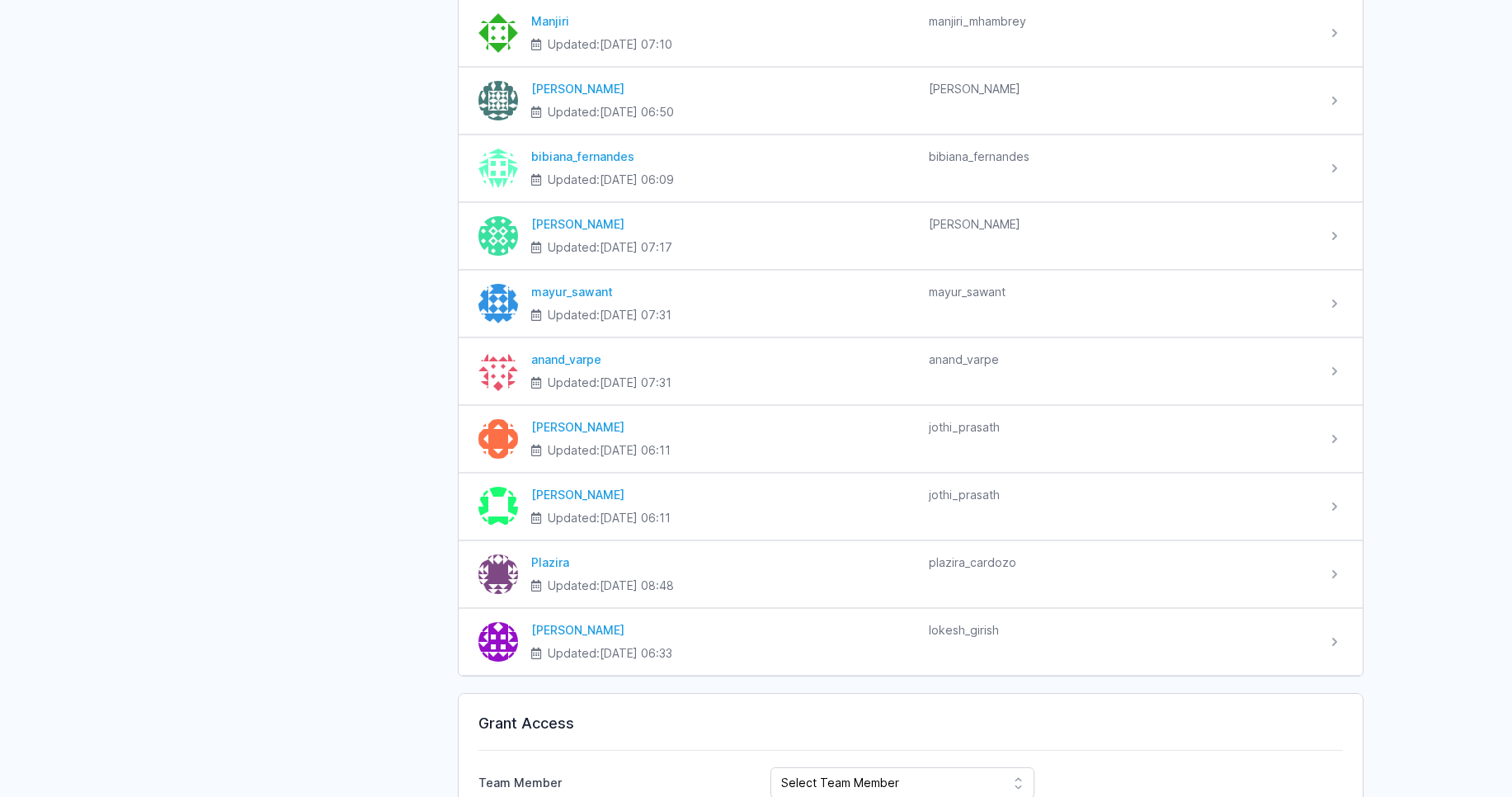
scroll to position [1980, 0]
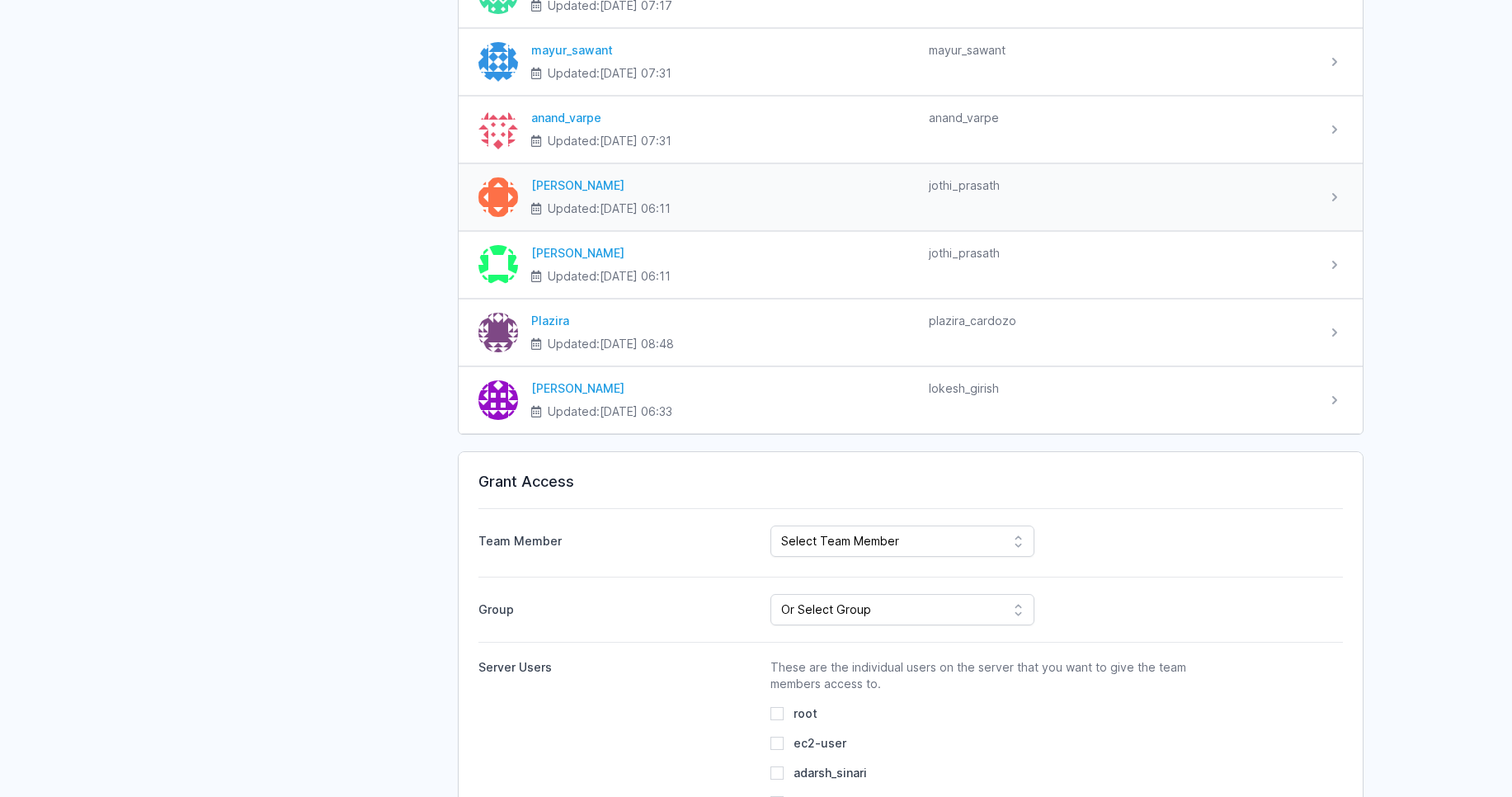
click at [1315, 199] on div "[PERSON_NAME] Updated: [DATE] 06:11 jothi_prasath" at bounding box center [922, 197] width 808 height 40
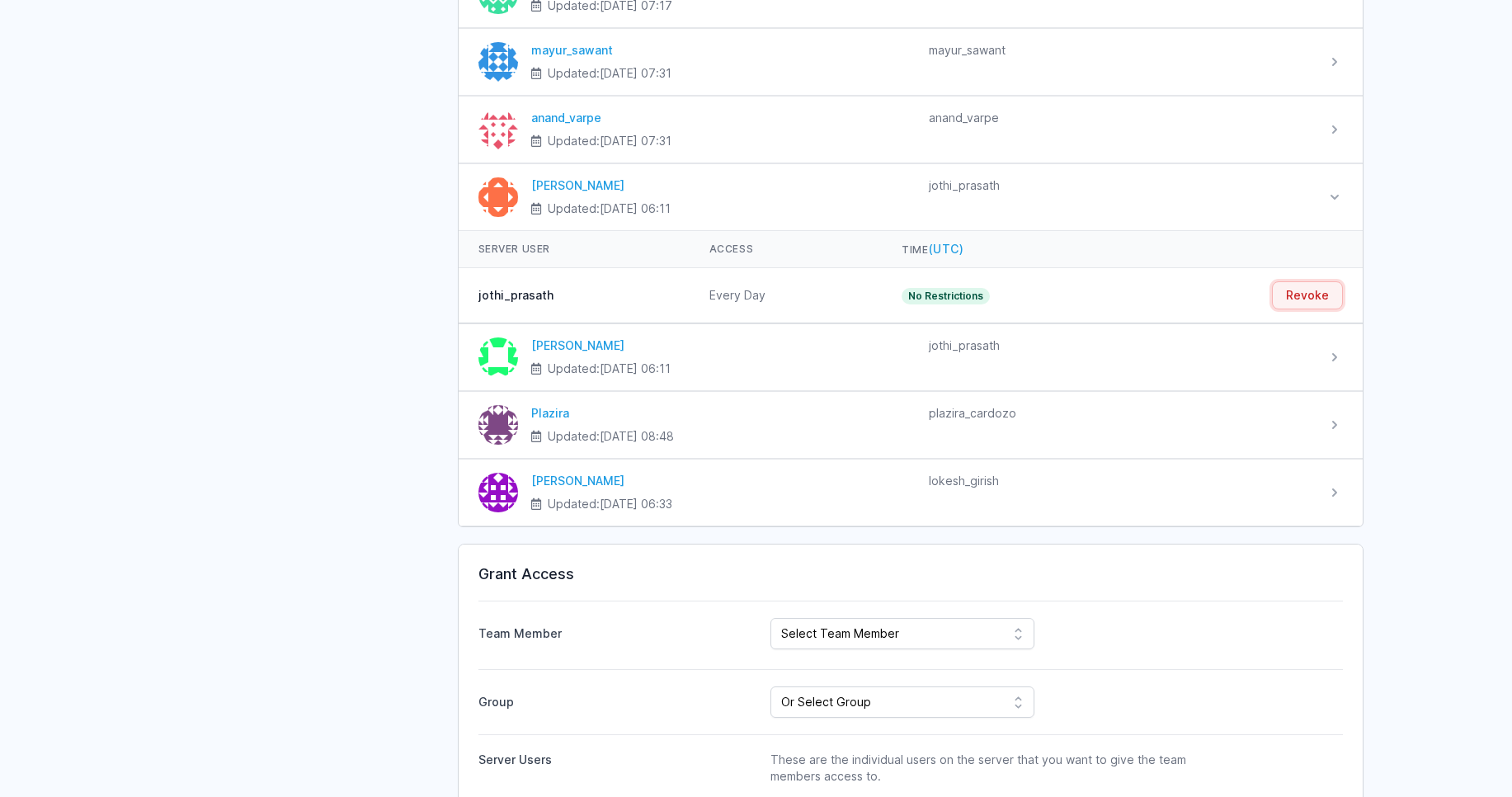
click at [1277, 292] on button "Revoke" at bounding box center [1307, 296] width 71 height 28
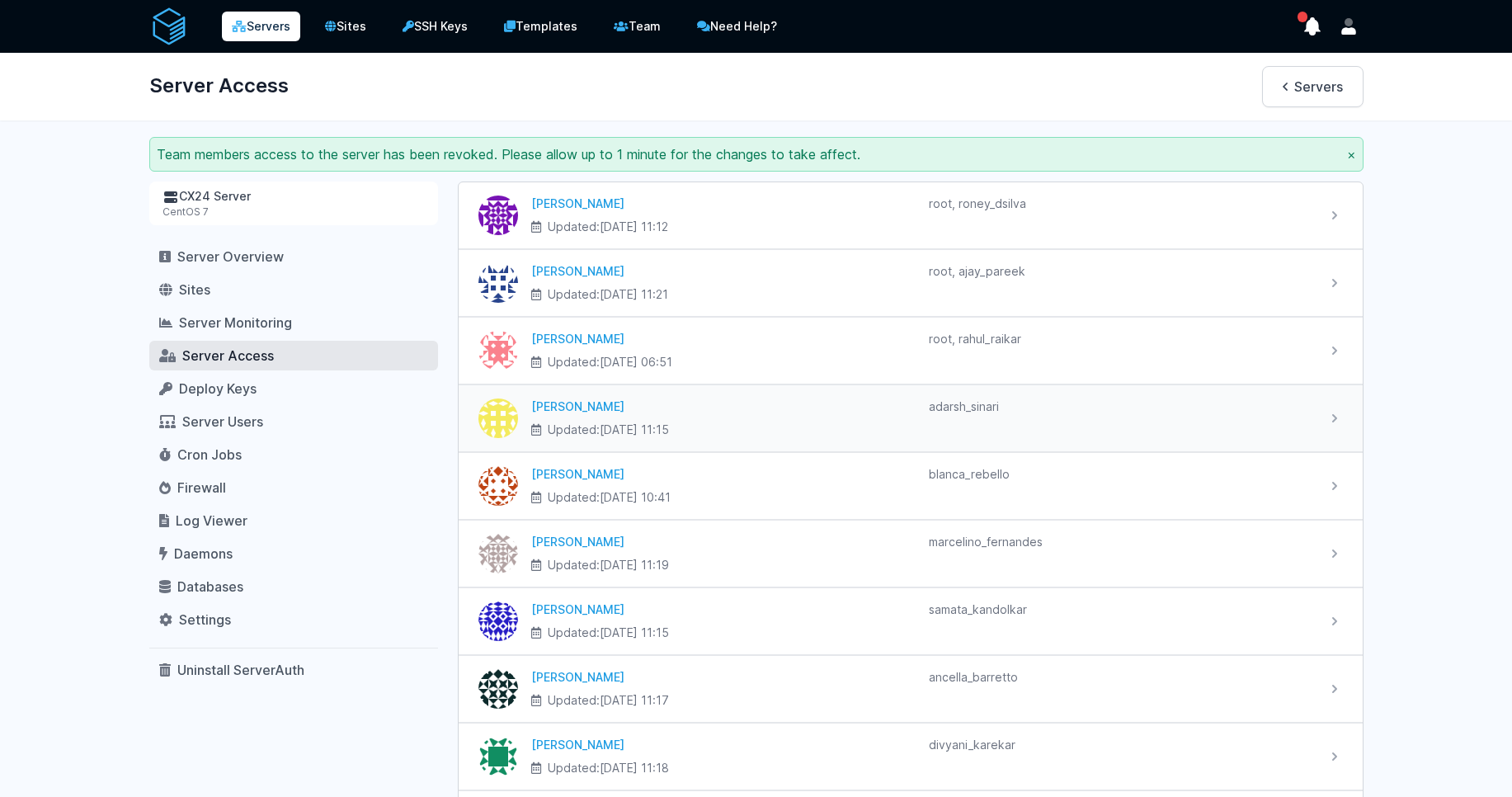
scroll to position [99, 0]
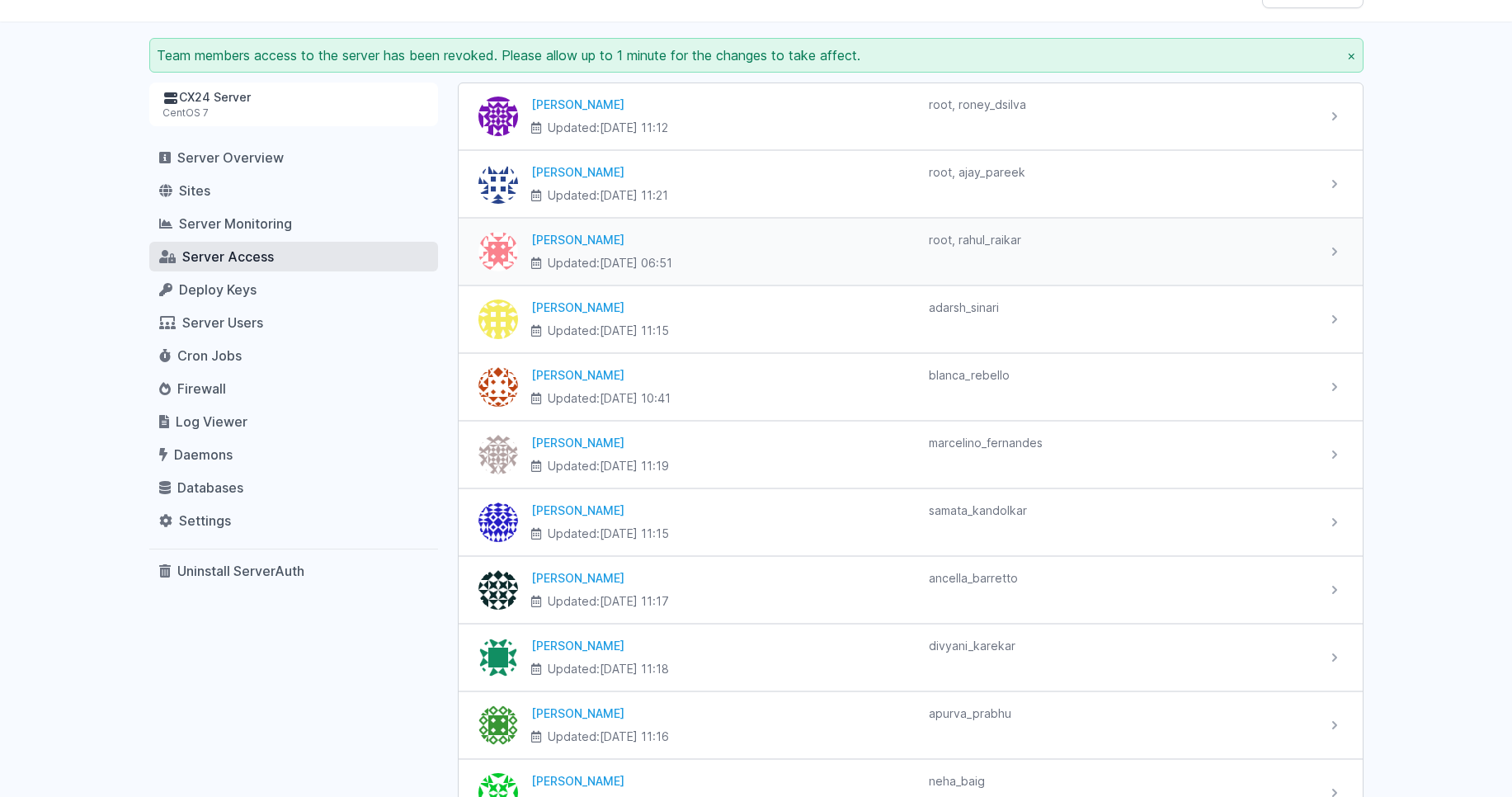
click at [1303, 268] on div "root, rahul_raikar" at bounding box center [1121, 252] width 384 height 40
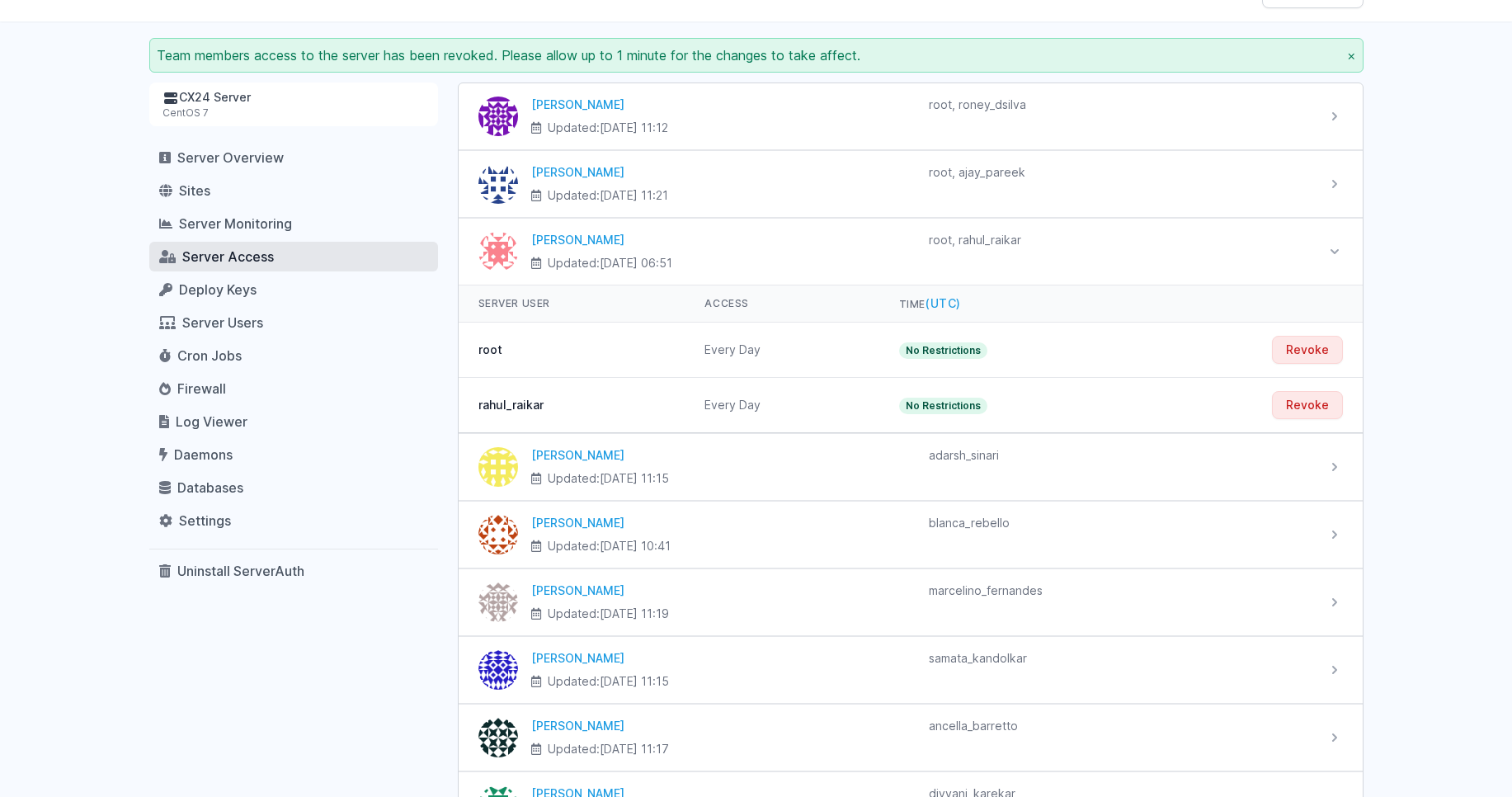
click at [1281, 256] on div "root, rahul_raikar" at bounding box center [1121, 252] width 384 height 40
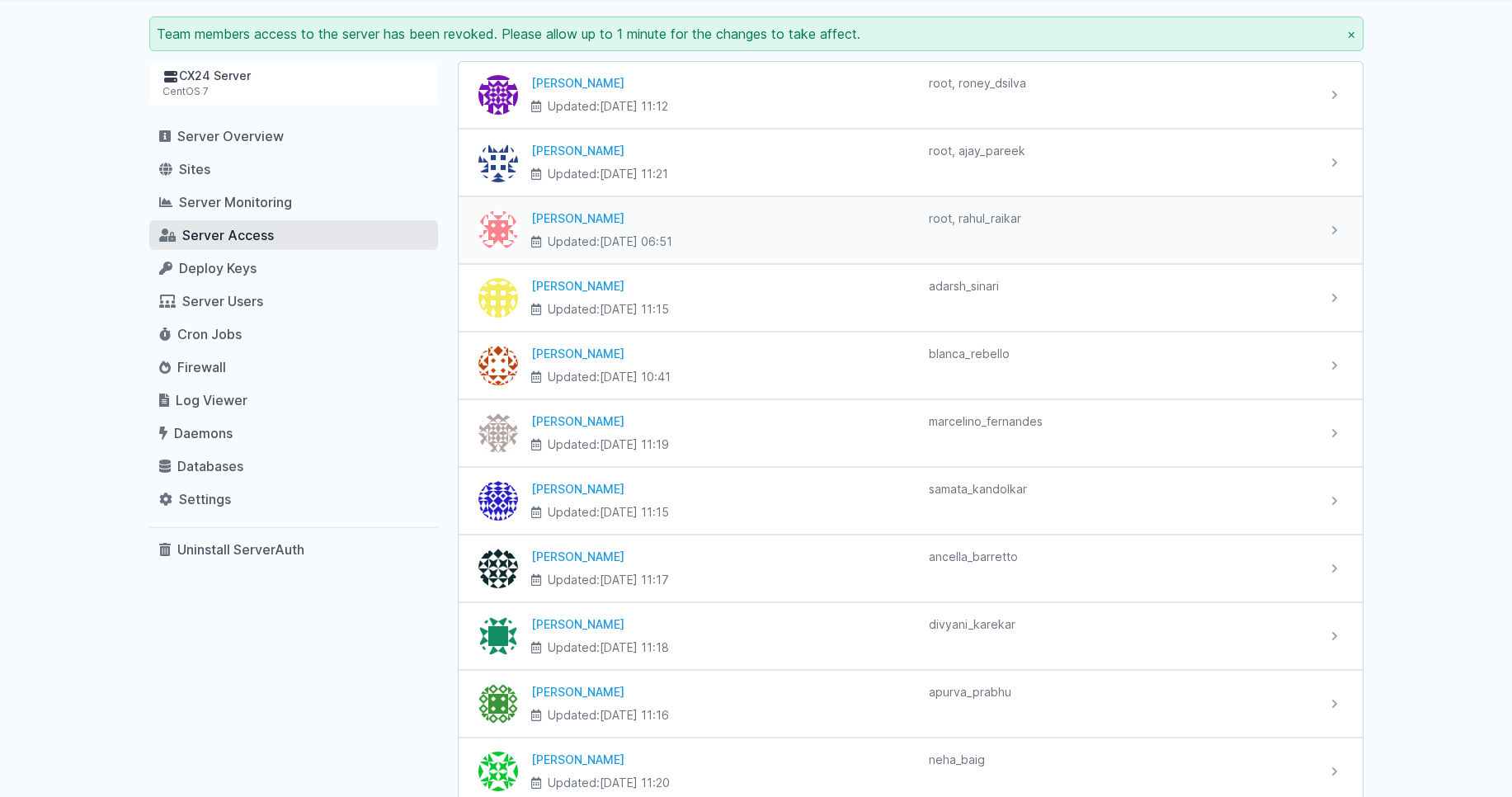
scroll to position [0, 0]
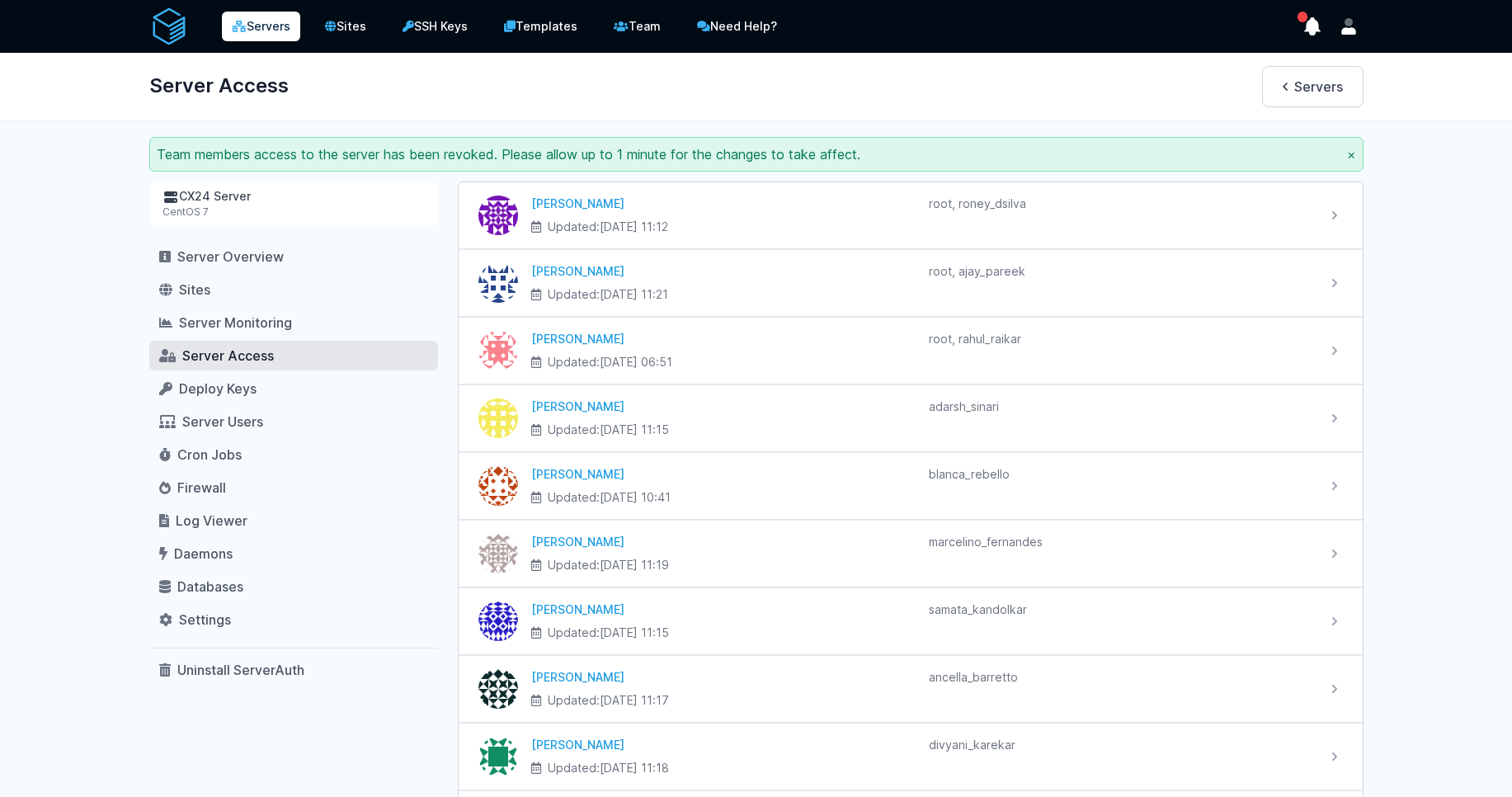
click at [227, 205] on div "CX24 Server" at bounding box center [294, 197] width 263 height 17
click at [219, 200] on div "CX24 Server" at bounding box center [294, 197] width 263 height 17
click at [212, 258] on span "Server Overview" at bounding box center [230, 257] width 107 height 17
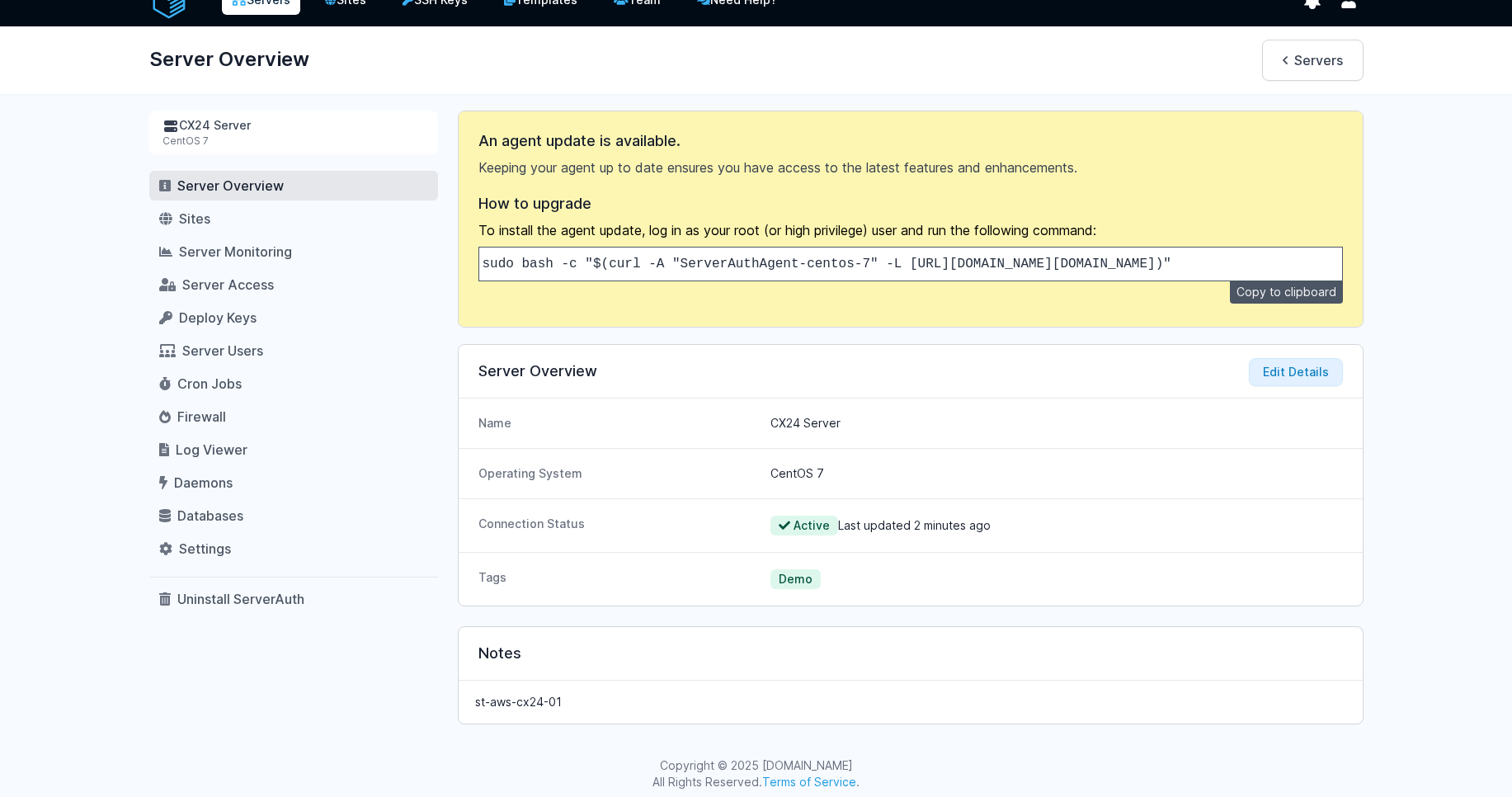
scroll to position [49, 0]
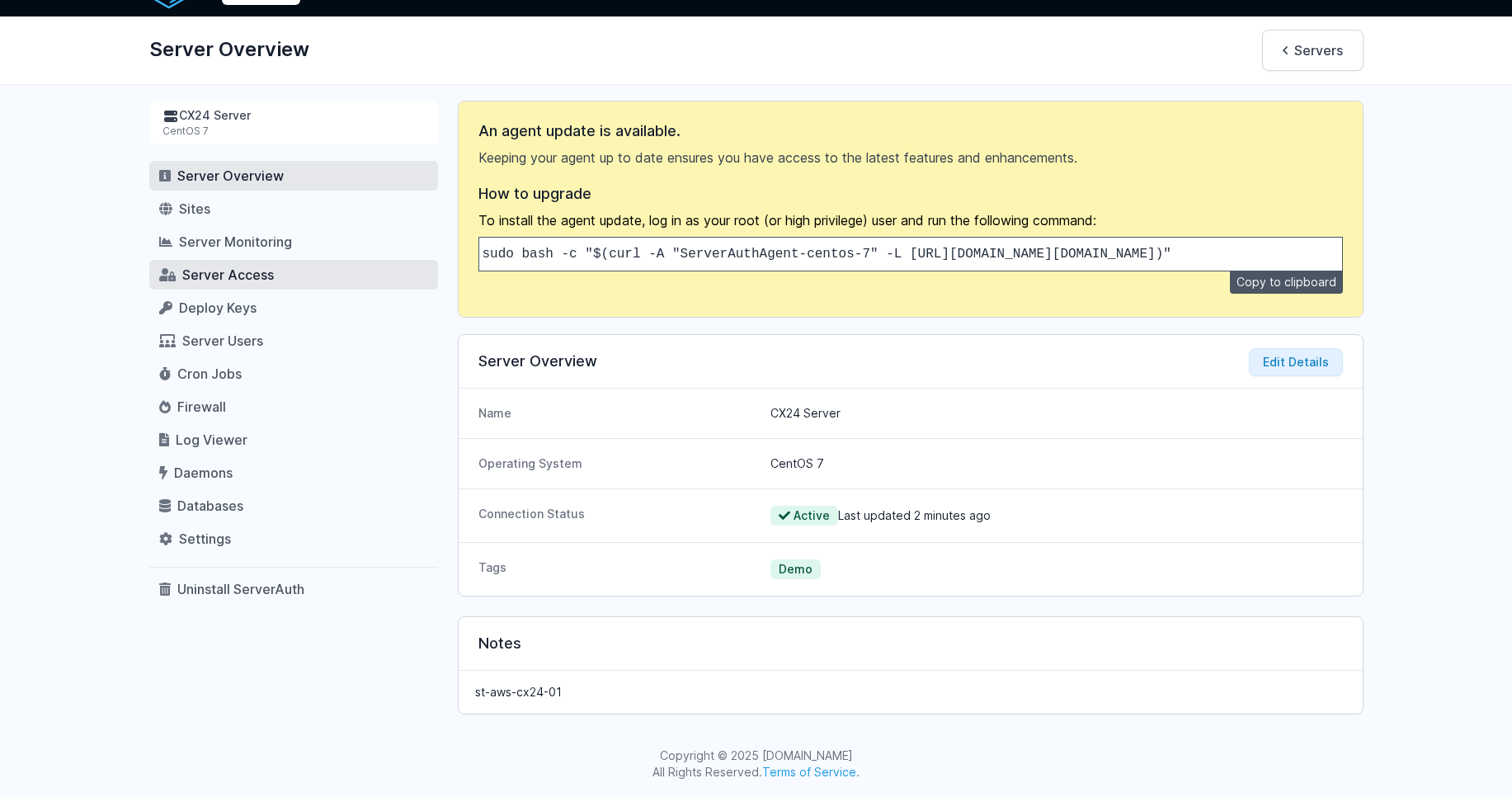
click at [235, 267] on span "Server Access" at bounding box center [228, 275] width 92 height 17
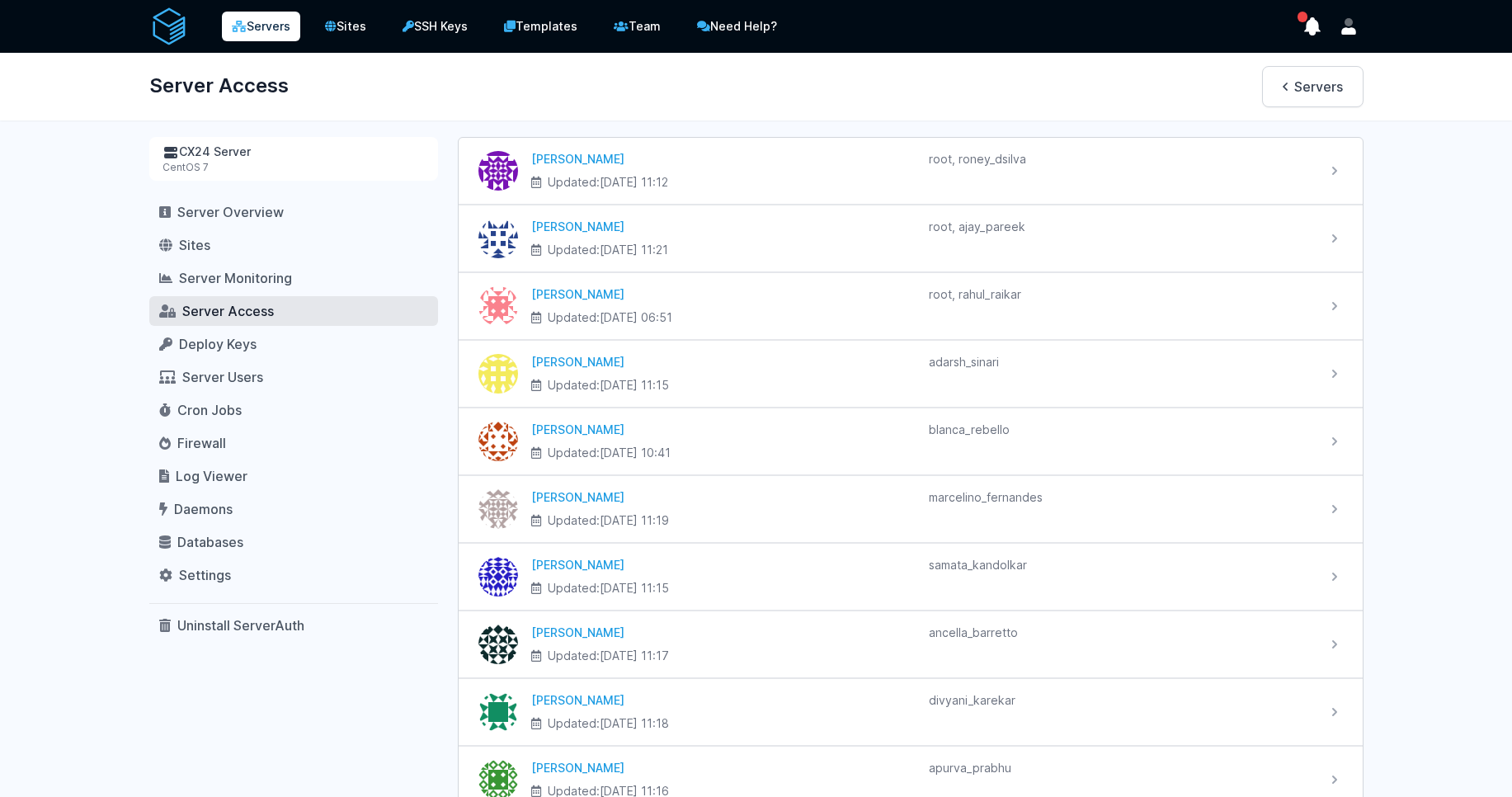
click at [372, 138] on div "CX24 Server CentOS 7" at bounding box center [294, 159] width 289 height 44
click at [263, 28] on link "Servers" at bounding box center [261, 26] width 78 height 30
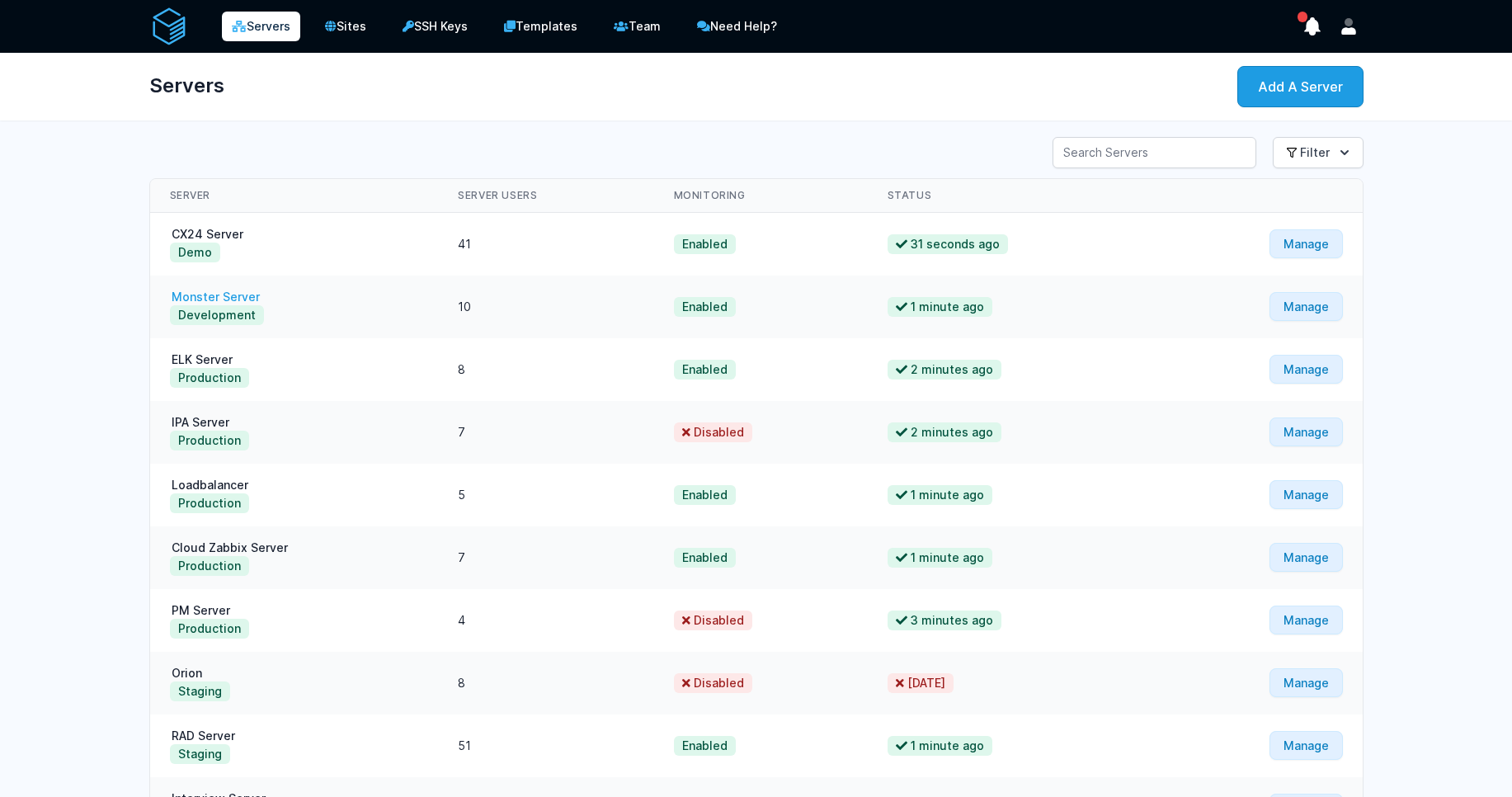
click at [227, 297] on link "Monster Server" at bounding box center [216, 297] width 92 height 14
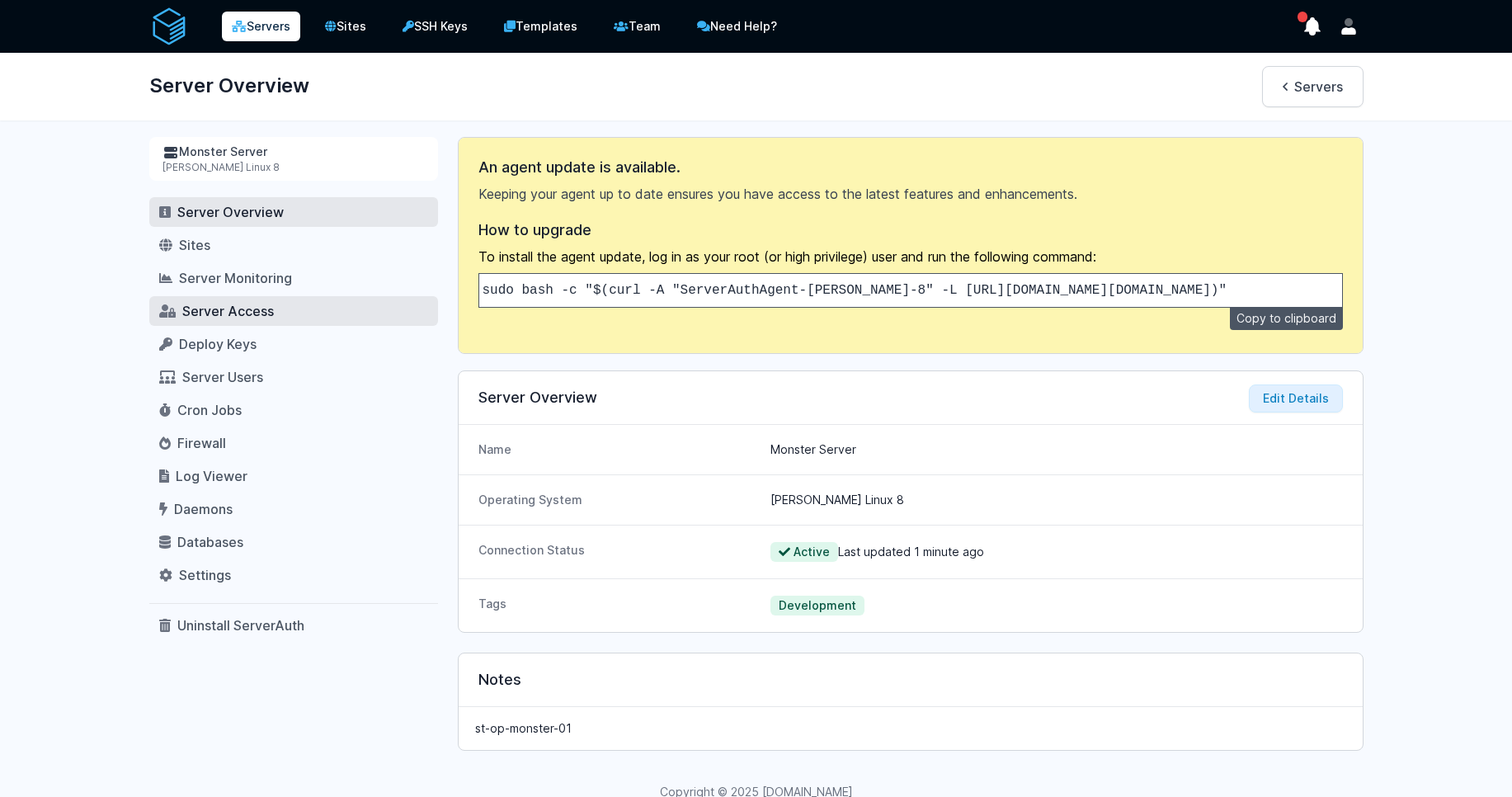
click at [223, 312] on span "Server Access" at bounding box center [228, 311] width 92 height 17
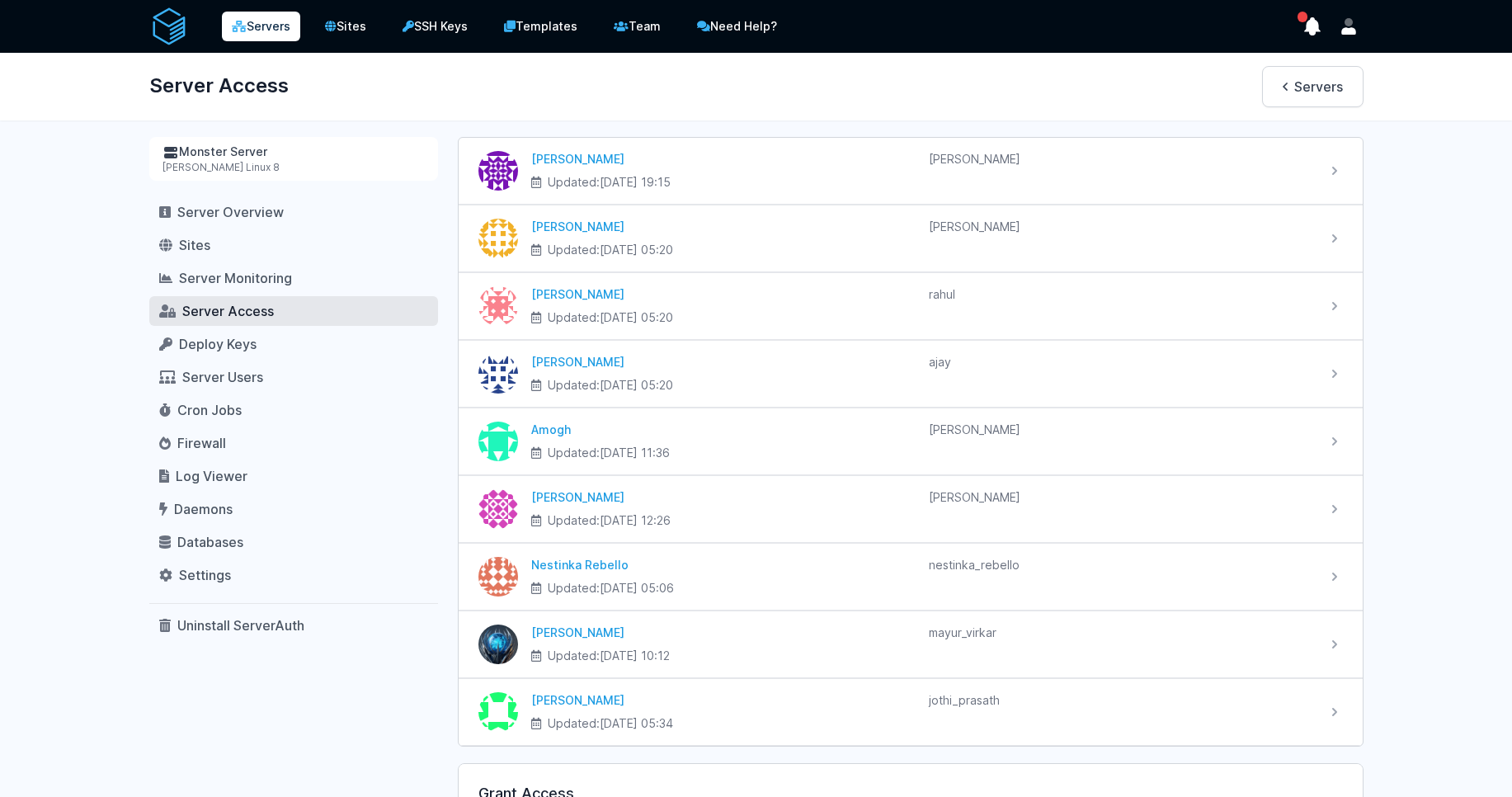
click at [257, 21] on link "Servers" at bounding box center [261, 26] width 78 height 30
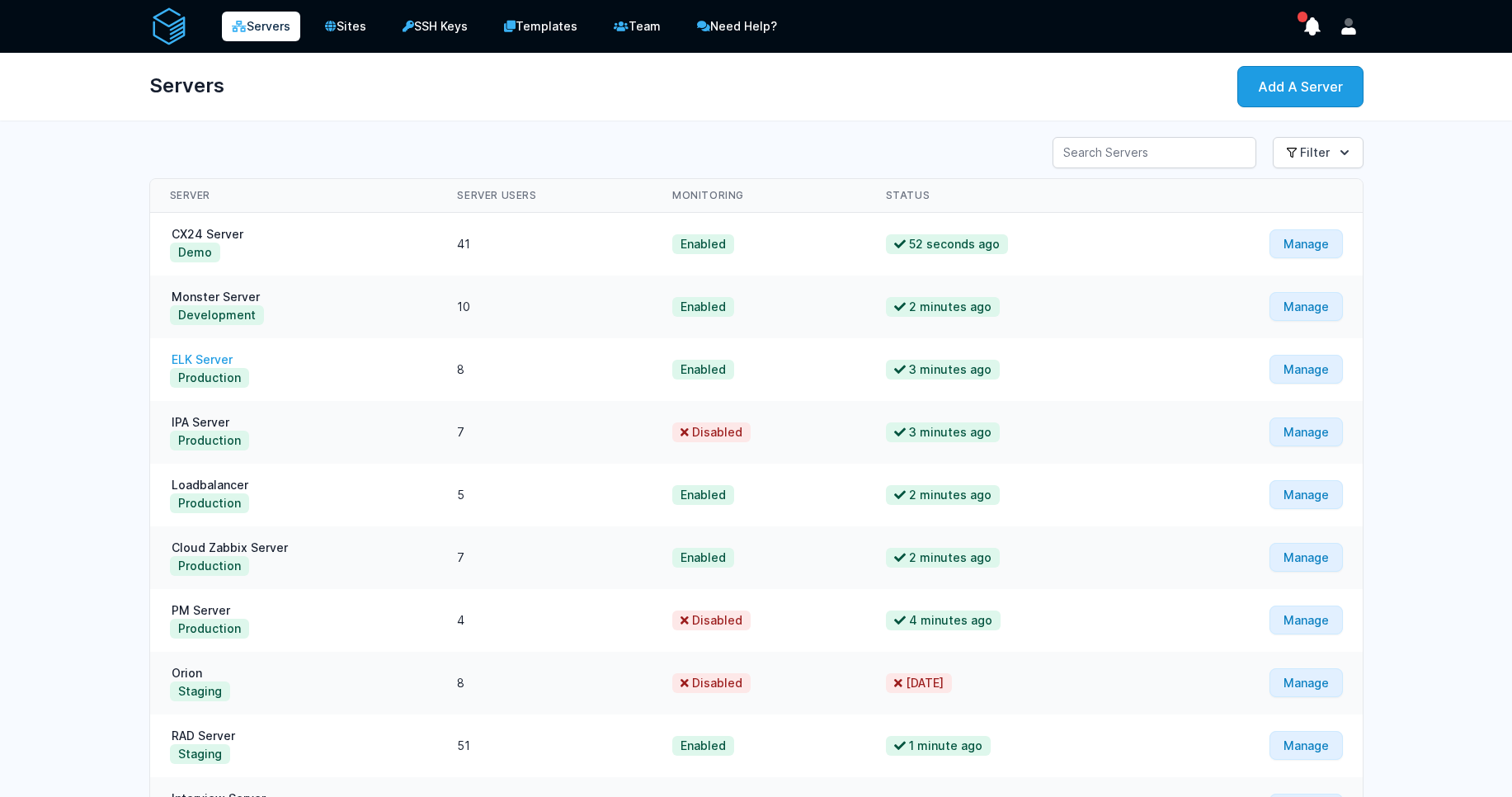
click at [211, 354] on link "ELK Server" at bounding box center [202, 358] width 64 height 14
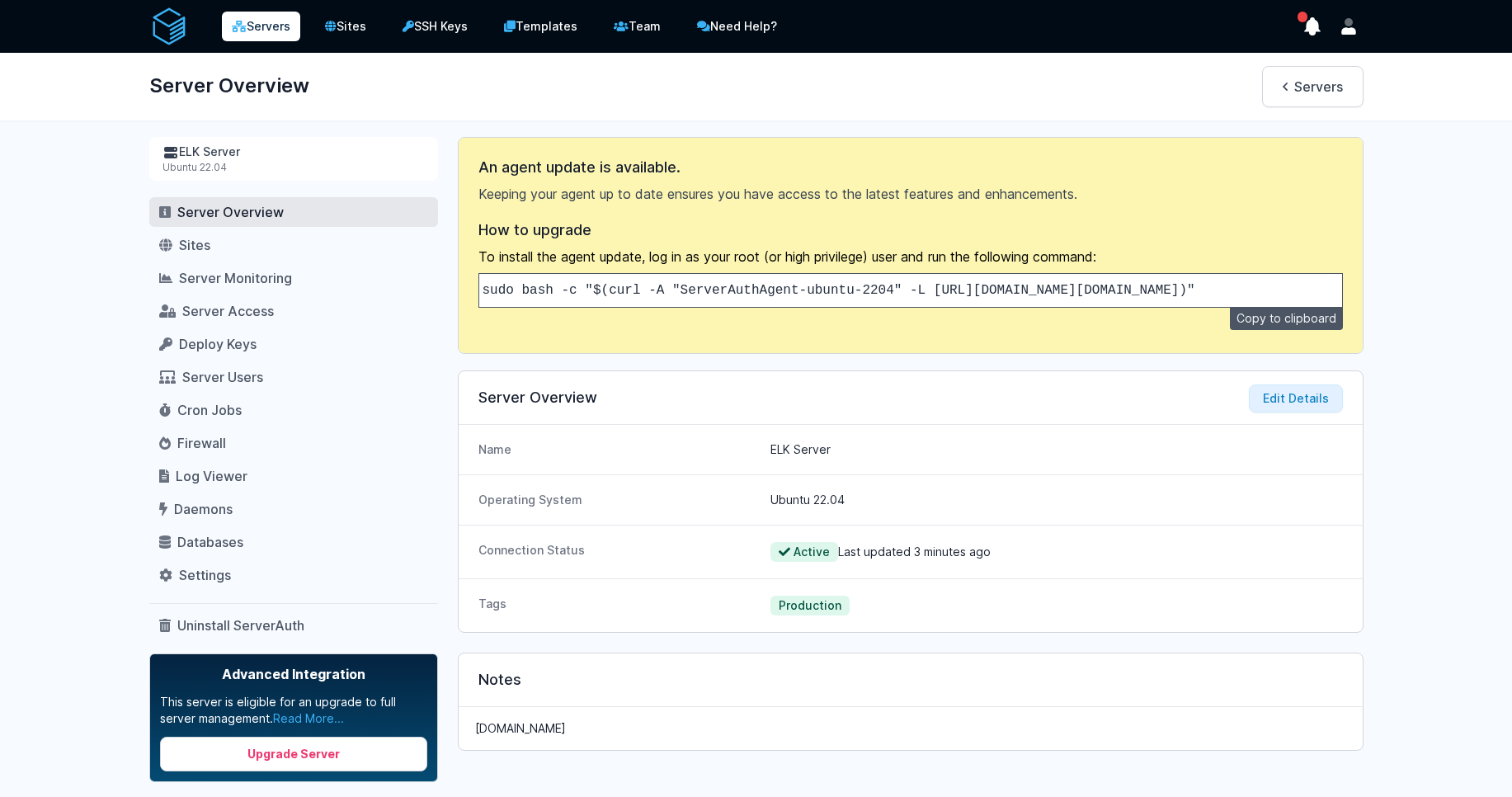
click at [244, 26] on icon at bounding box center [239, 26] width 15 height 12
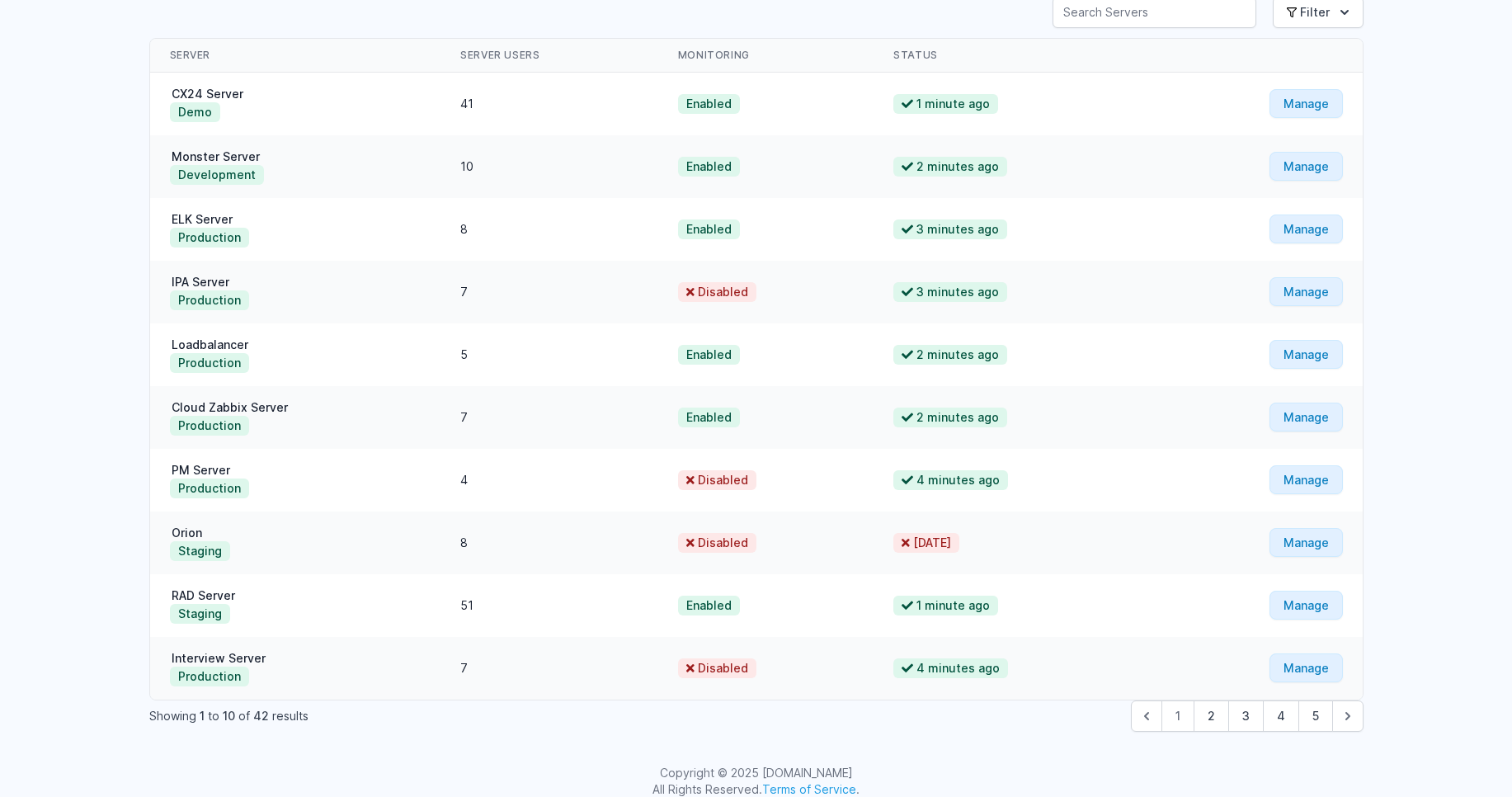
scroll to position [158, 0]
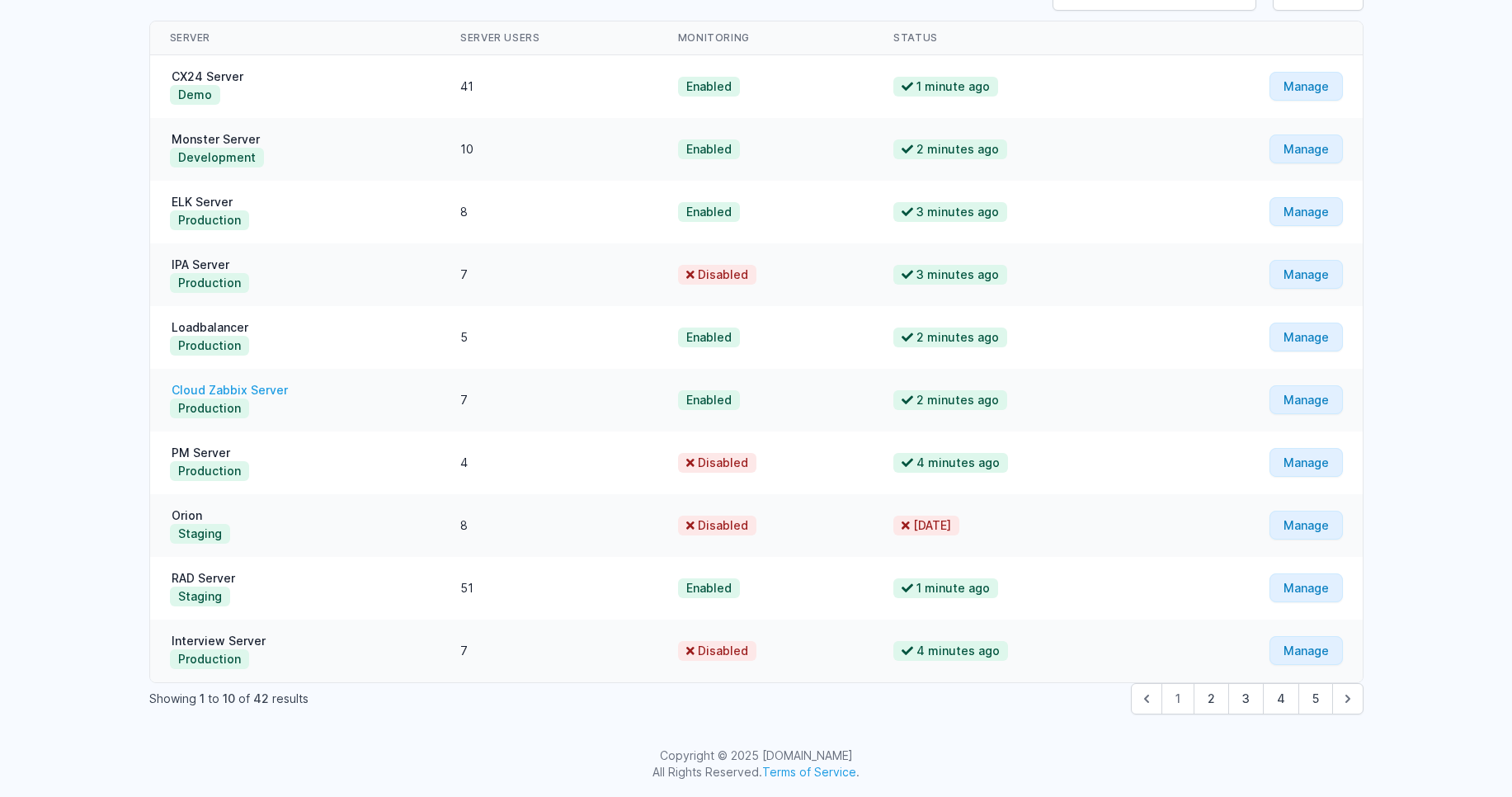
click at [224, 388] on link "Cloud Zabbix Server" at bounding box center [230, 389] width 120 height 14
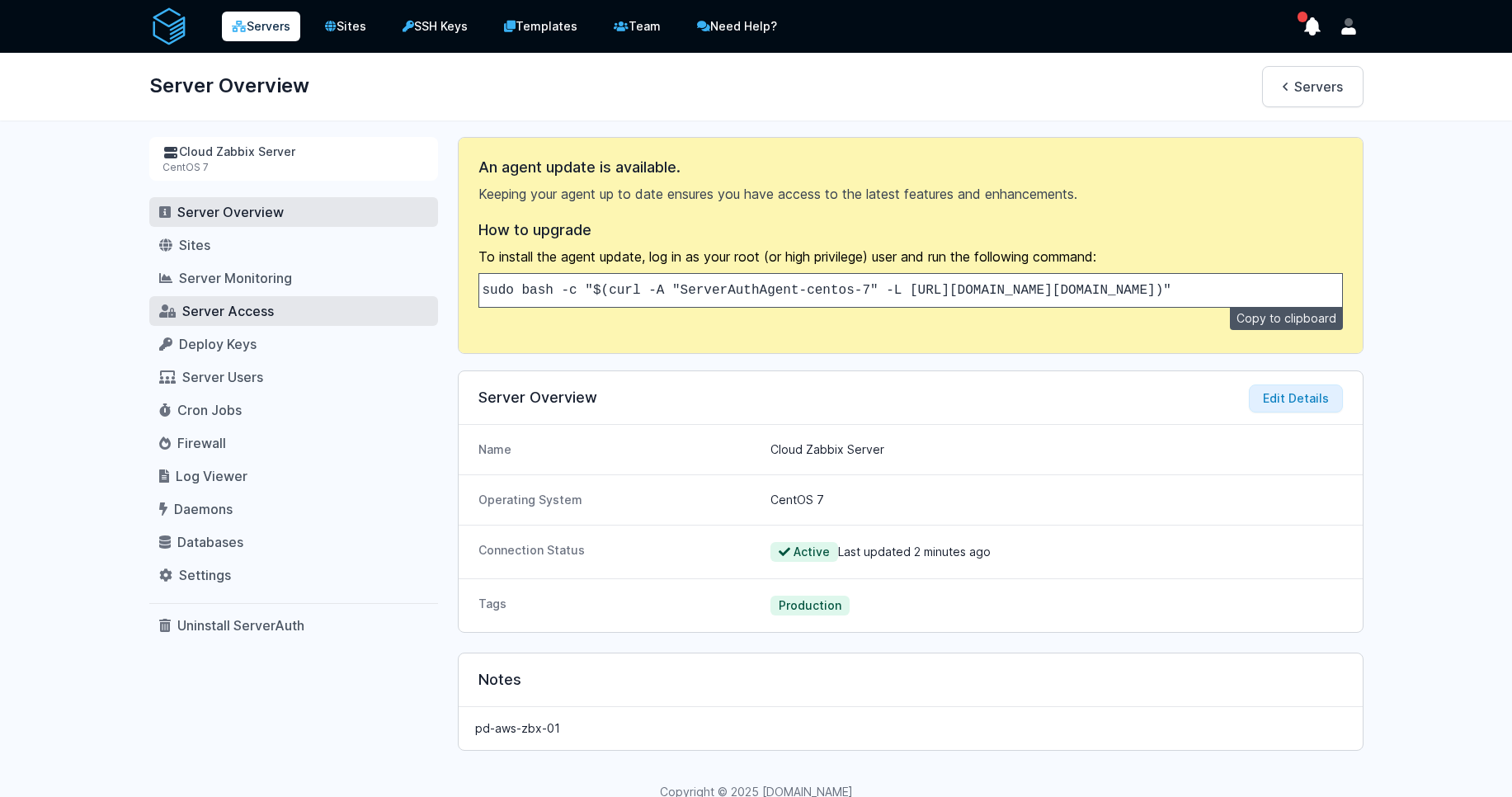
click at [225, 314] on span "Server Access" at bounding box center [228, 311] width 92 height 17
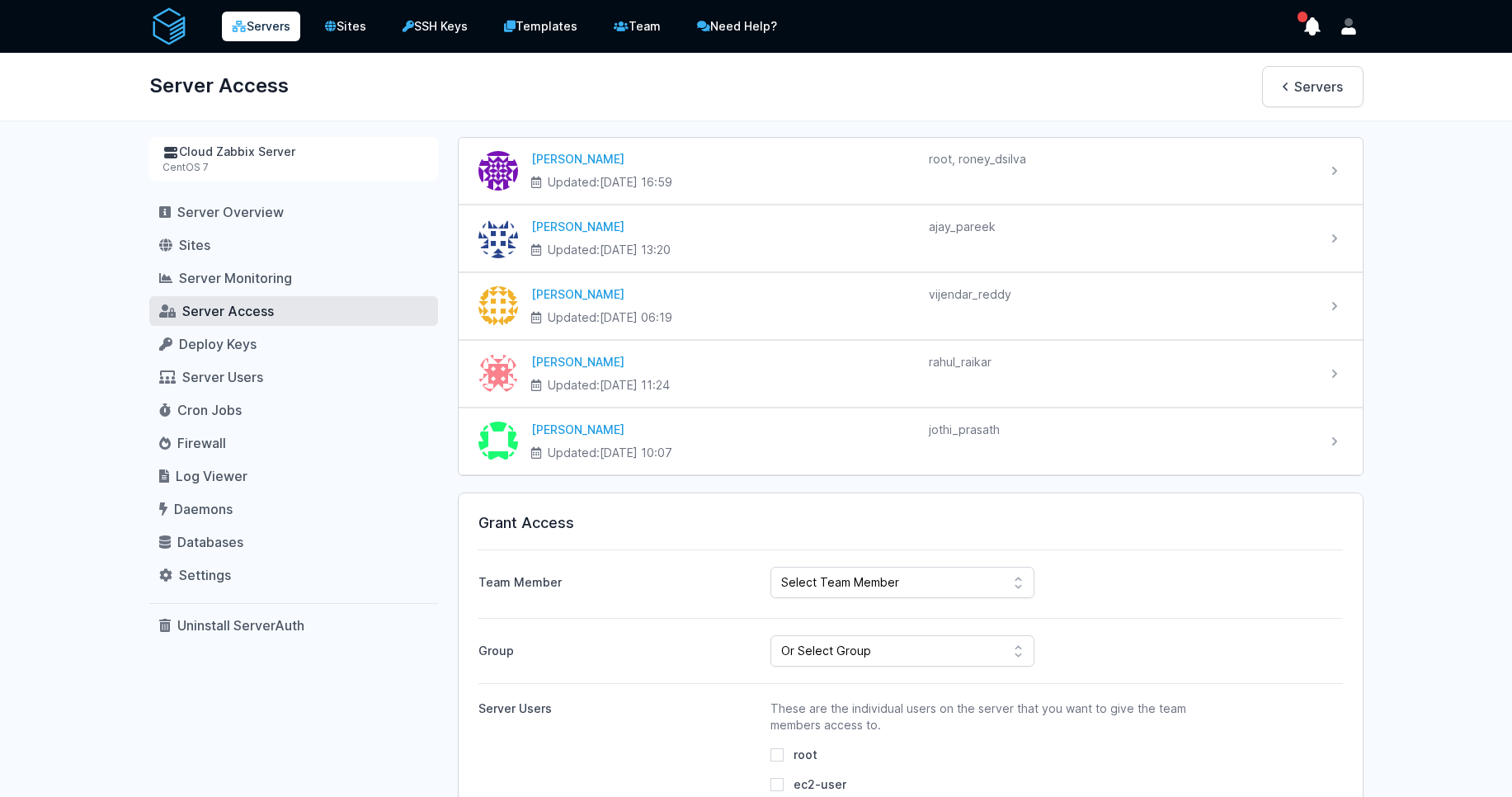
click at [269, 22] on link "Servers" at bounding box center [261, 26] width 78 height 30
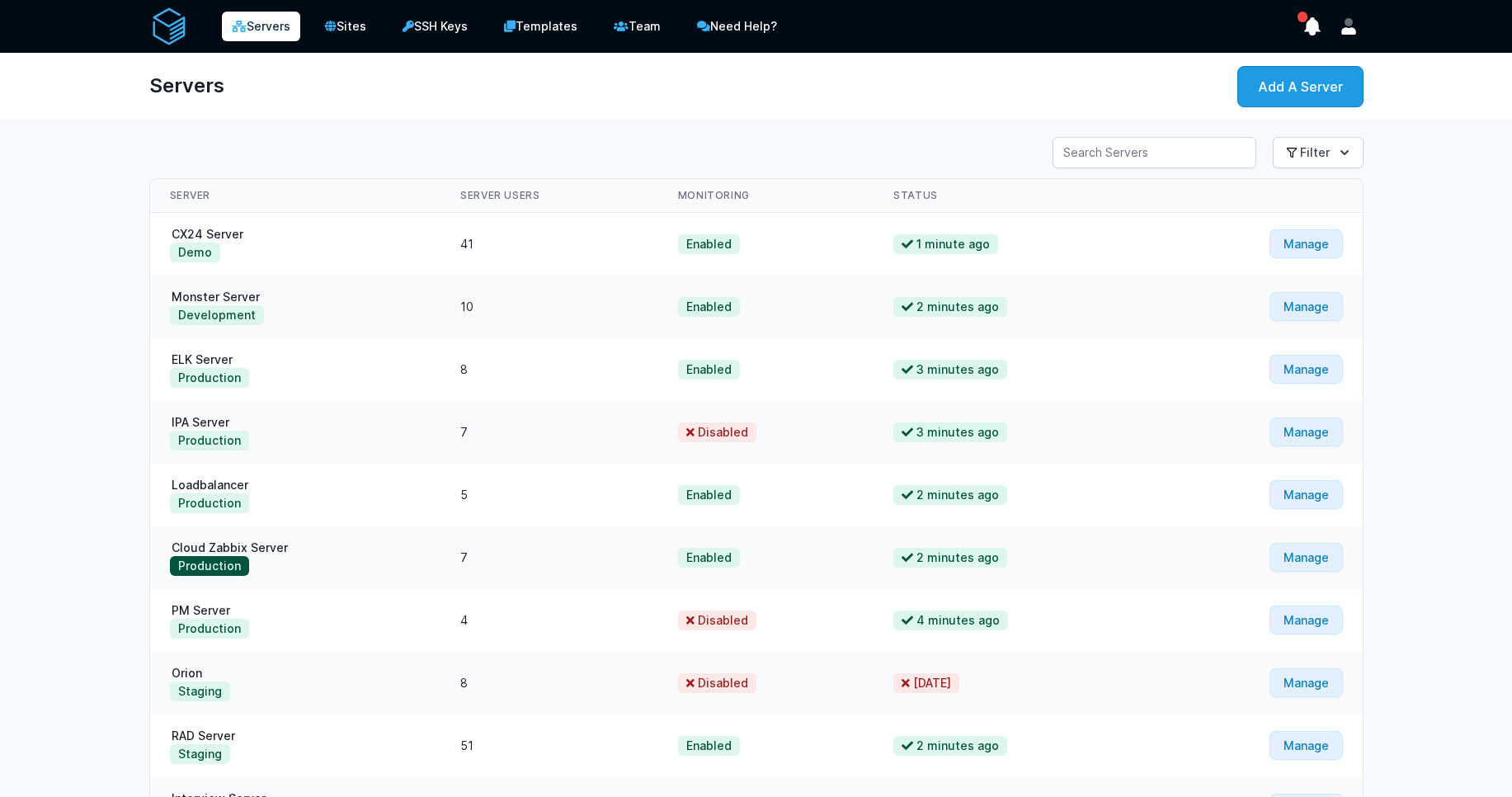
scroll to position [158, 0]
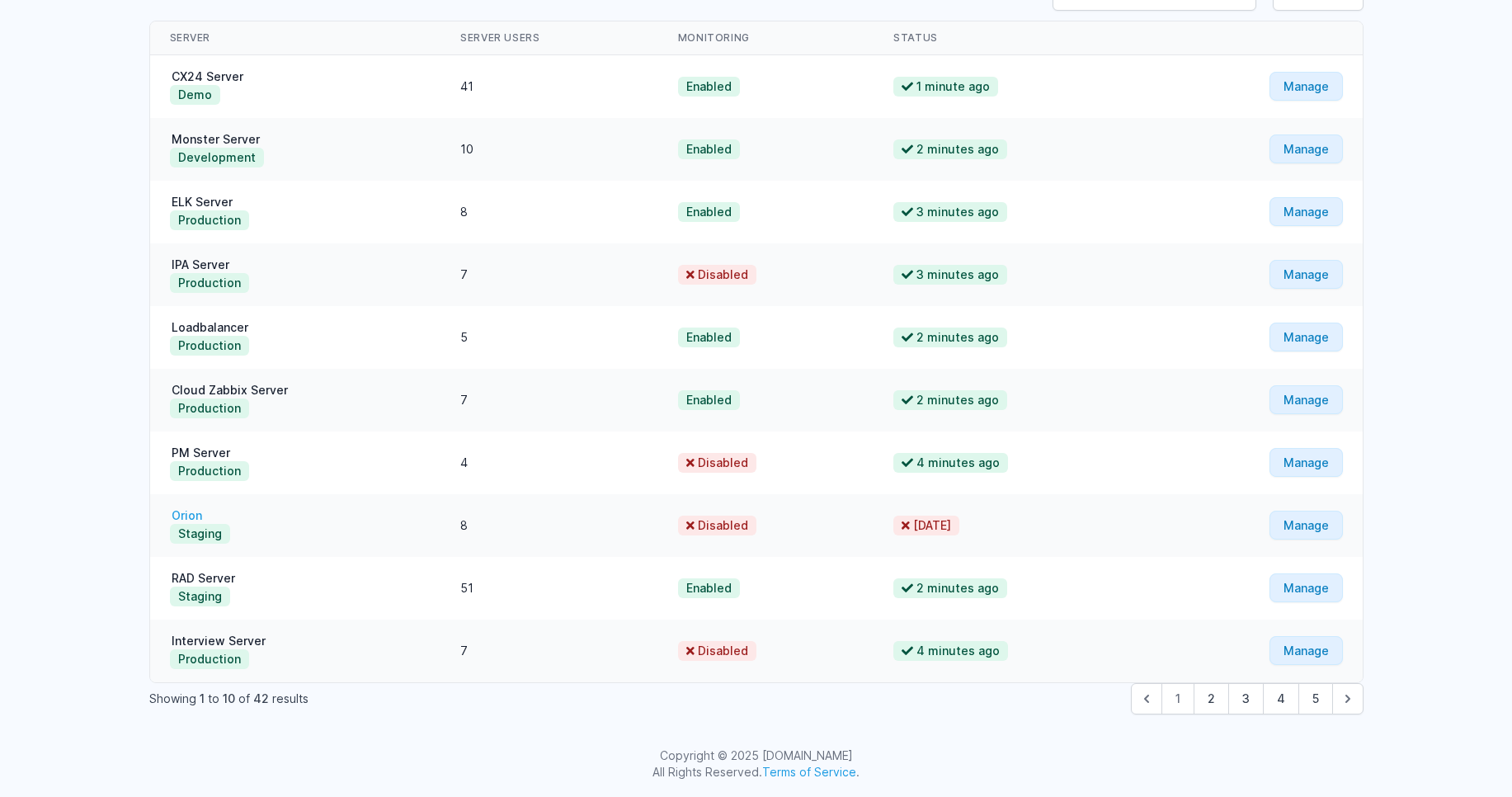
click at [194, 519] on link "Orion" at bounding box center [187, 515] width 34 height 14
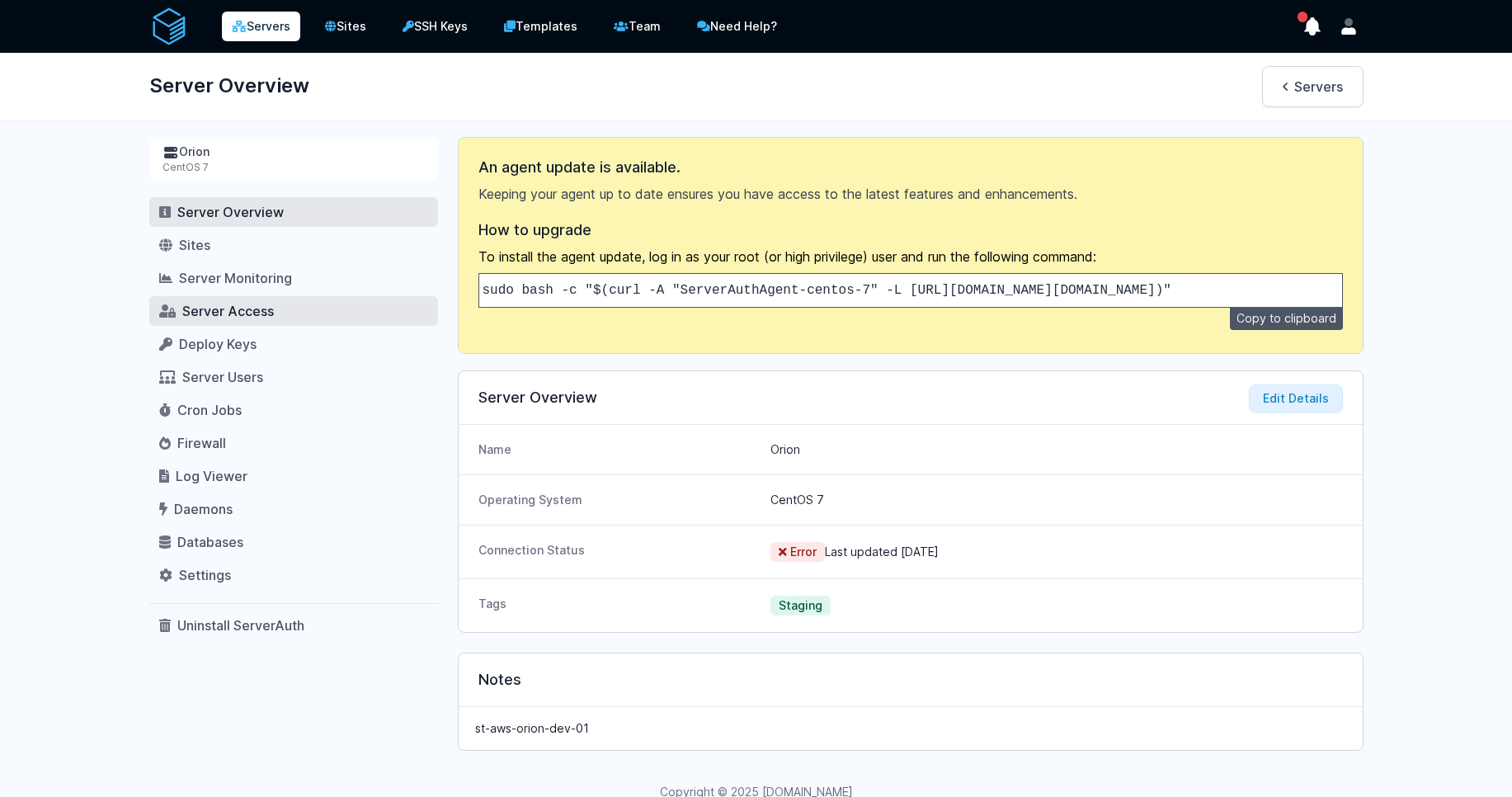
click at [247, 316] on span "Server Access" at bounding box center [228, 311] width 92 height 17
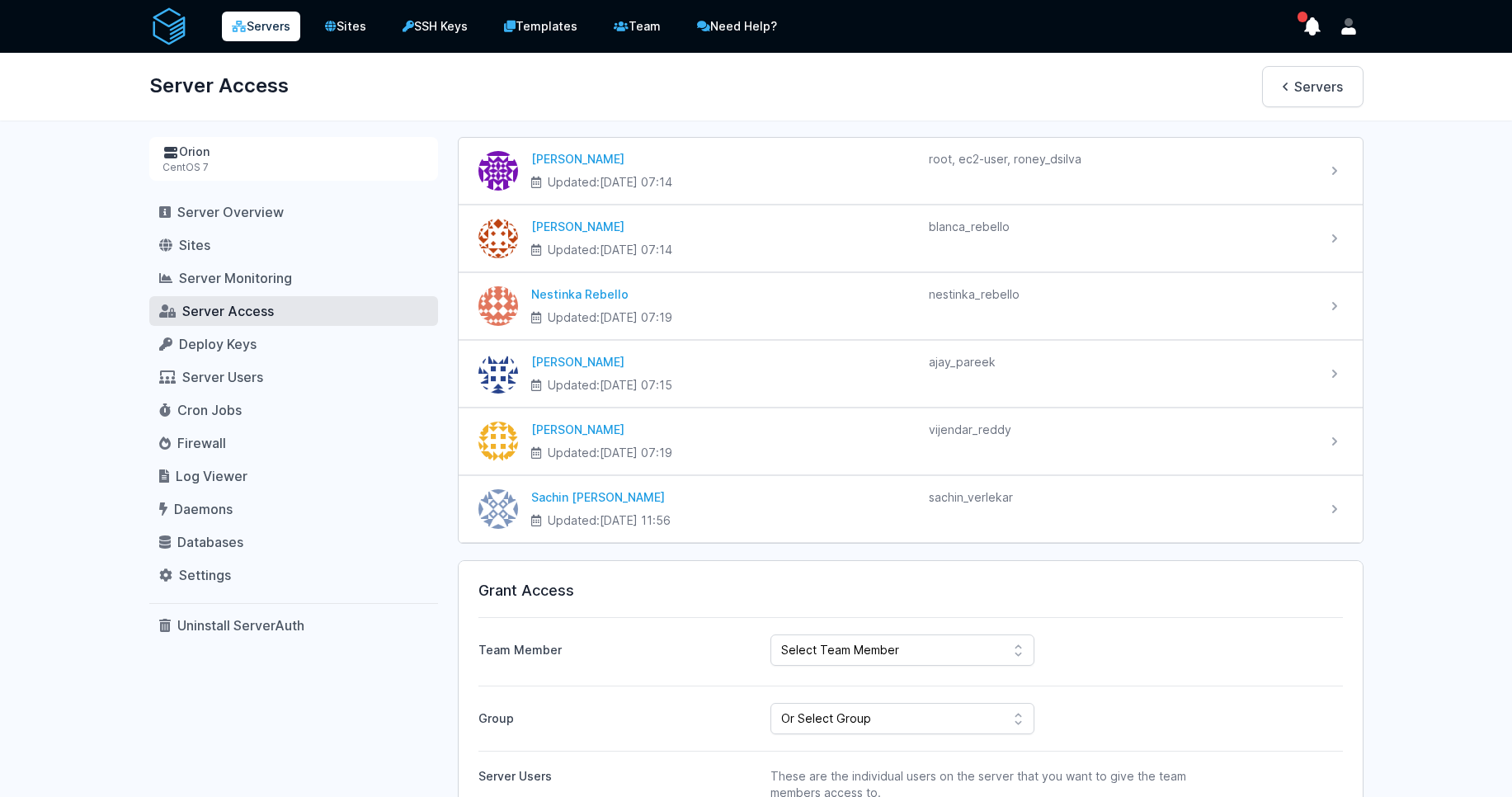
click at [276, 27] on link "Servers" at bounding box center [261, 26] width 78 height 30
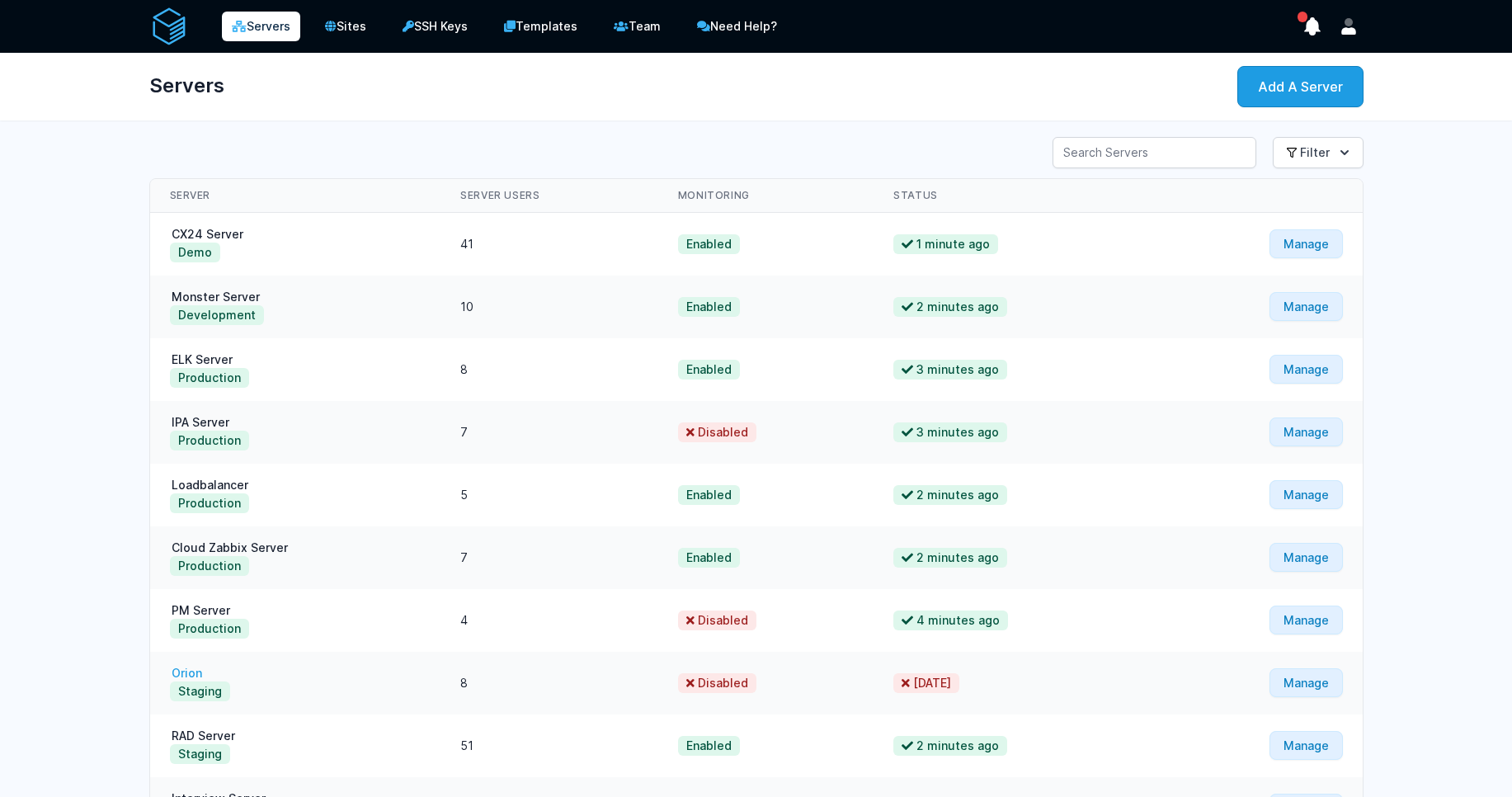
click at [187, 669] on link "Orion" at bounding box center [187, 672] width 34 height 14
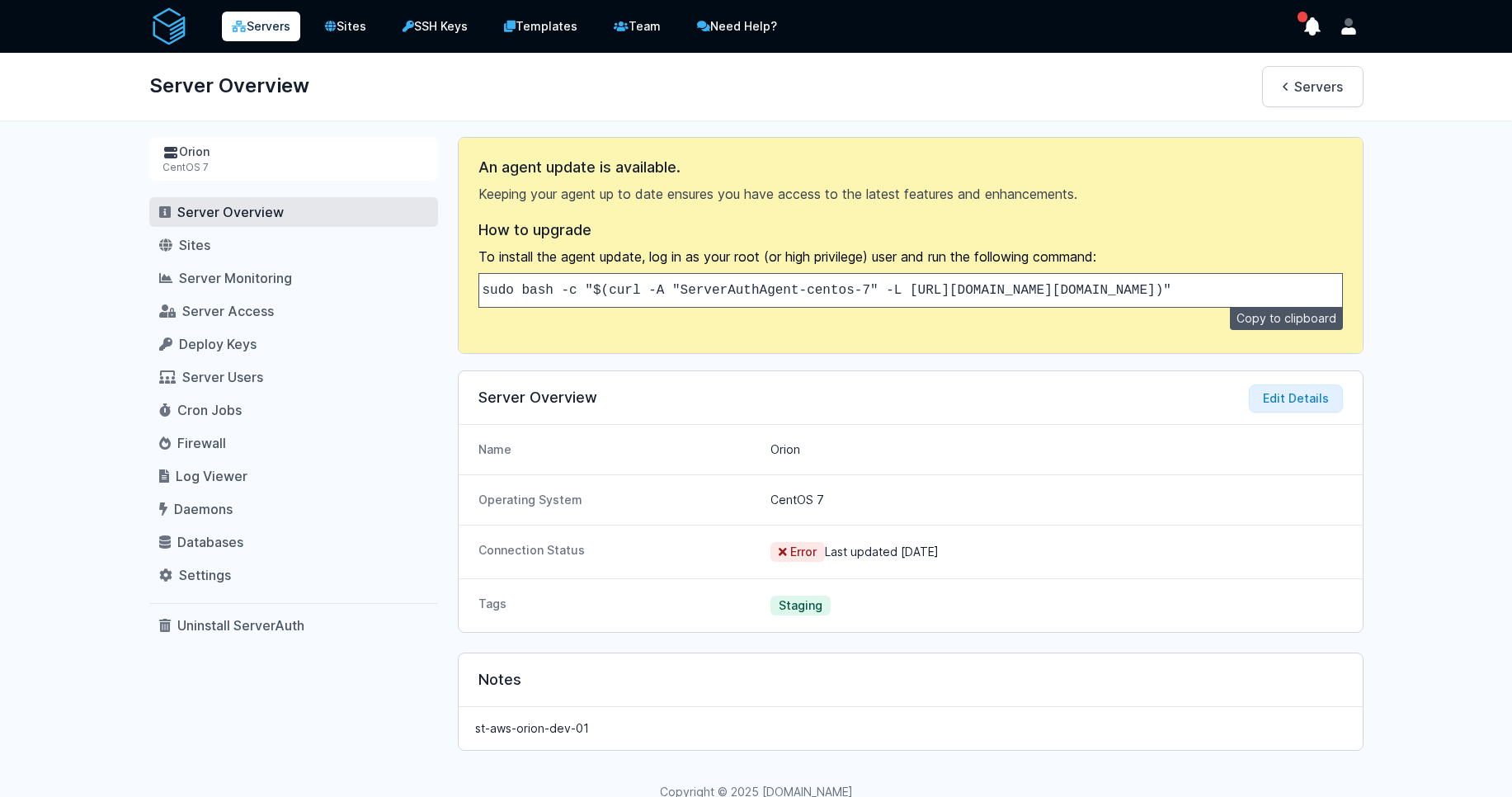
click at [258, 33] on link "Servers" at bounding box center [261, 26] width 78 height 30
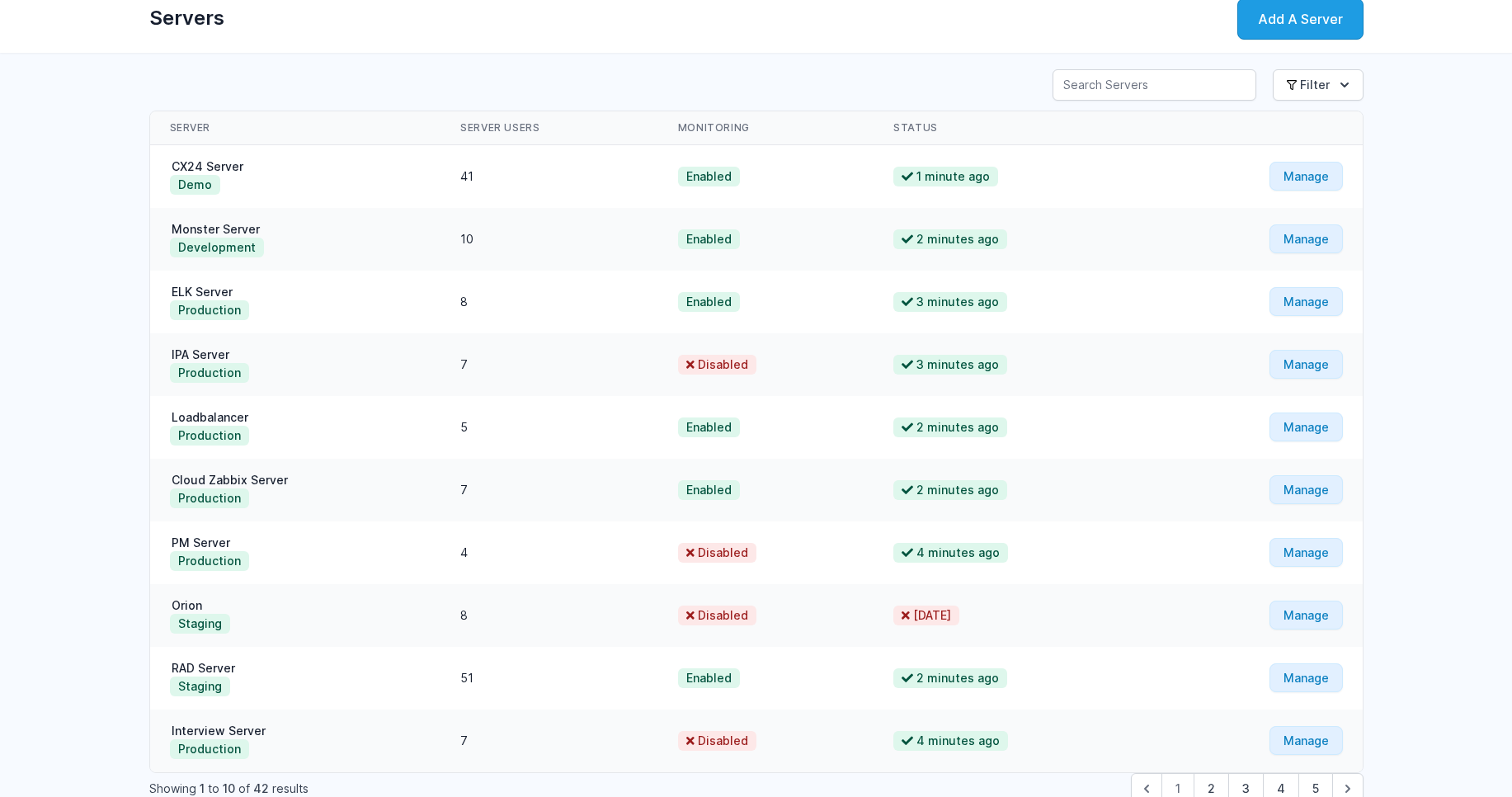
scroll to position [158, 0]
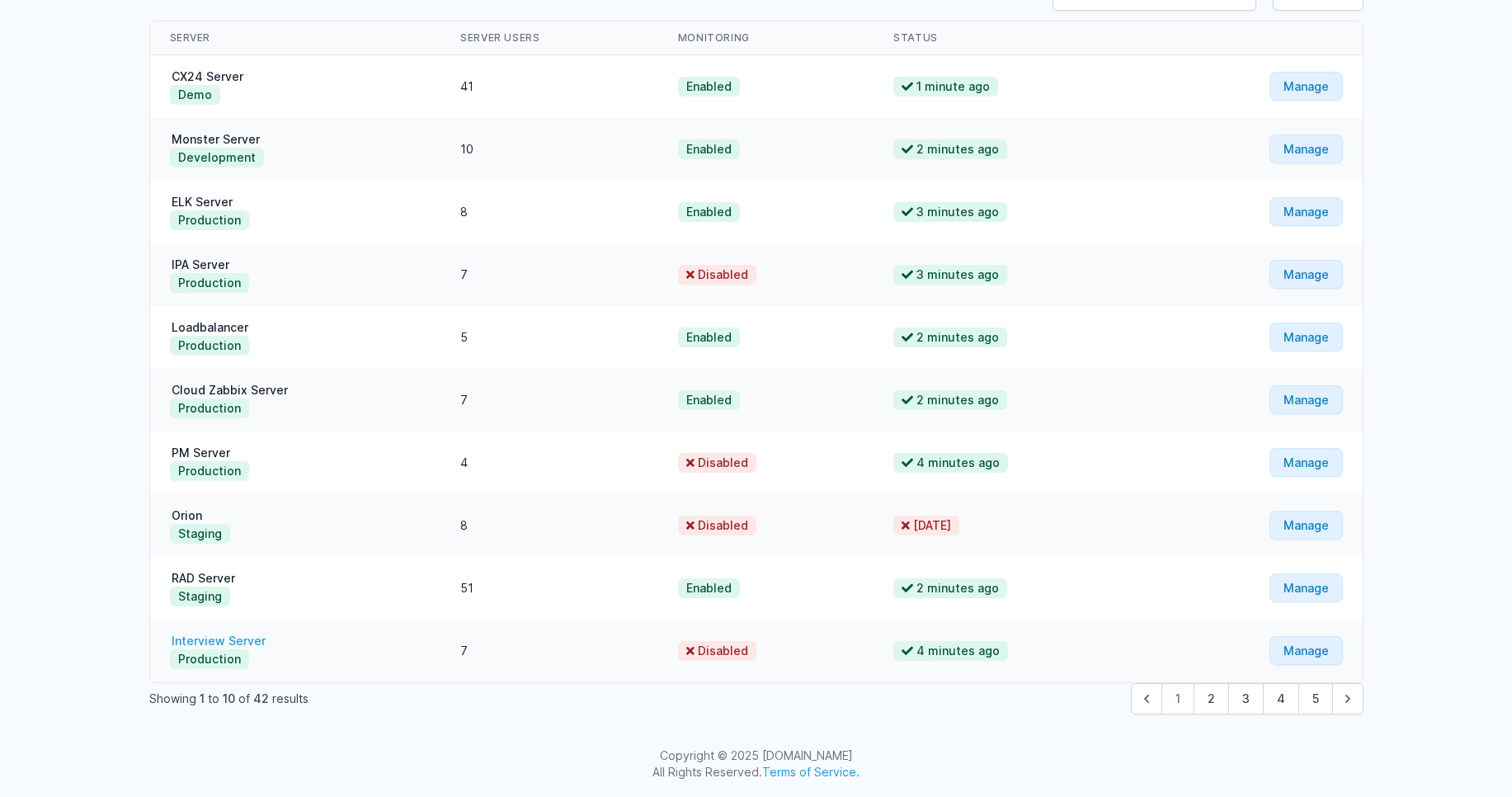
click at [223, 638] on link "Interview Server" at bounding box center [219, 640] width 97 height 14
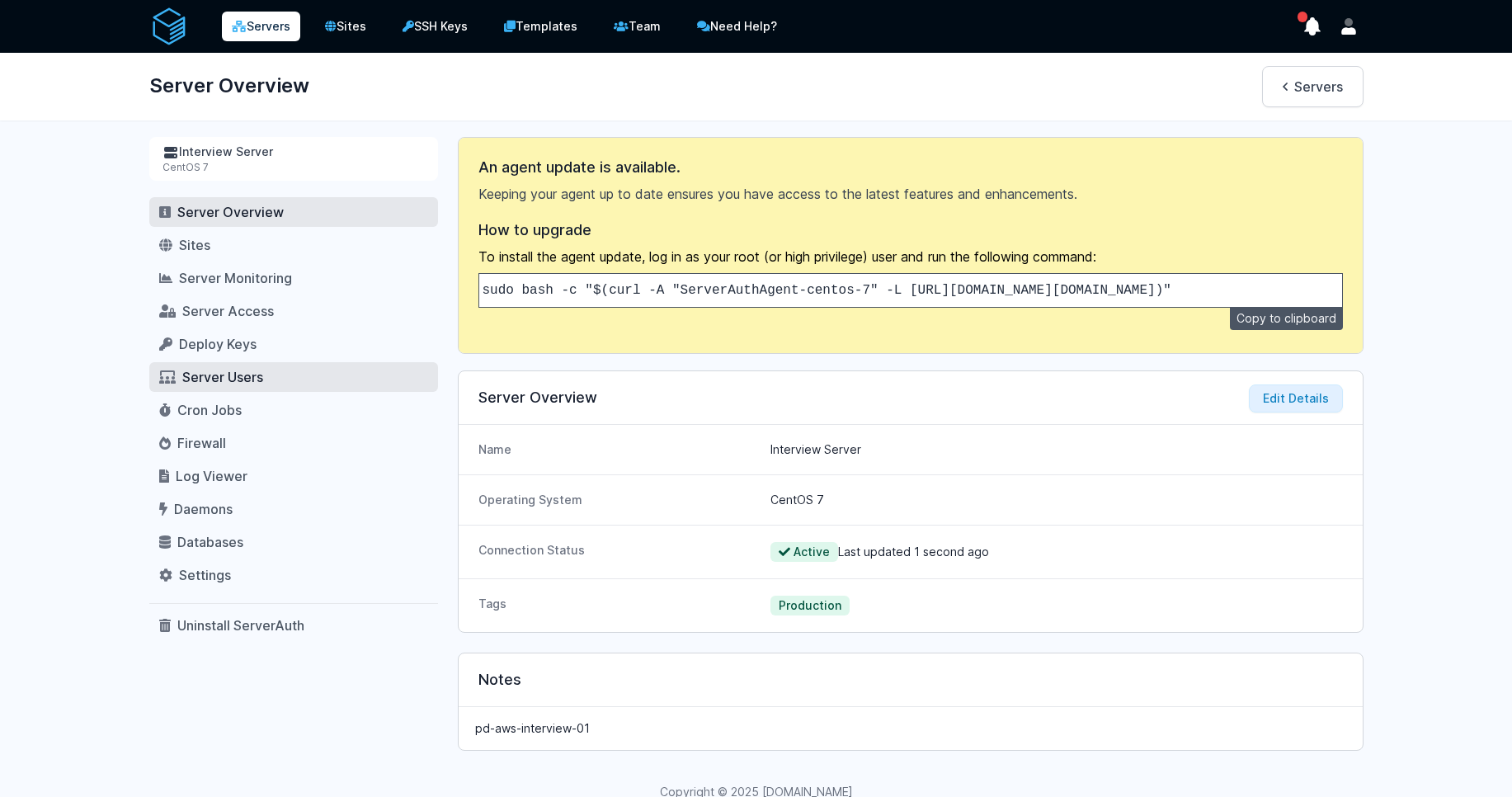
click at [225, 373] on span "Server Users" at bounding box center [223, 377] width 81 height 17
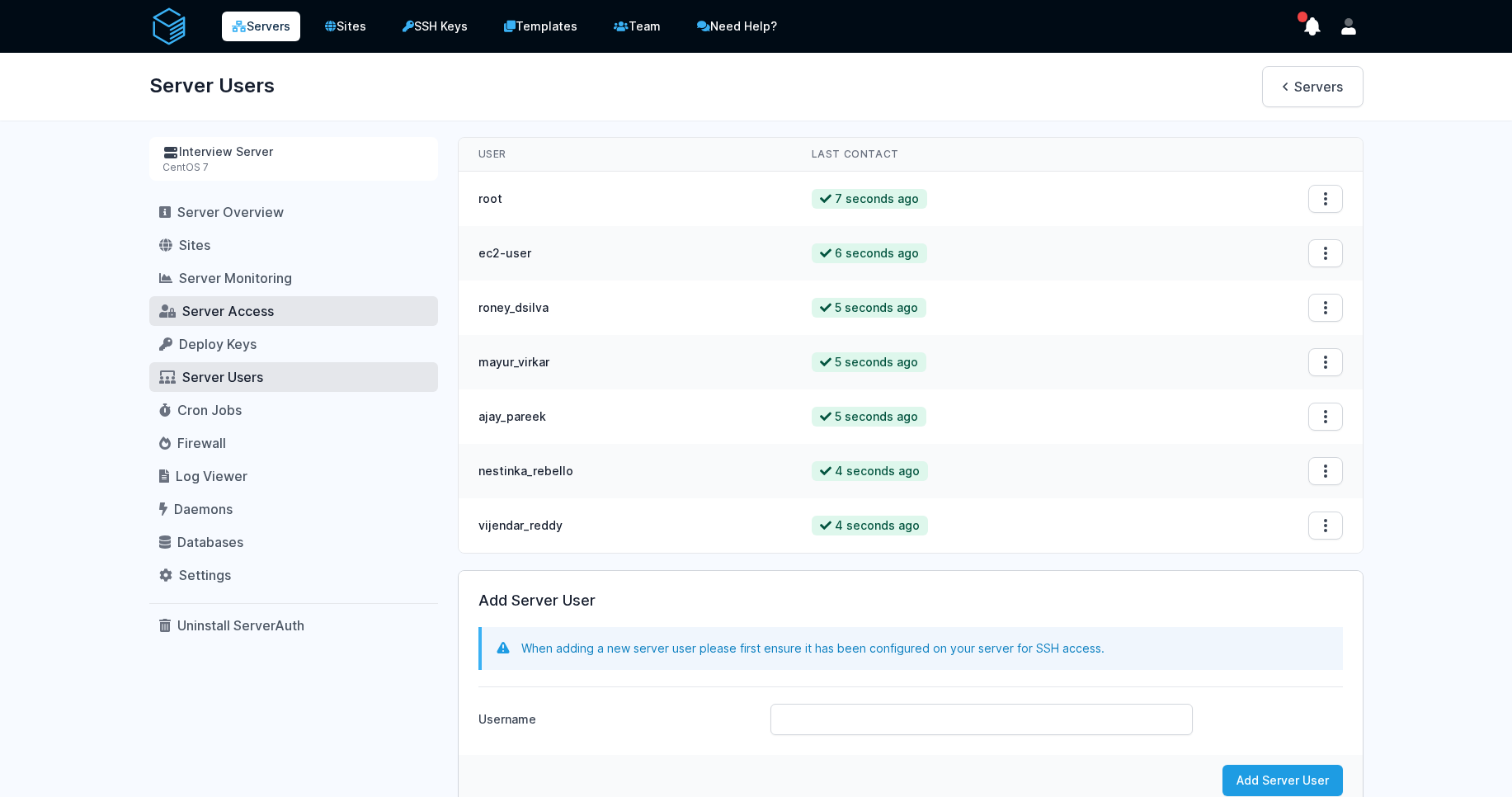
click at [220, 311] on span "Server Access" at bounding box center [228, 311] width 92 height 17
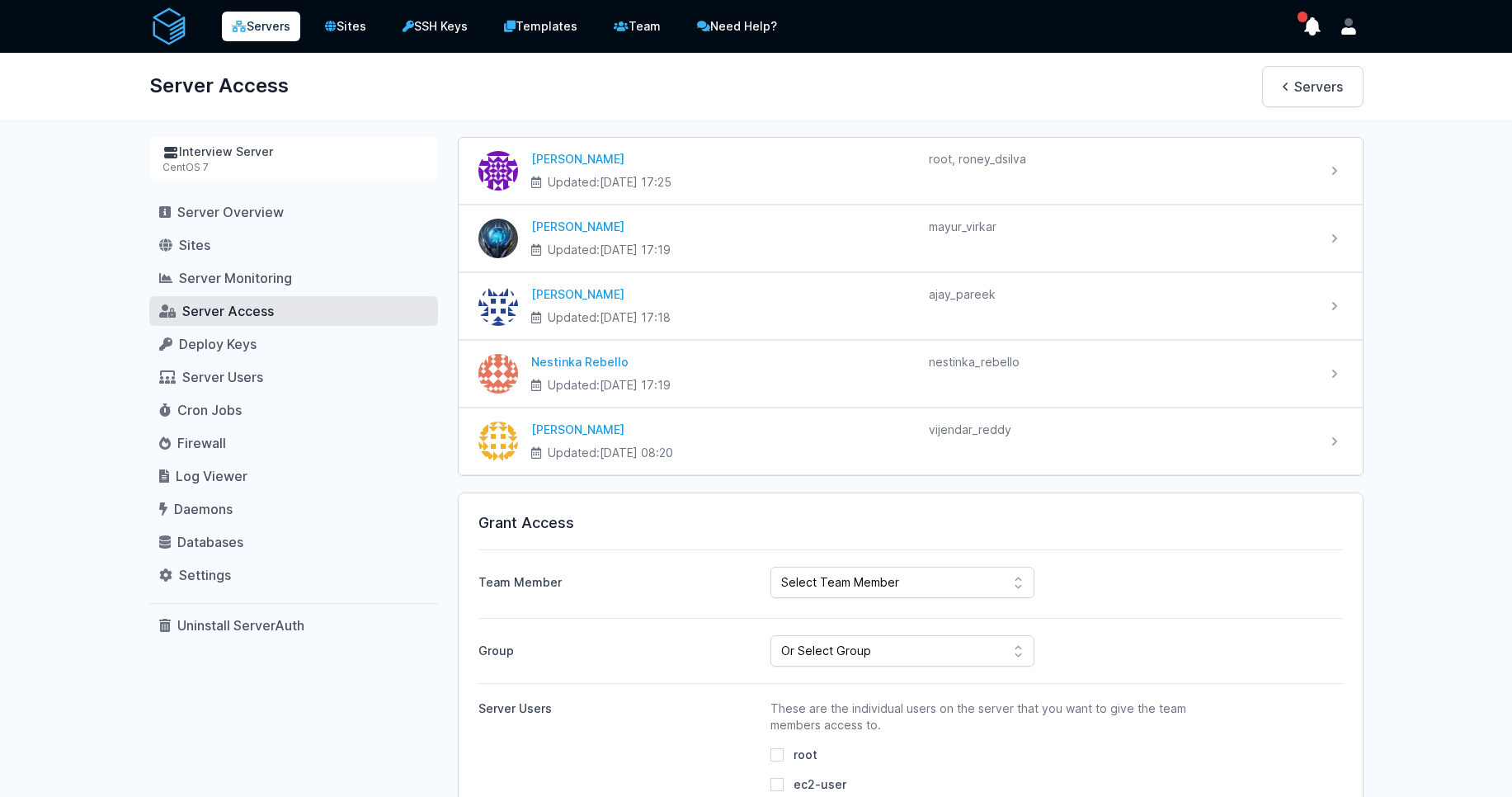
click at [263, 31] on link "Servers" at bounding box center [261, 26] width 78 height 30
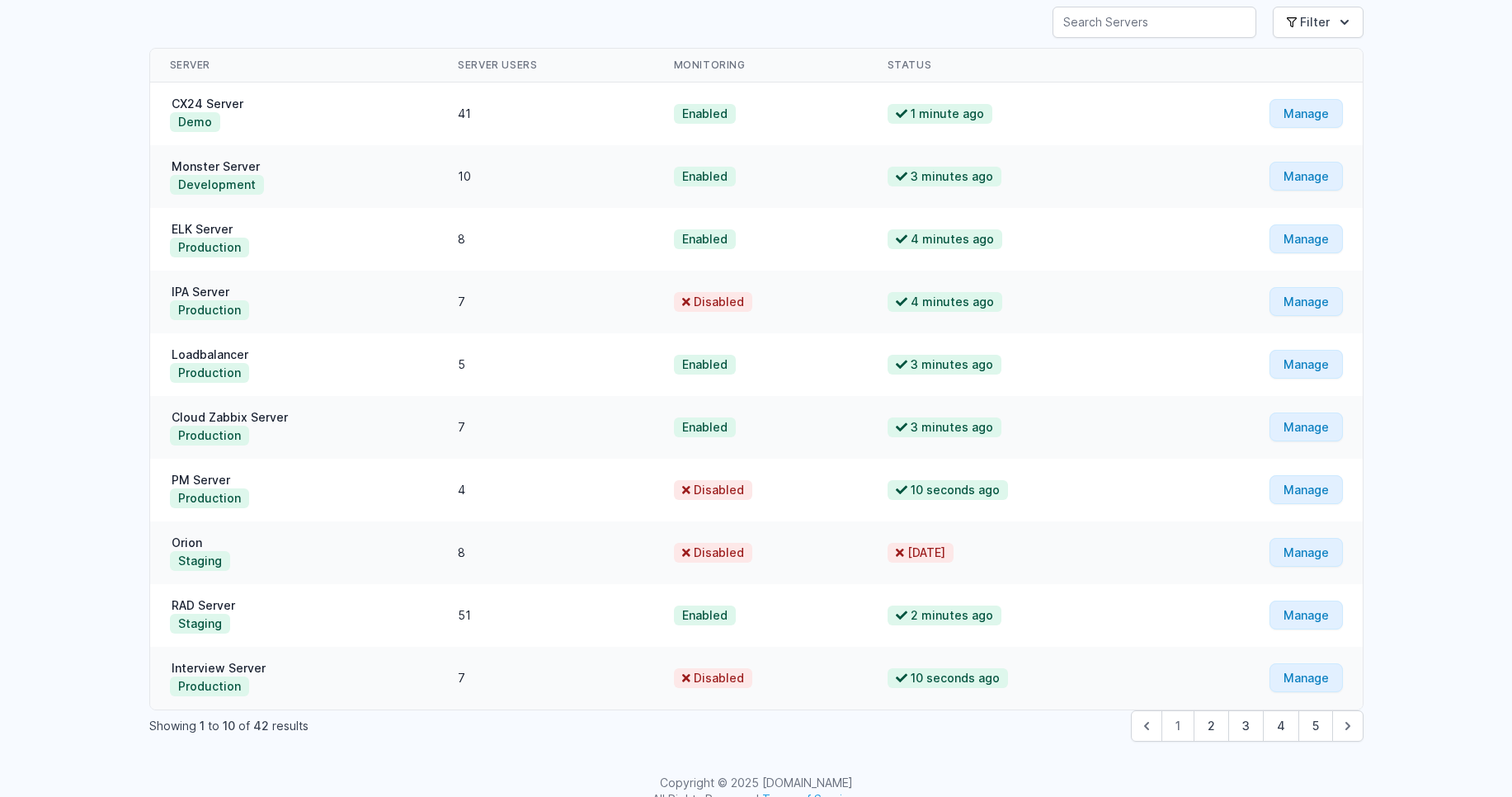
scroll to position [158, 0]
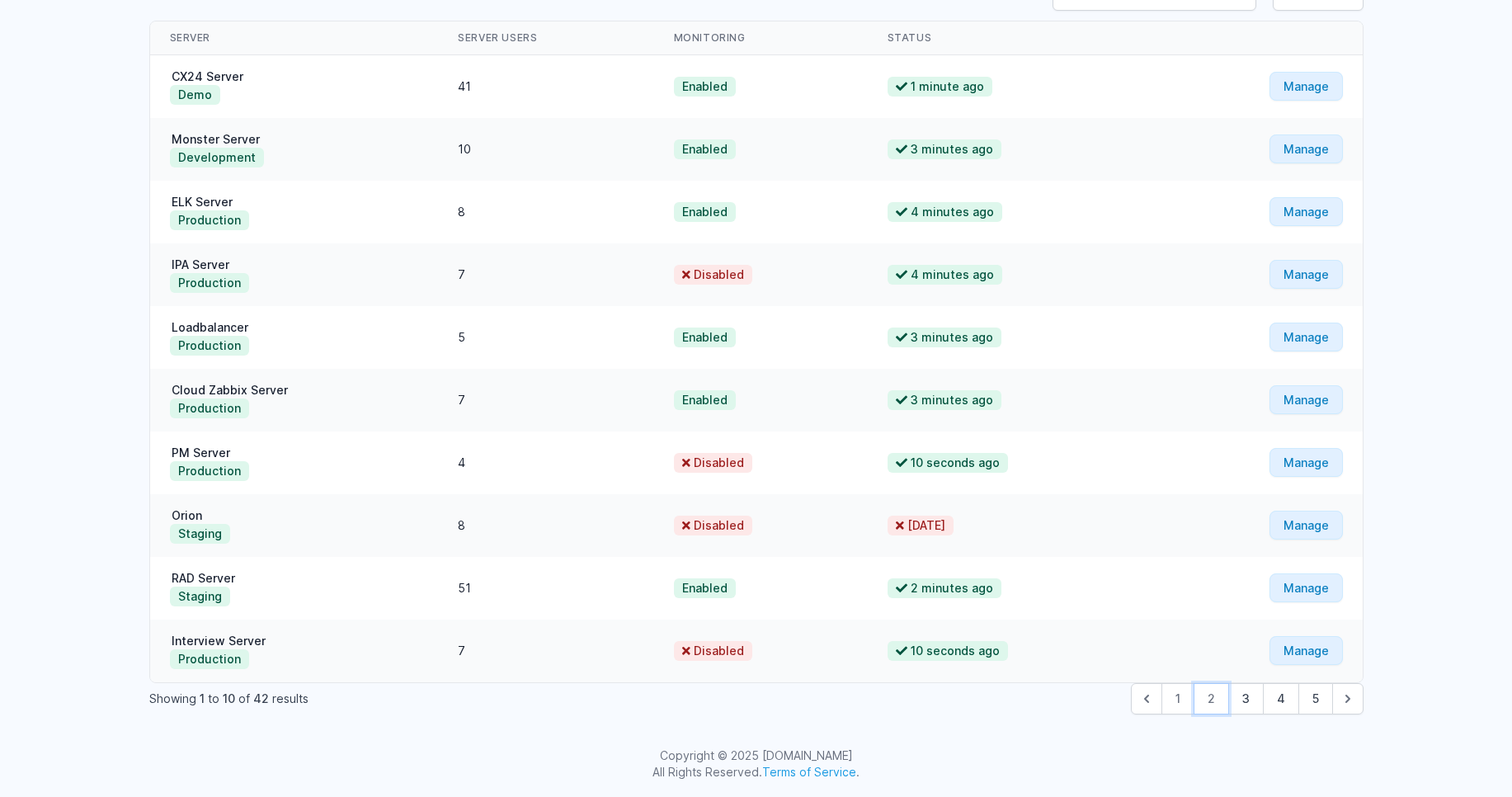
click at [1208, 700] on button "2" at bounding box center [1211, 699] width 36 height 31
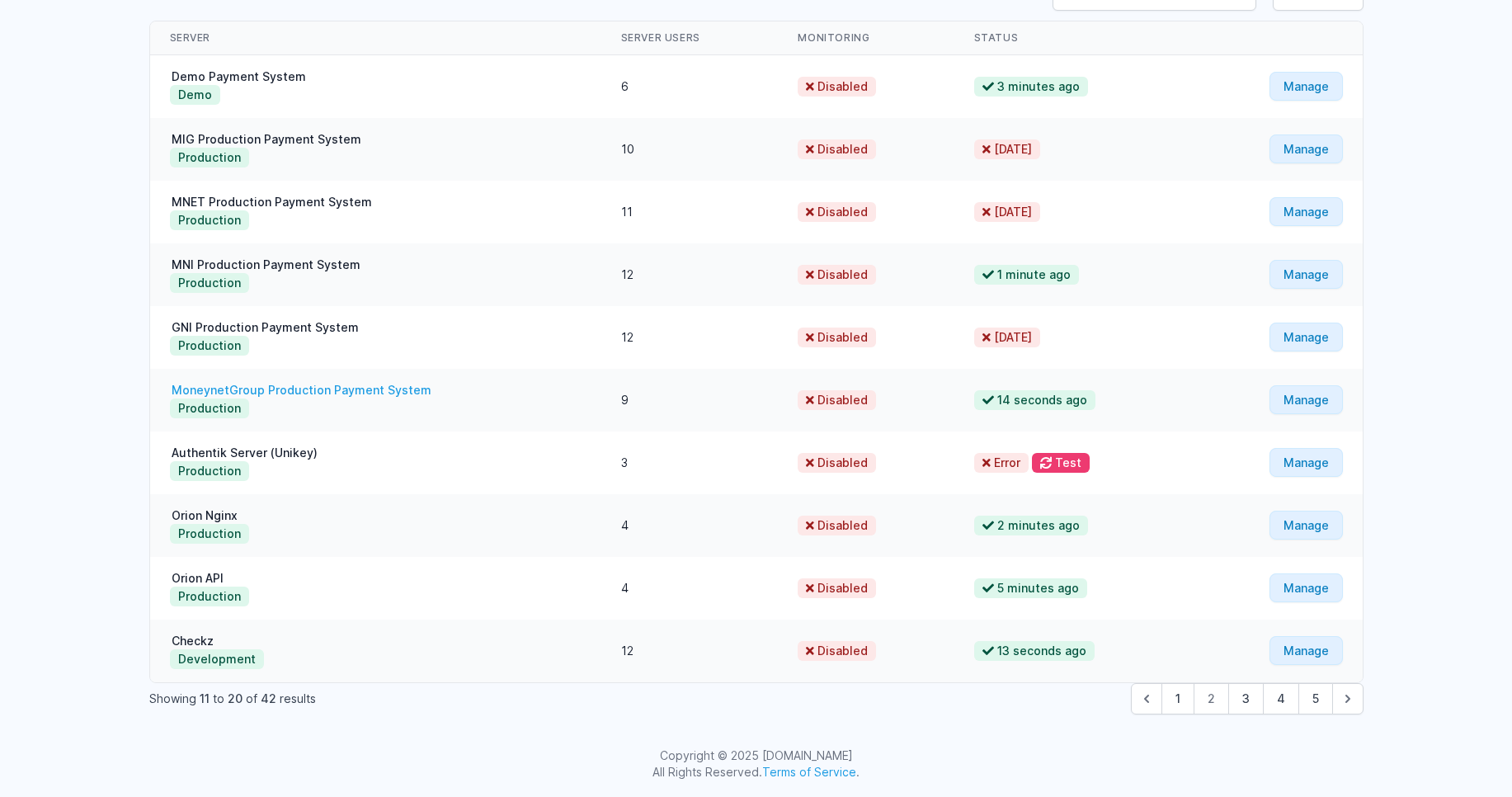
click at [265, 387] on link "MoneynetGroup Production Payment System" at bounding box center [301, 389] width 263 height 14
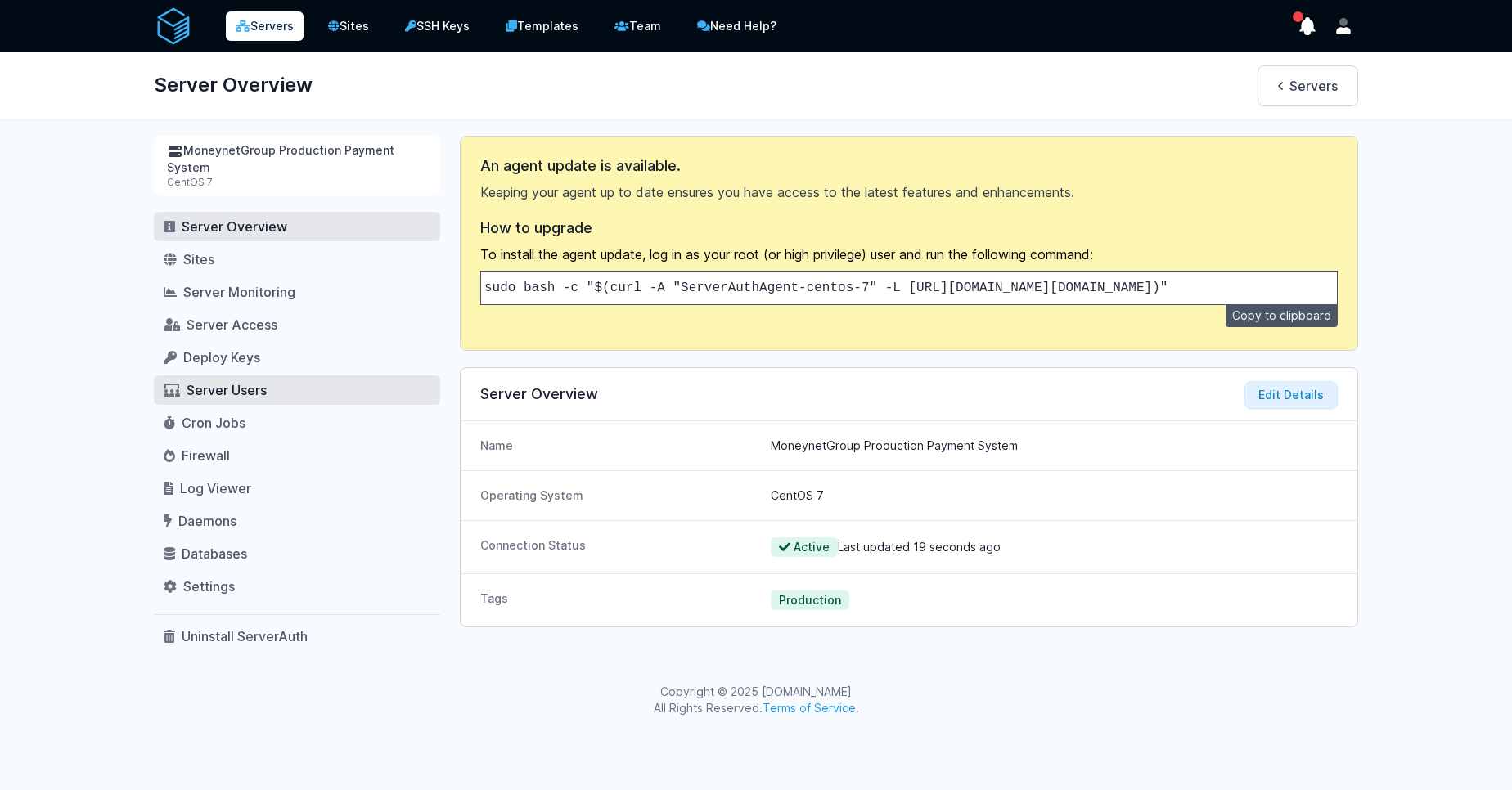
click at [257, 378] on link "Server Users" at bounding box center [297, 390] width 287 height 29
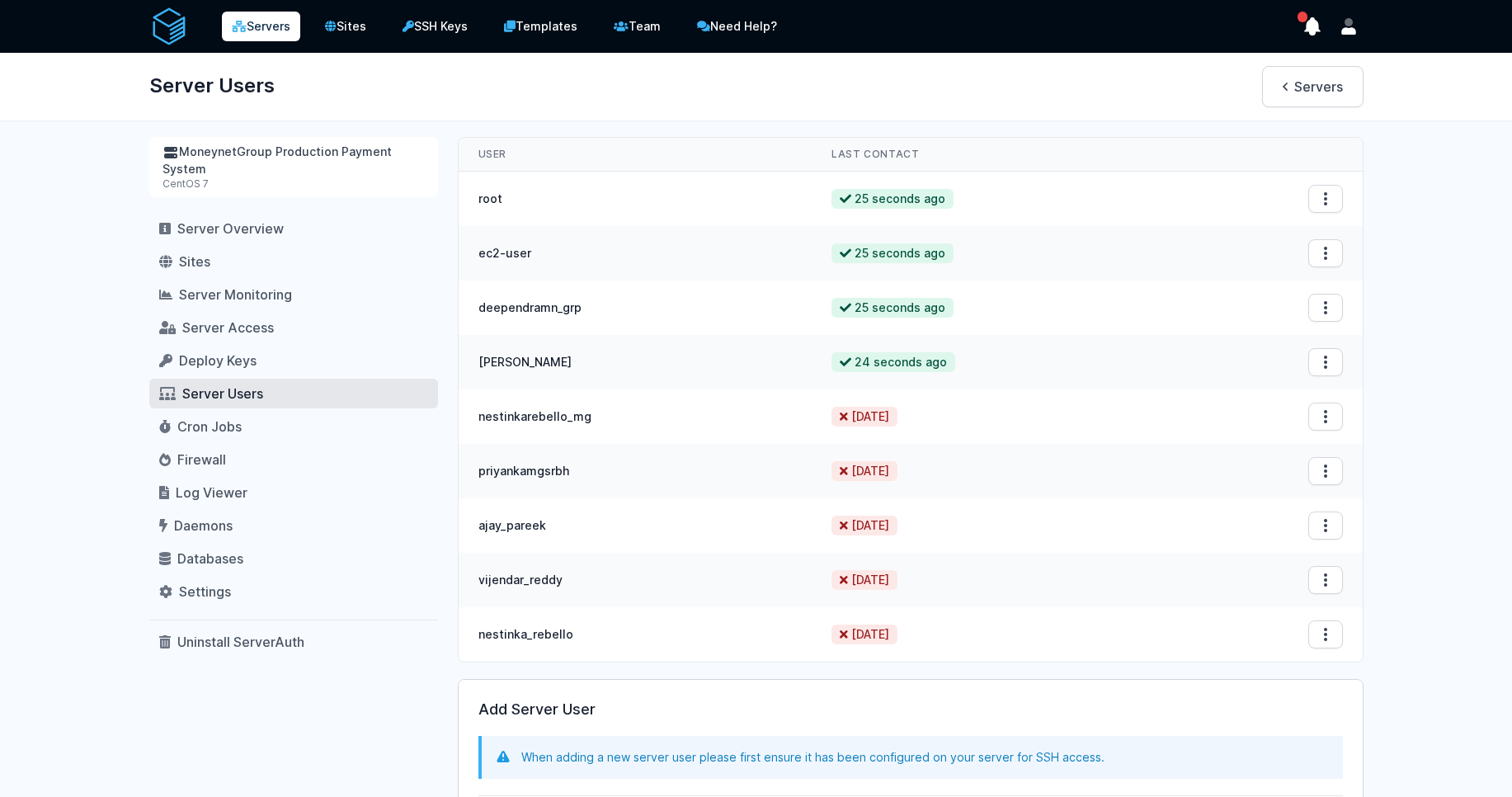
click at [258, 22] on link "Servers" at bounding box center [261, 26] width 78 height 30
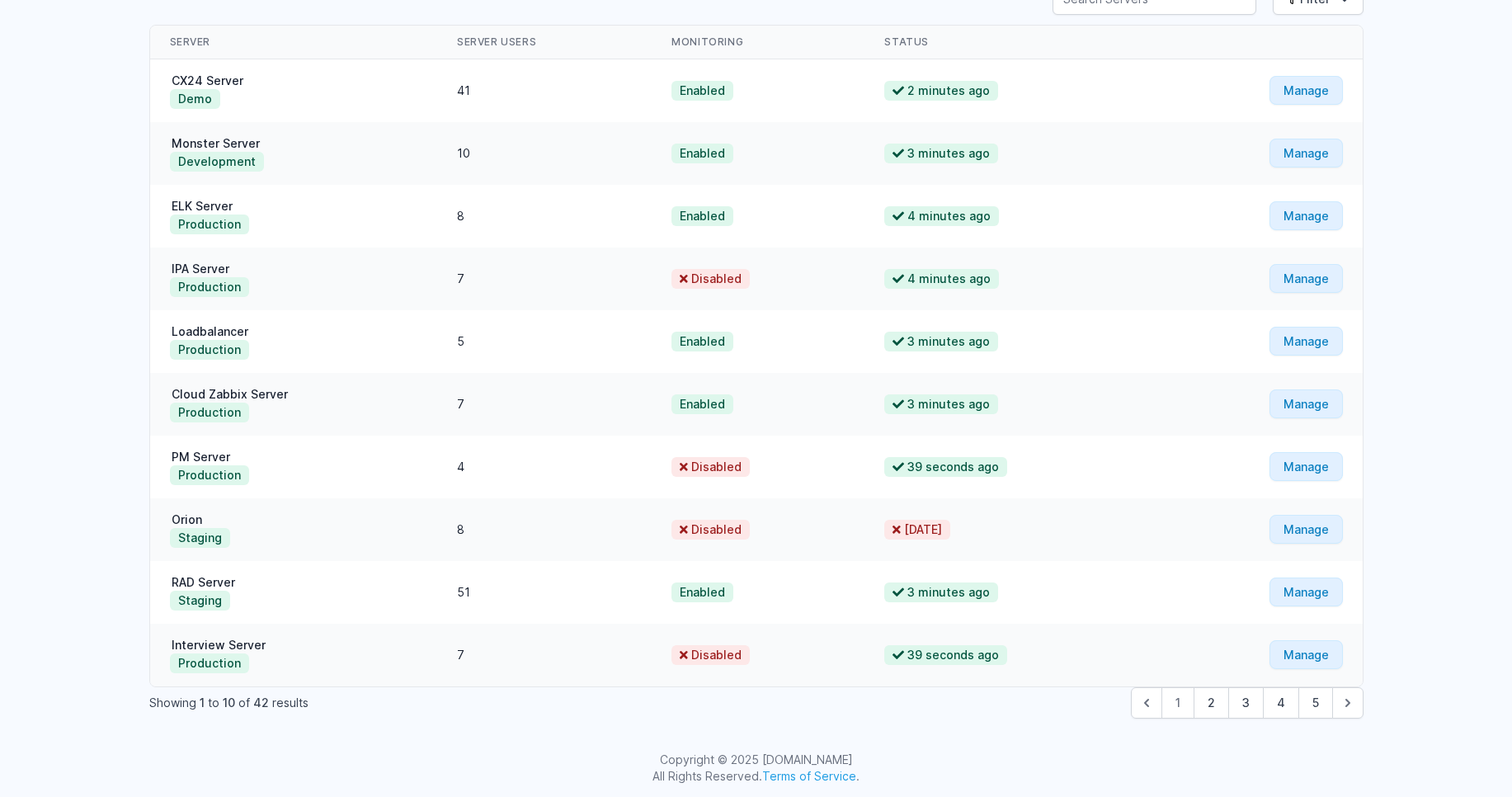
scroll to position [158, 0]
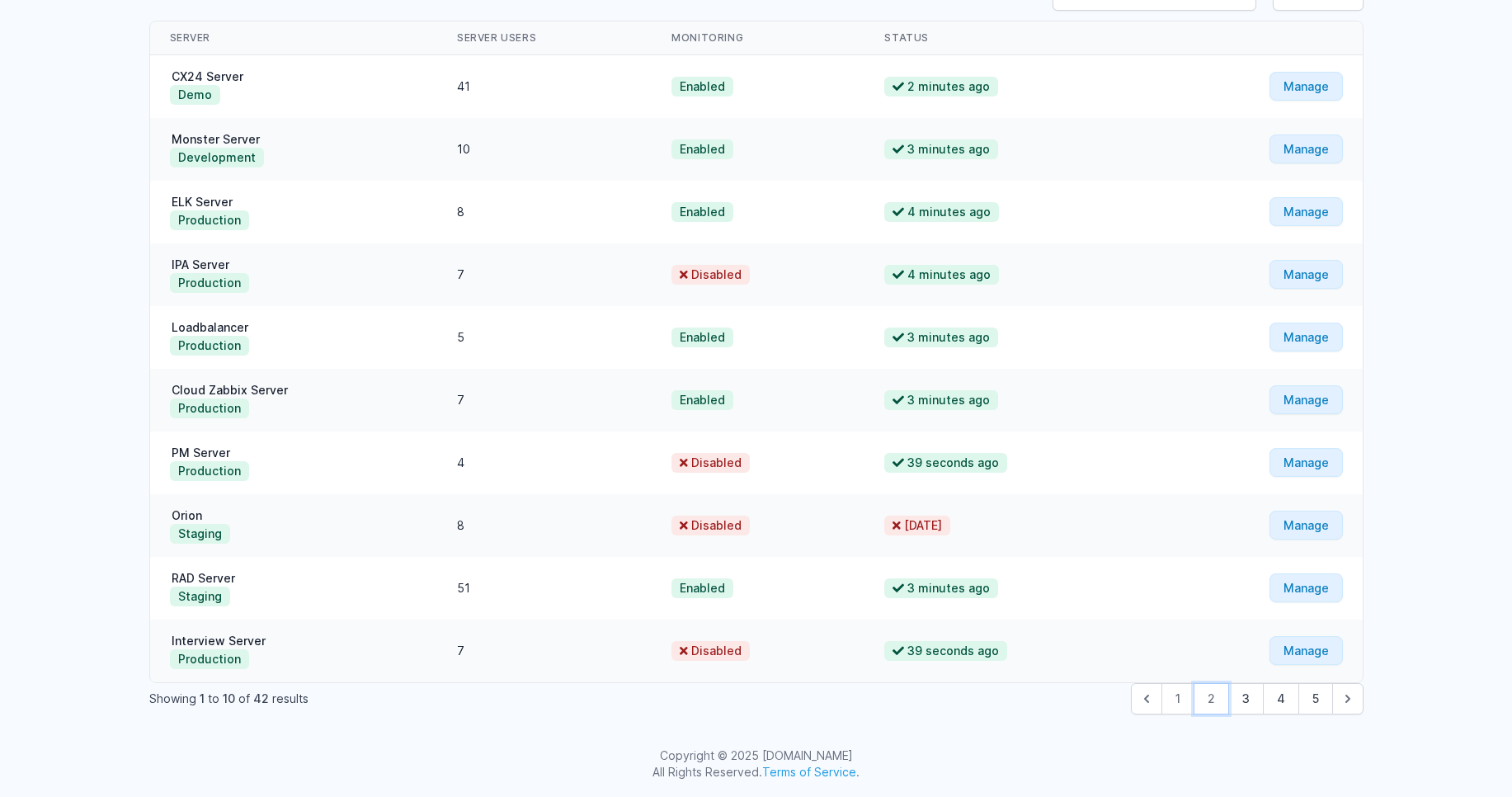
click at [1211, 706] on button "2" at bounding box center [1211, 699] width 36 height 31
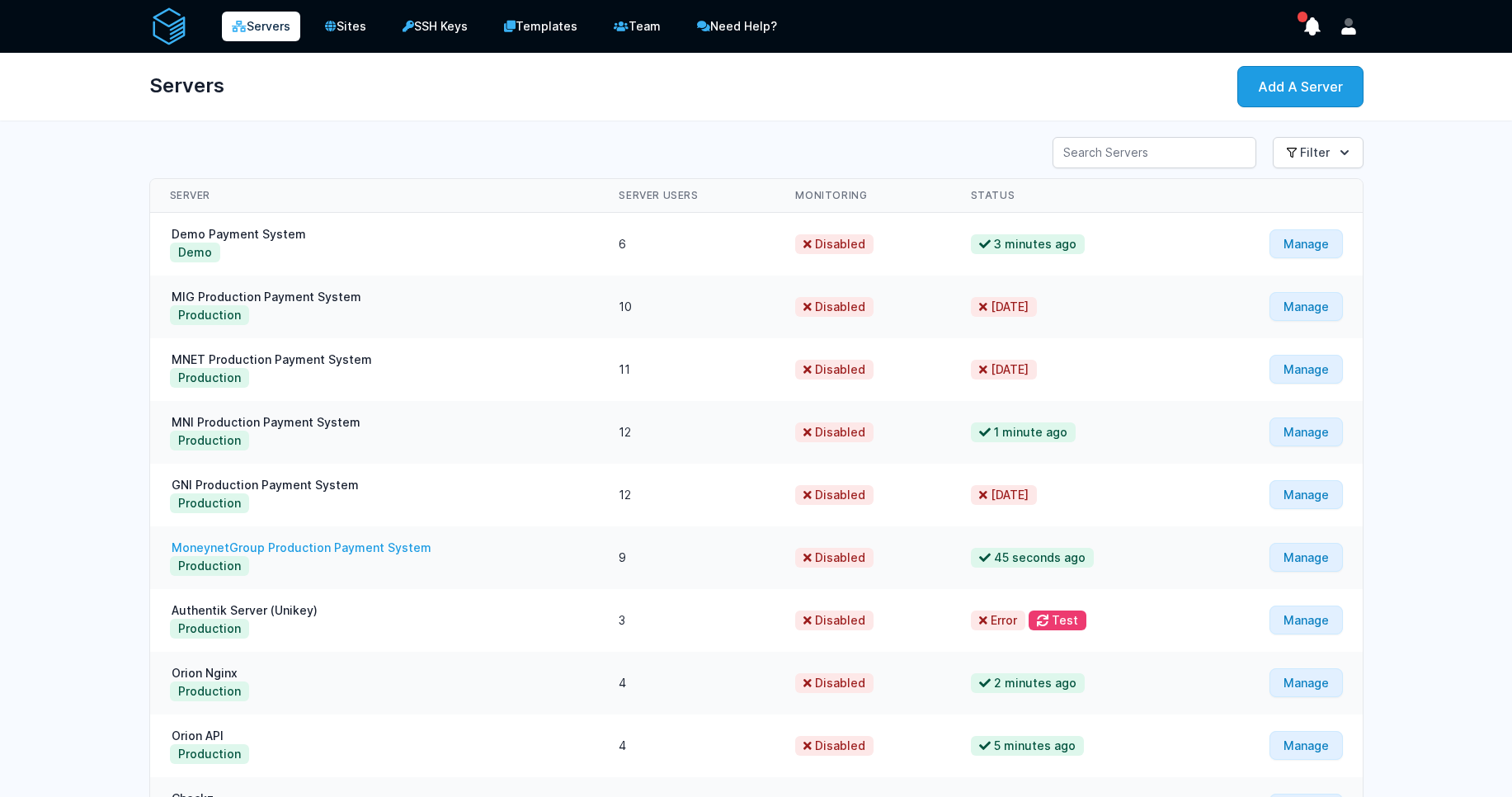
scroll to position [158, 0]
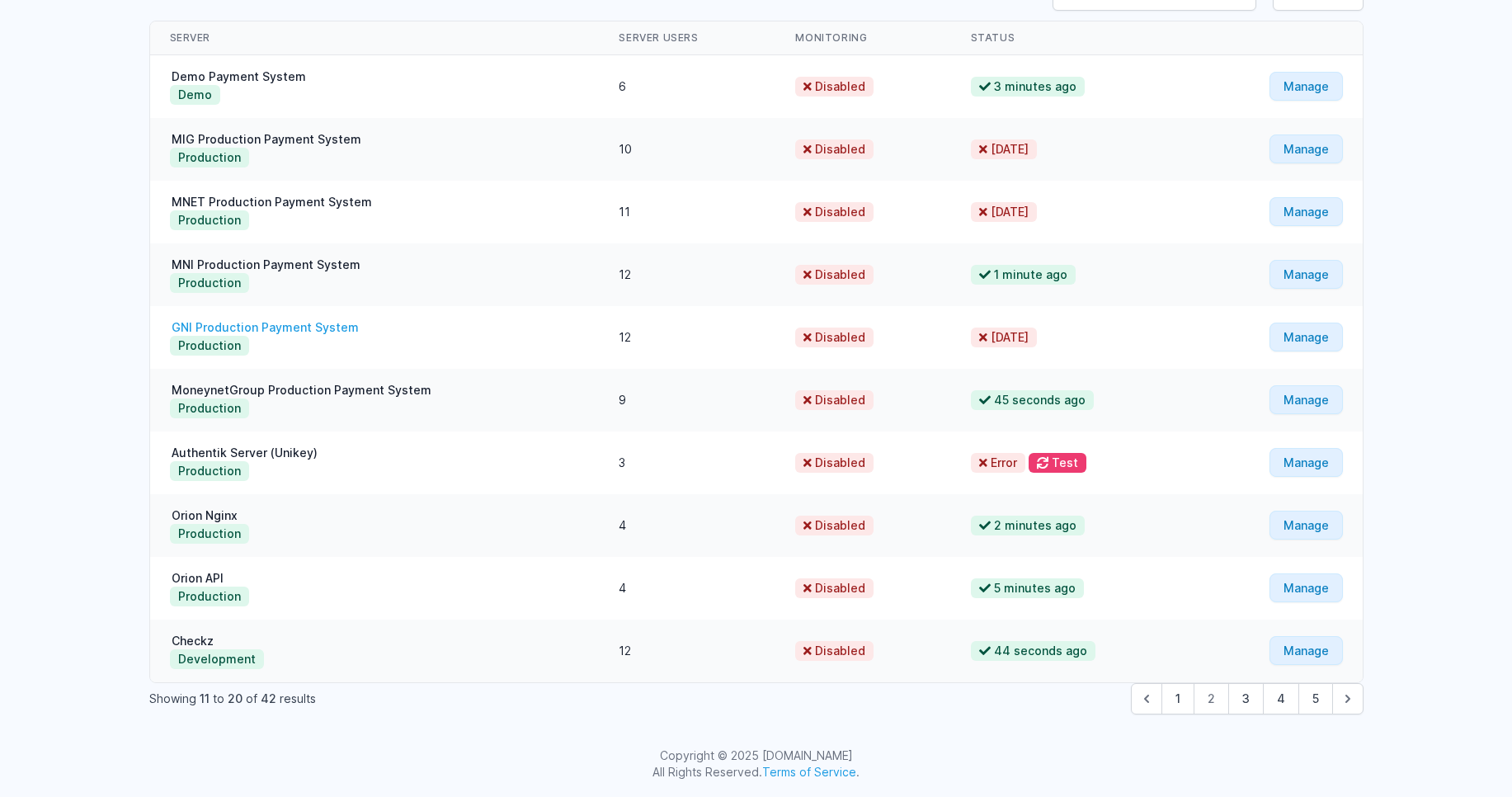
click at [248, 326] on link "GNI Production Payment System" at bounding box center [265, 326] width 191 height 14
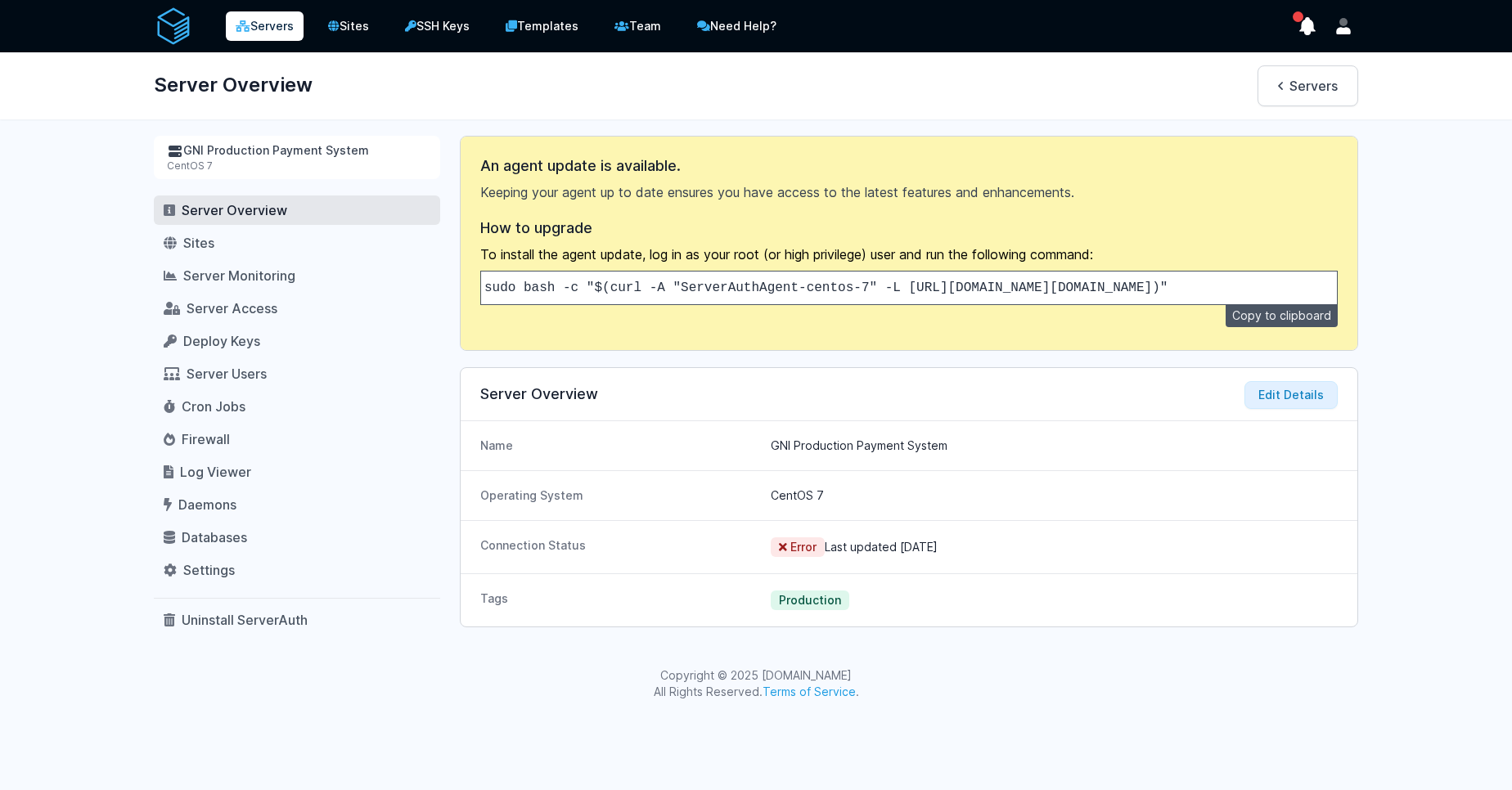
click at [257, 26] on link "Servers" at bounding box center [265, 26] width 78 height 29
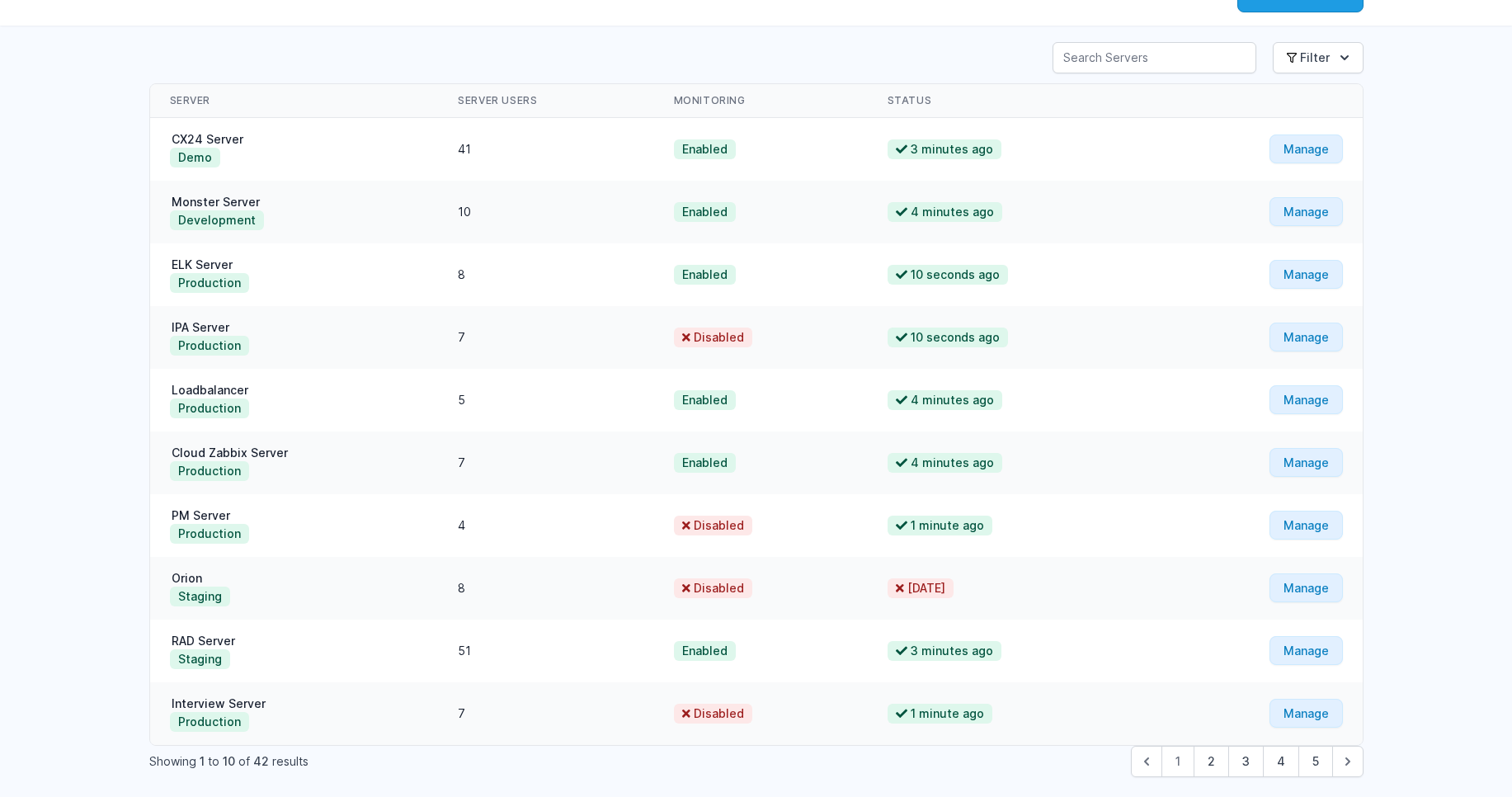
scroll to position [158, 0]
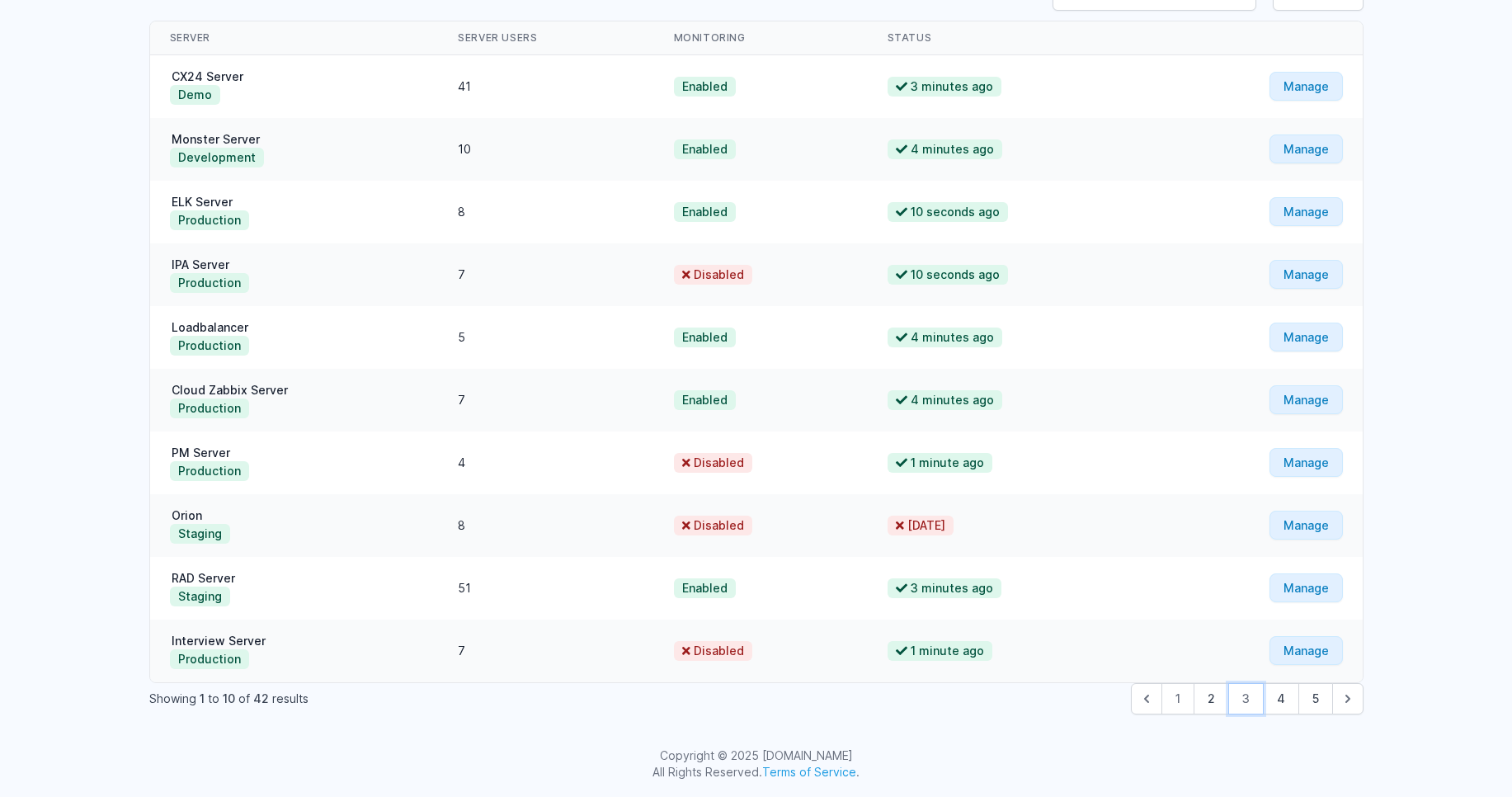
click at [1248, 690] on button "3" at bounding box center [1245, 699] width 36 height 31
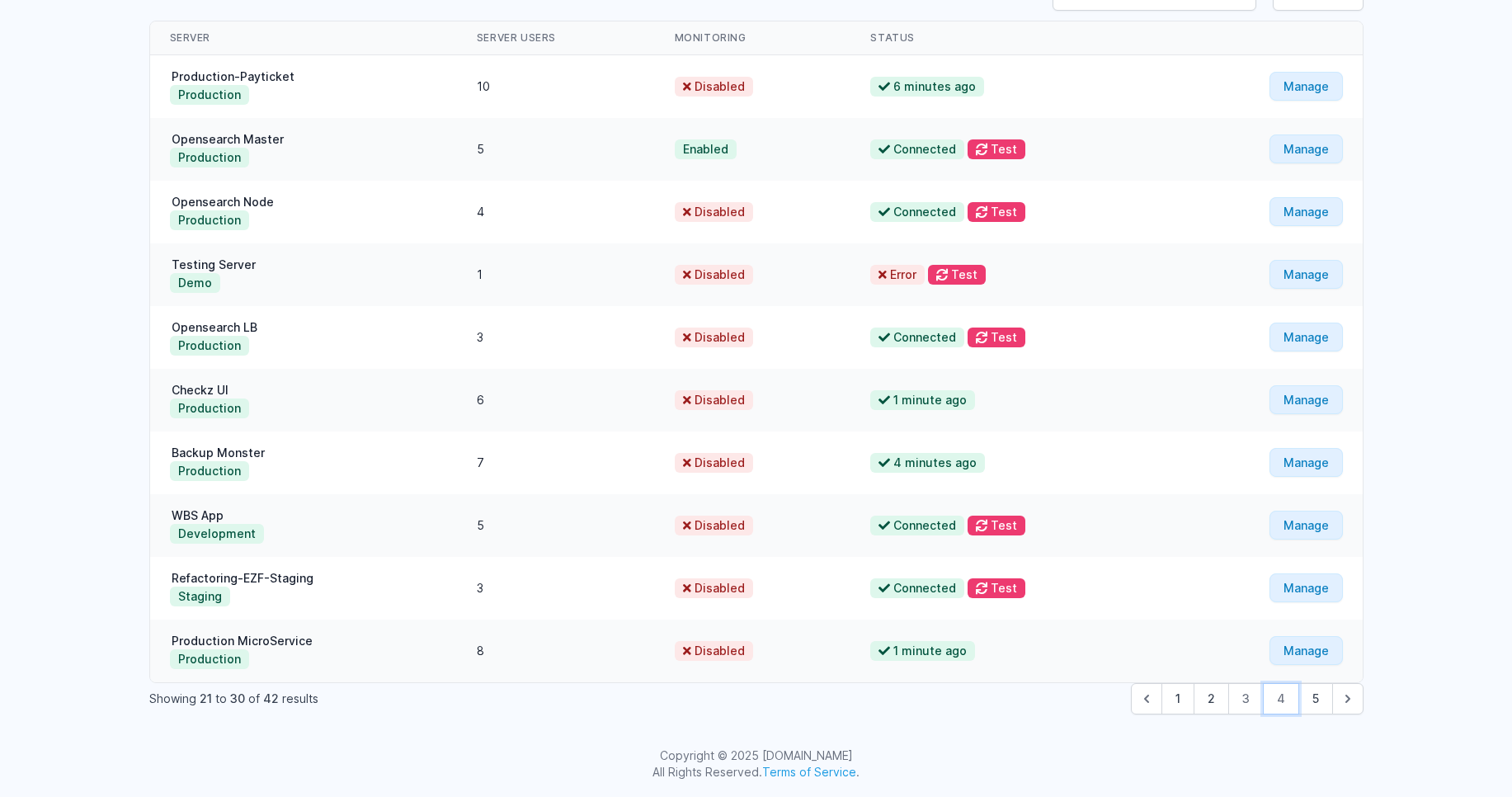
click at [1277, 693] on button "4" at bounding box center [1281, 699] width 36 height 31
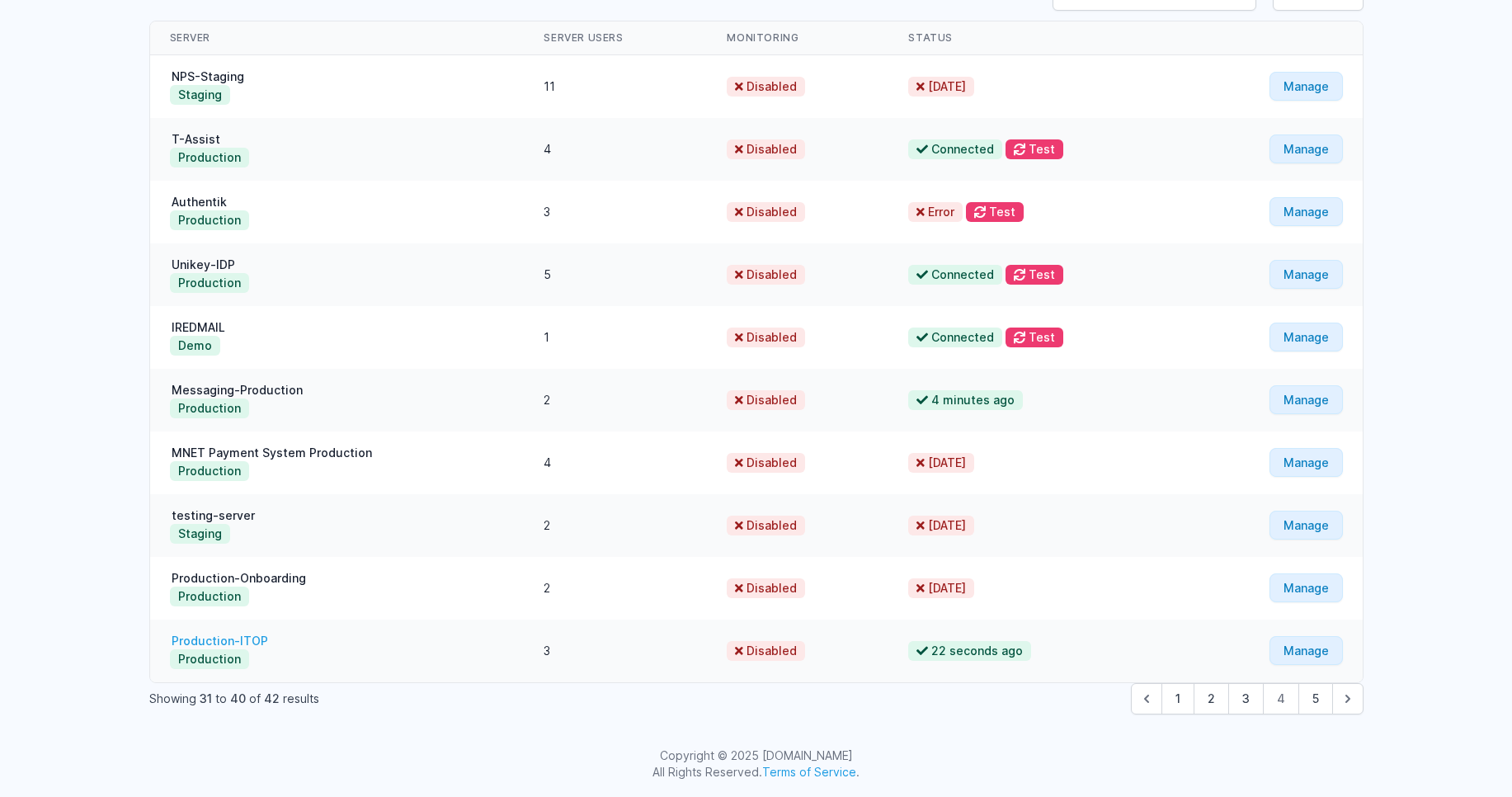
click at [255, 643] on link "Production-ITOP" at bounding box center [220, 640] width 100 height 14
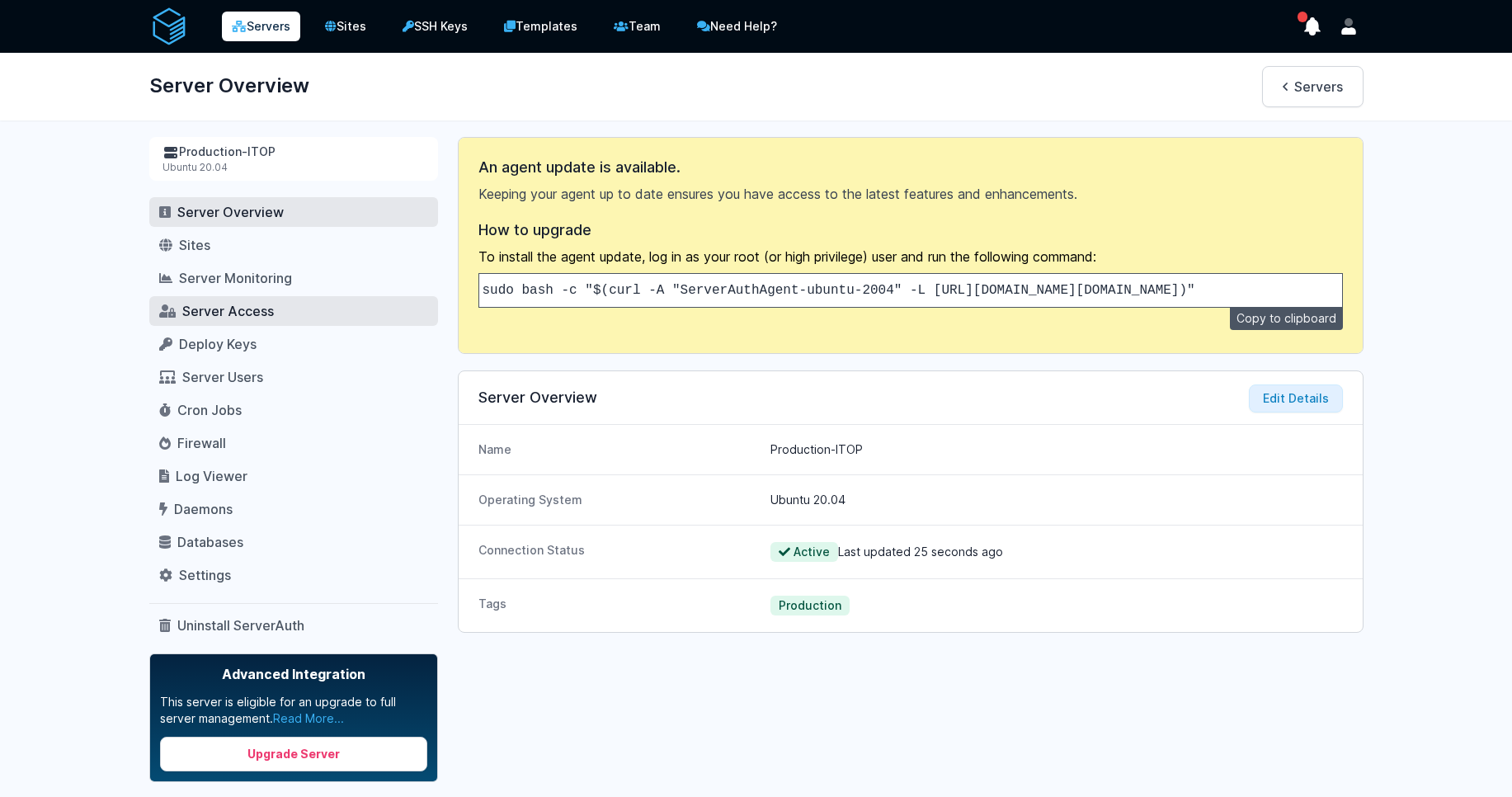
click at [231, 319] on span "Server Access" at bounding box center [228, 311] width 92 height 17
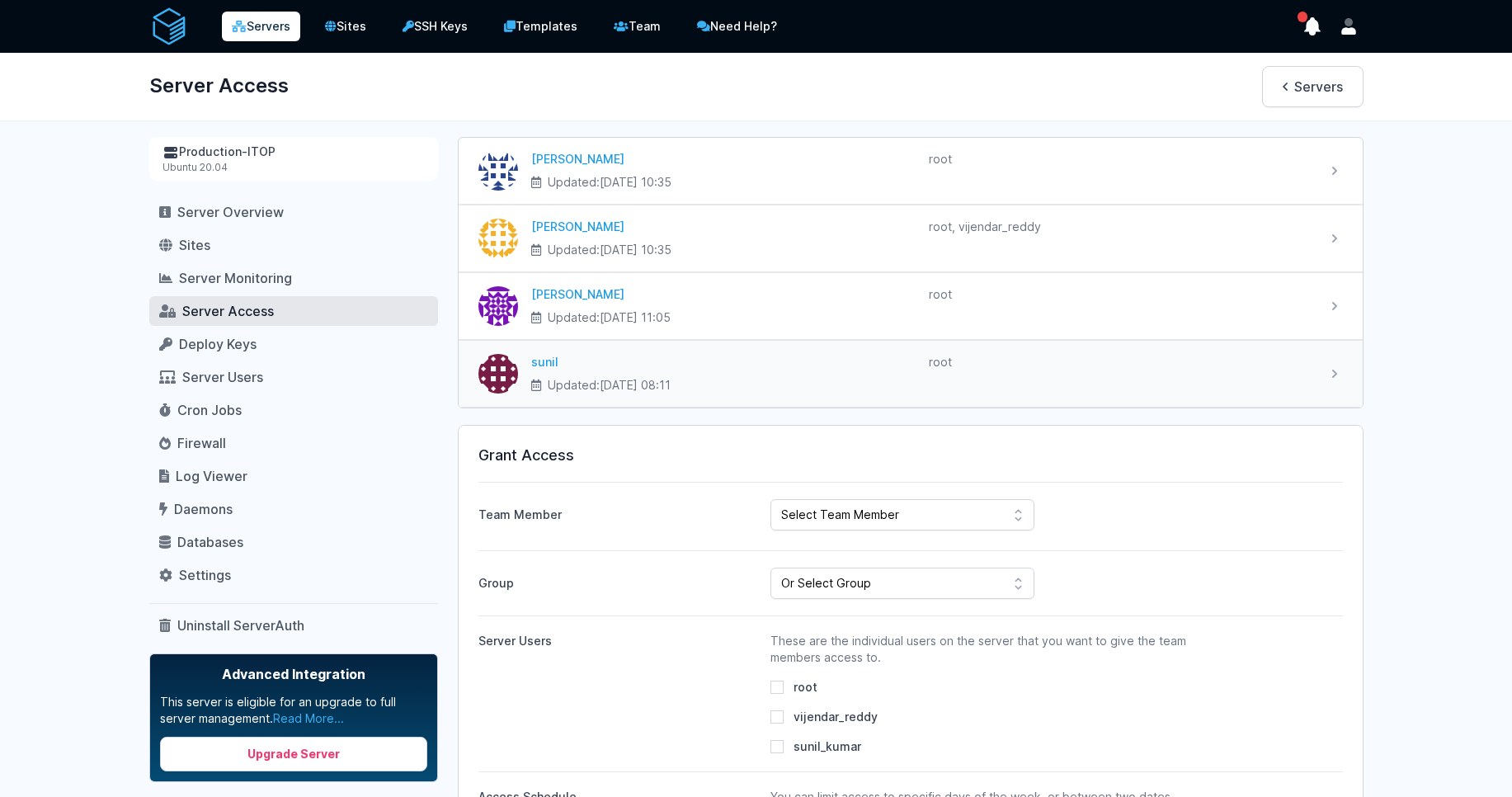
click at [1101, 370] on div "root" at bounding box center [1121, 373] width 384 height 40
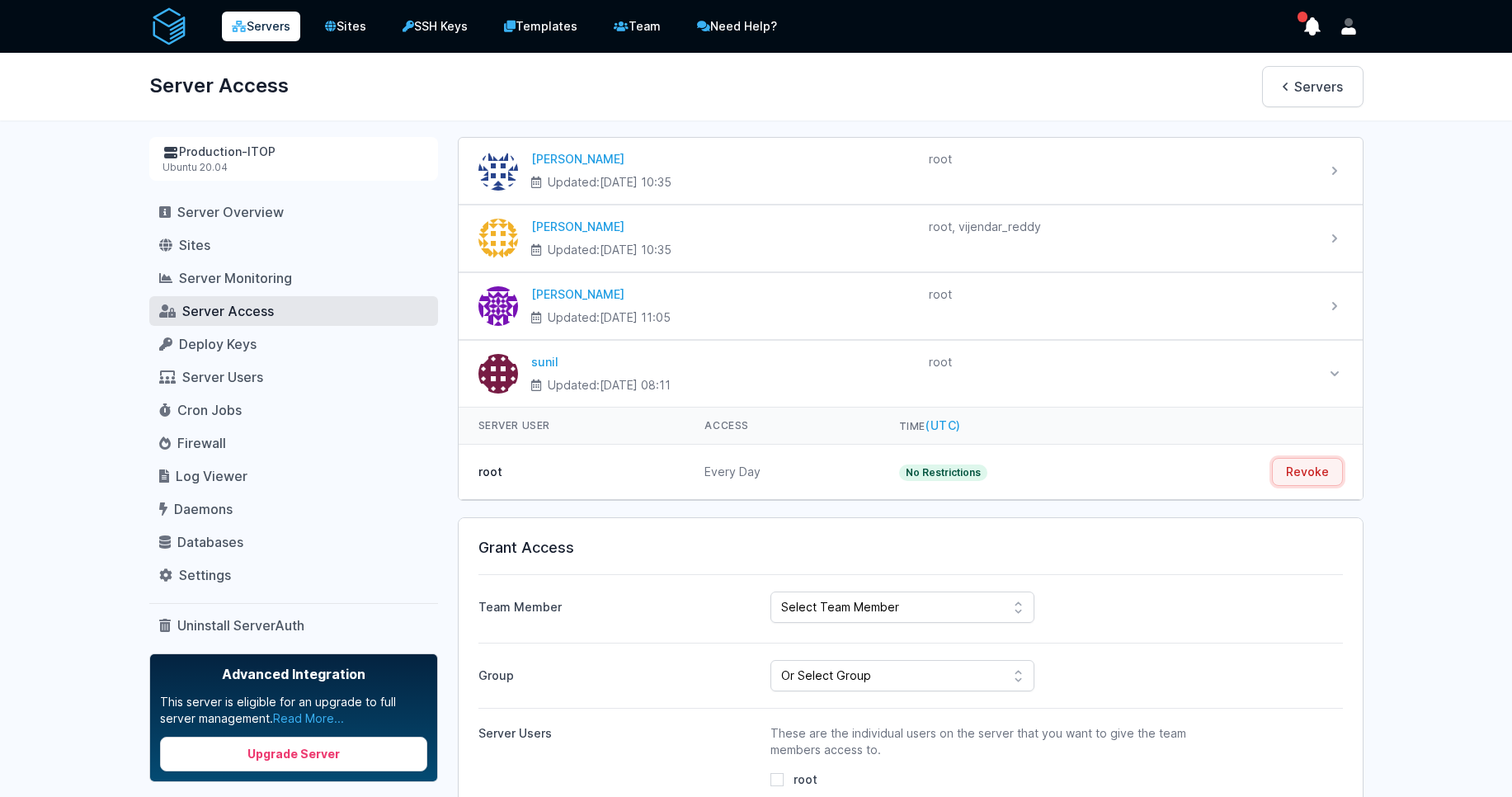
click at [1318, 472] on button "Revoke" at bounding box center [1307, 472] width 71 height 28
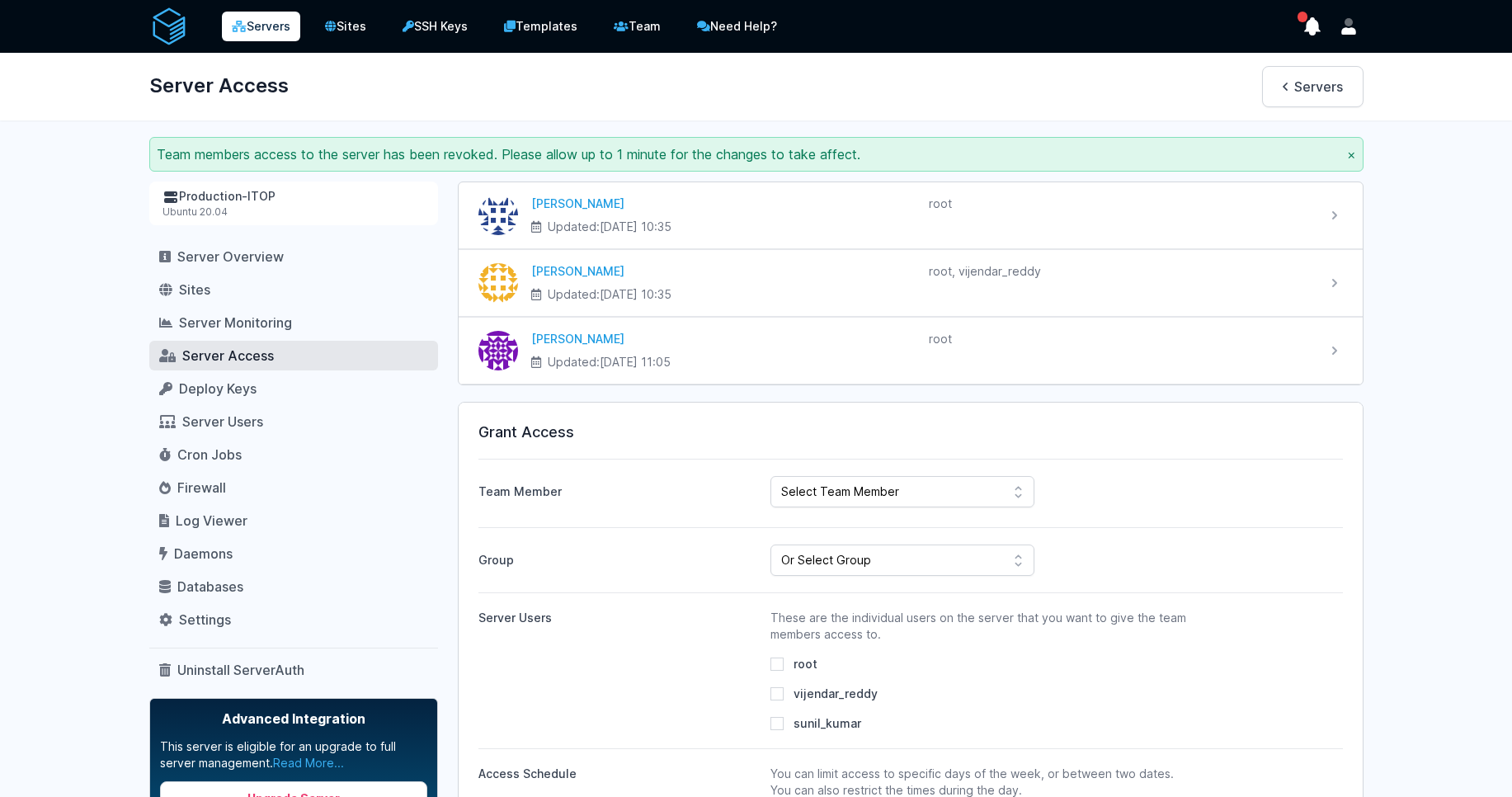
click at [244, 29] on icon at bounding box center [239, 26] width 15 height 12
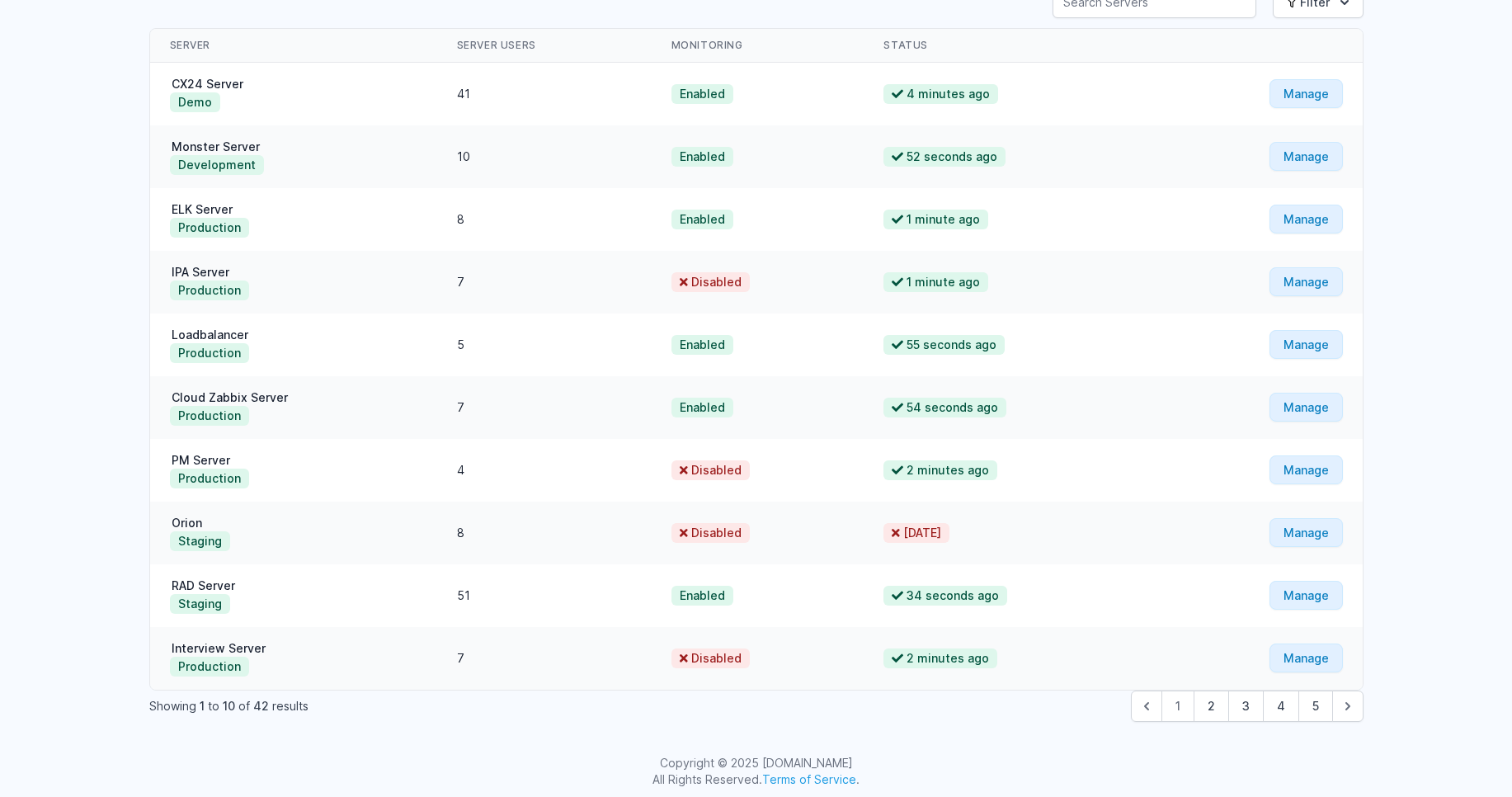
scroll to position [158, 0]
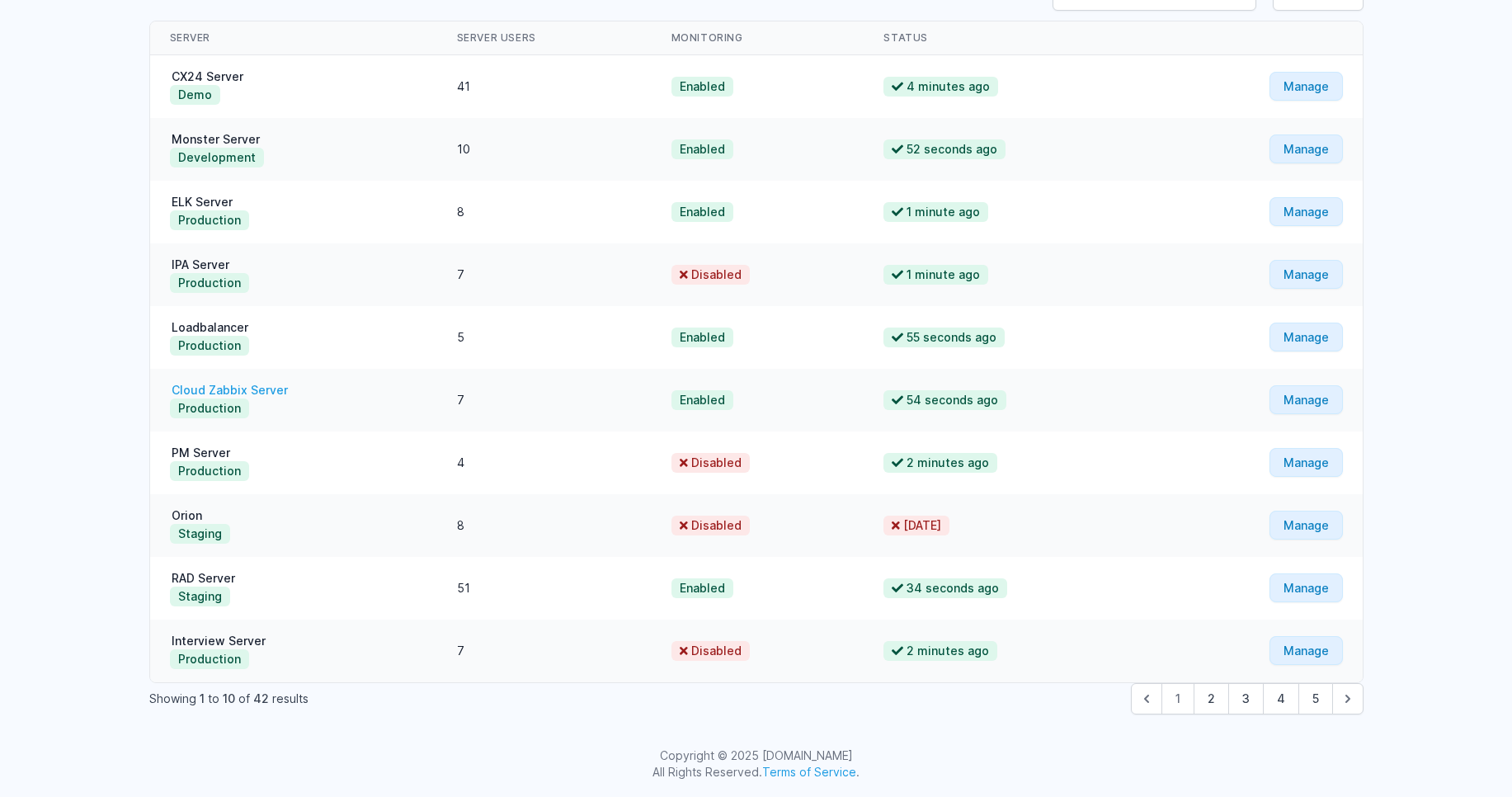
click at [239, 392] on link "Cloud Zabbix Server" at bounding box center [230, 389] width 120 height 14
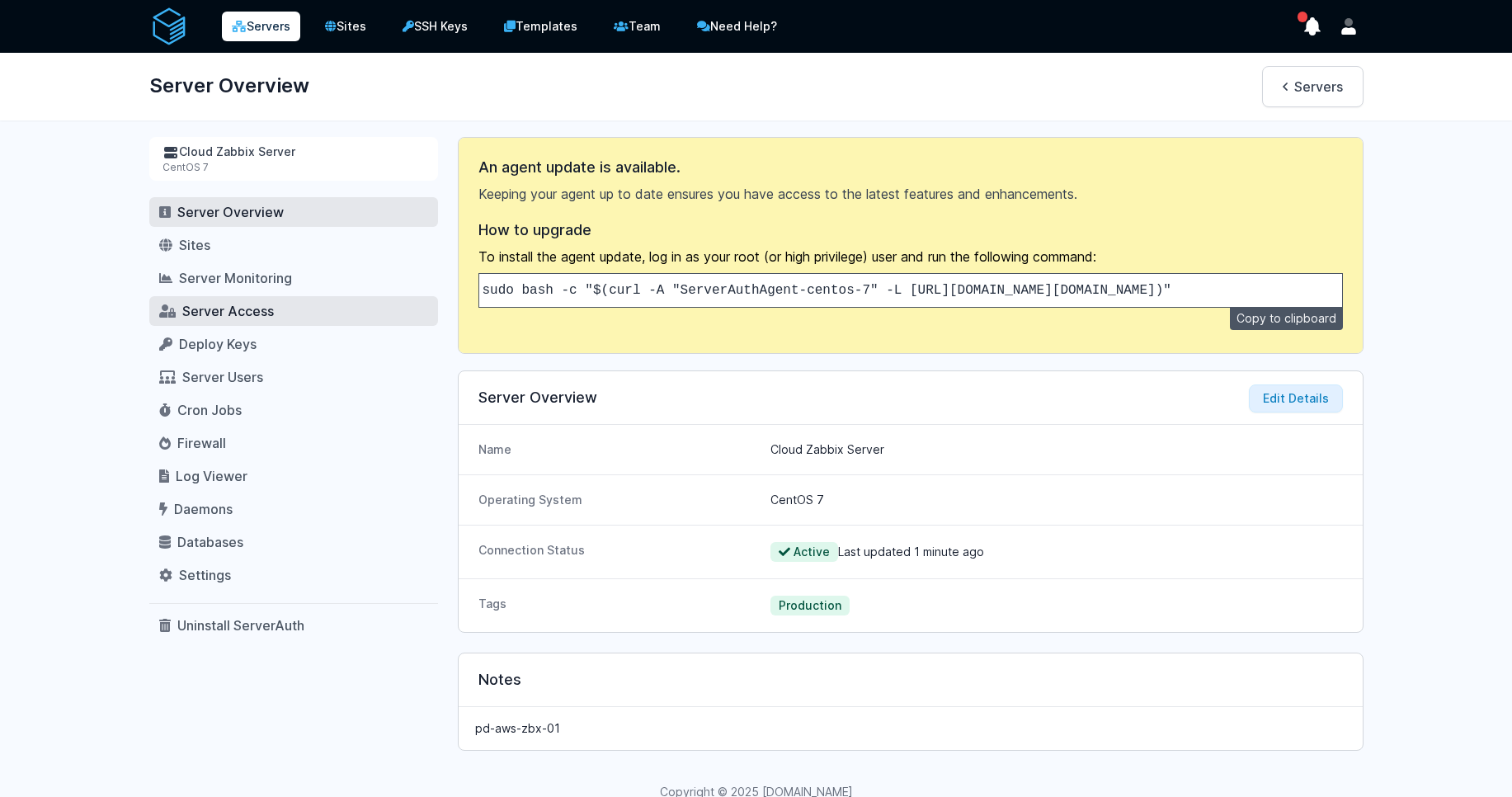
click at [214, 315] on span "Server Access" at bounding box center [228, 311] width 92 height 17
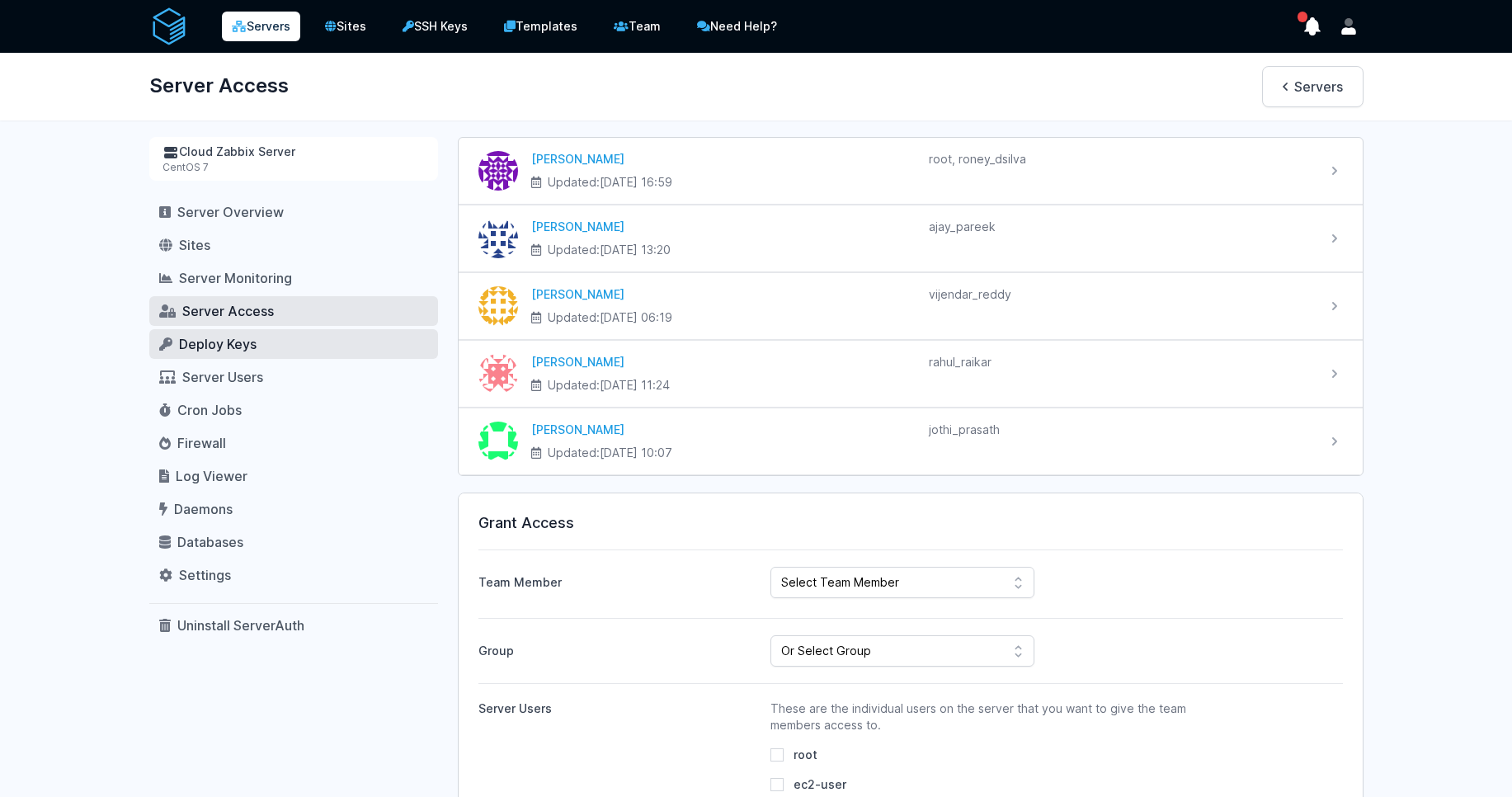
click at [427, 334] on link "Deploy Keys" at bounding box center [294, 344] width 289 height 30
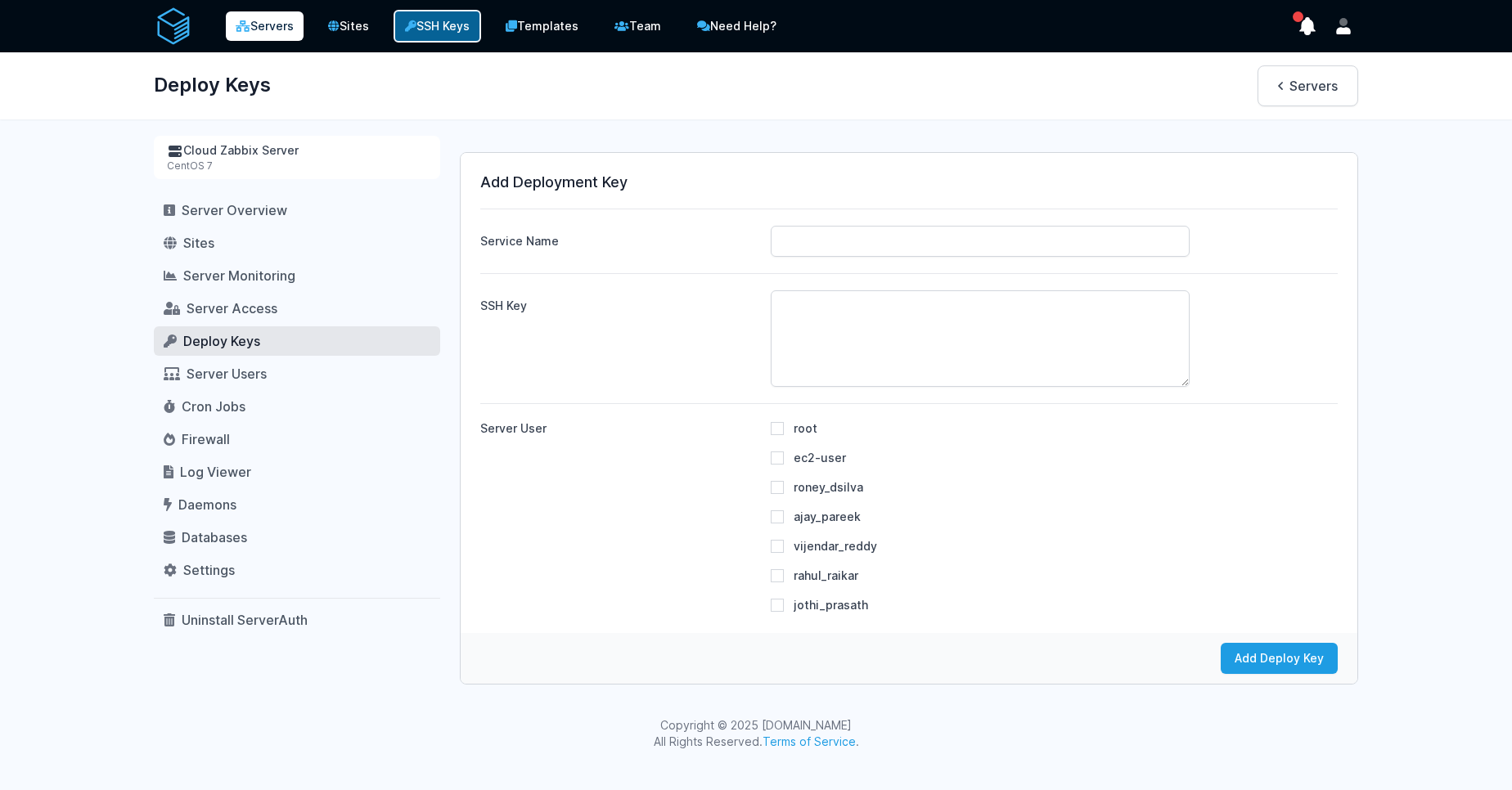
click at [419, 27] on link "SSH Keys" at bounding box center [437, 26] width 88 height 33
